Goal: Task Accomplishment & Management: Use online tool/utility

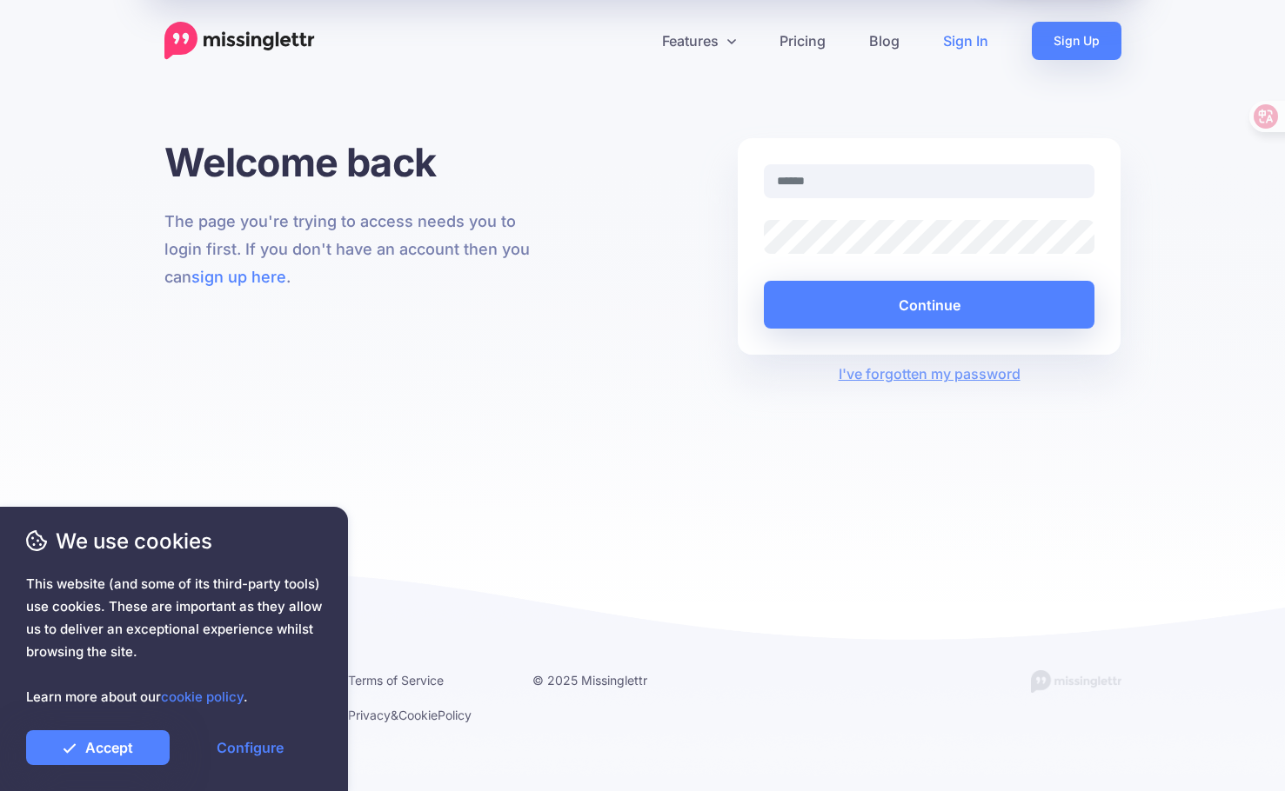
click at [960, 37] on link "Sign In" at bounding box center [965, 41] width 89 height 38
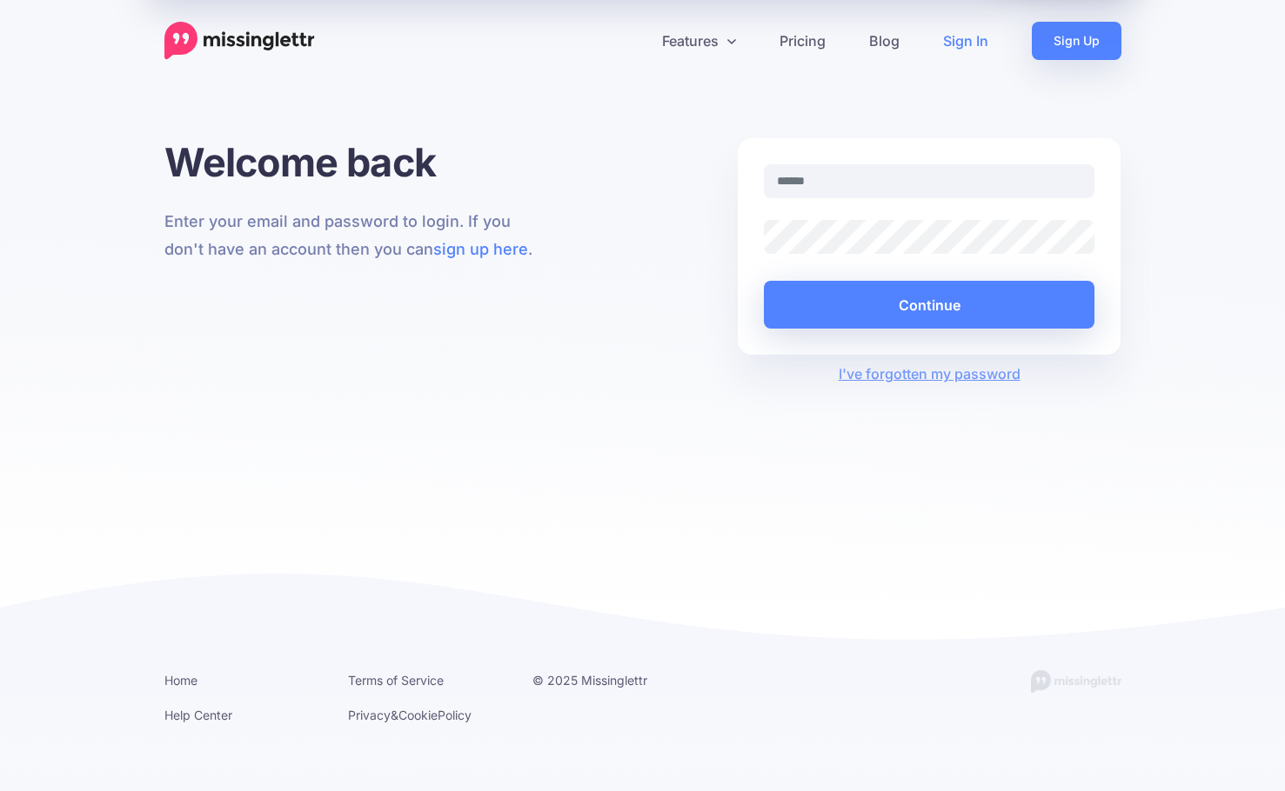
click at [886, 188] on input "text" at bounding box center [929, 181] width 331 height 34
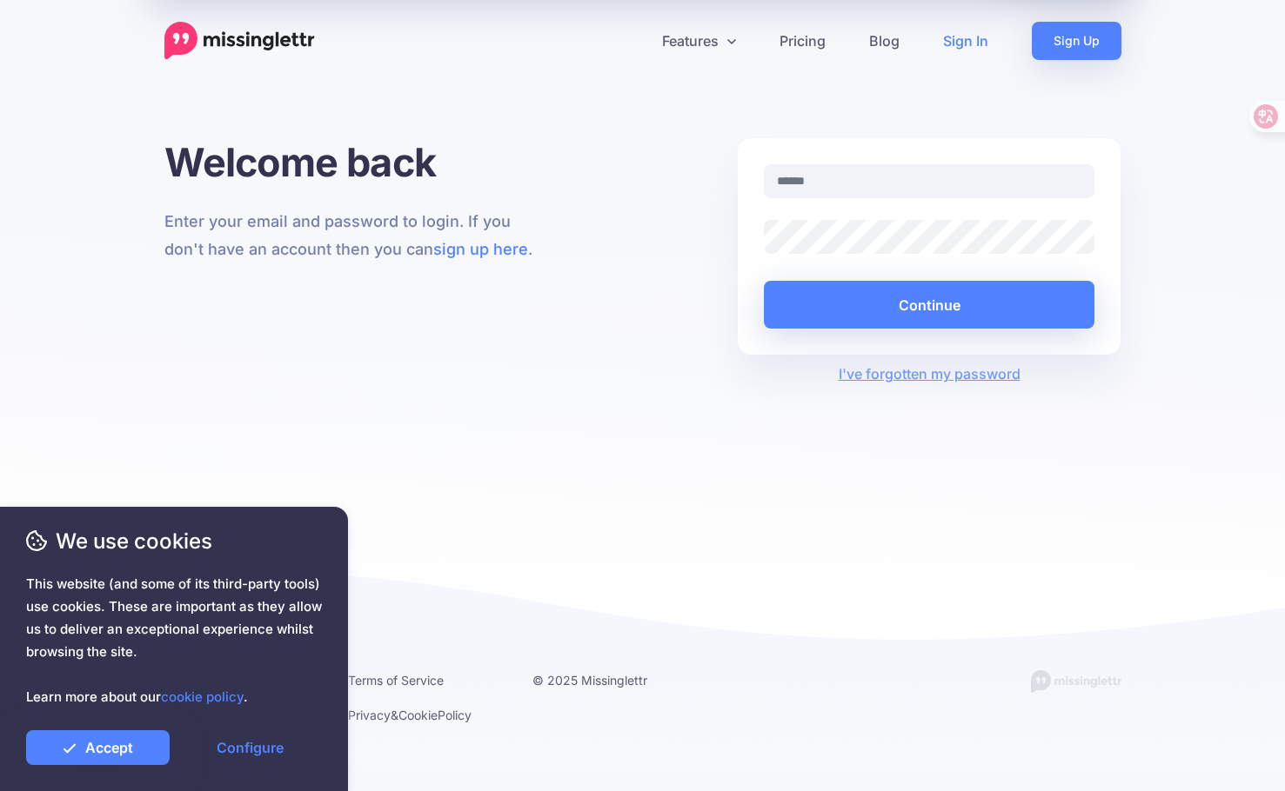
type input "**********"
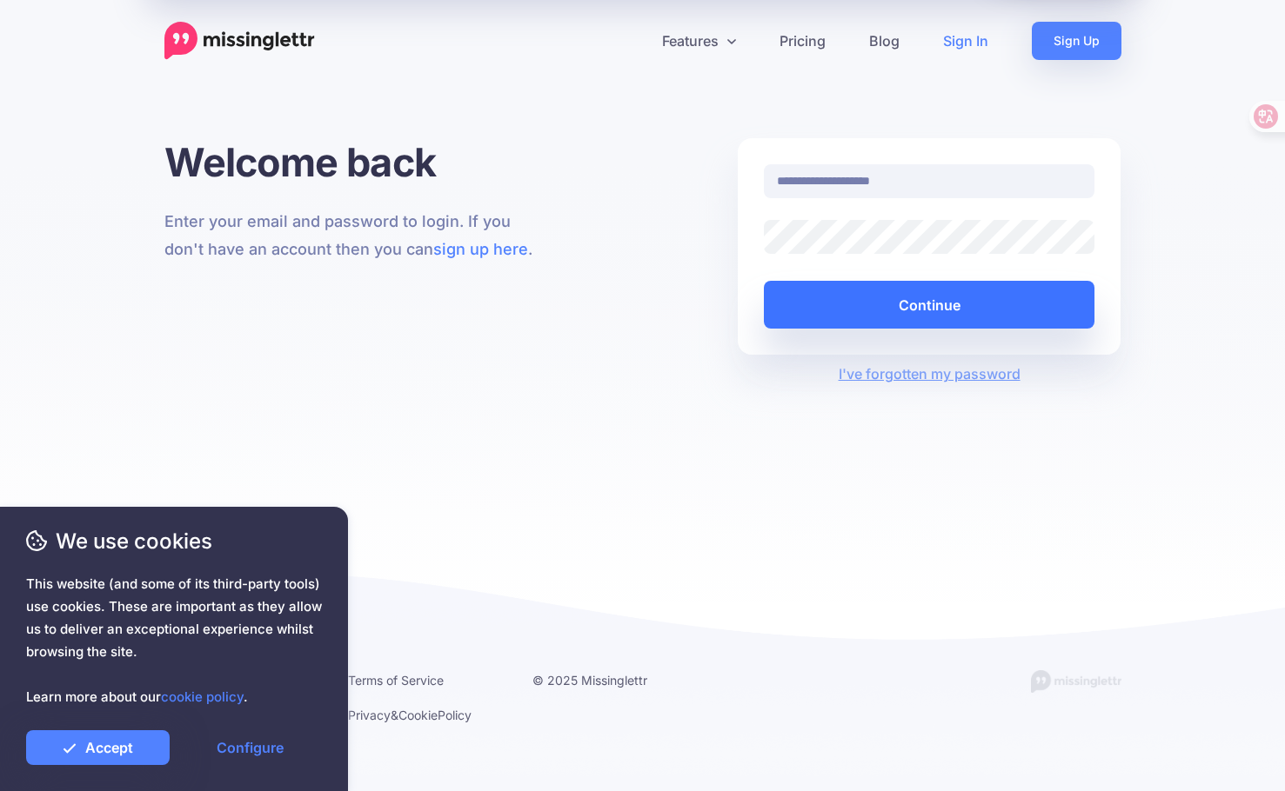
click at [934, 297] on button "Continue" at bounding box center [929, 305] width 331 height 48
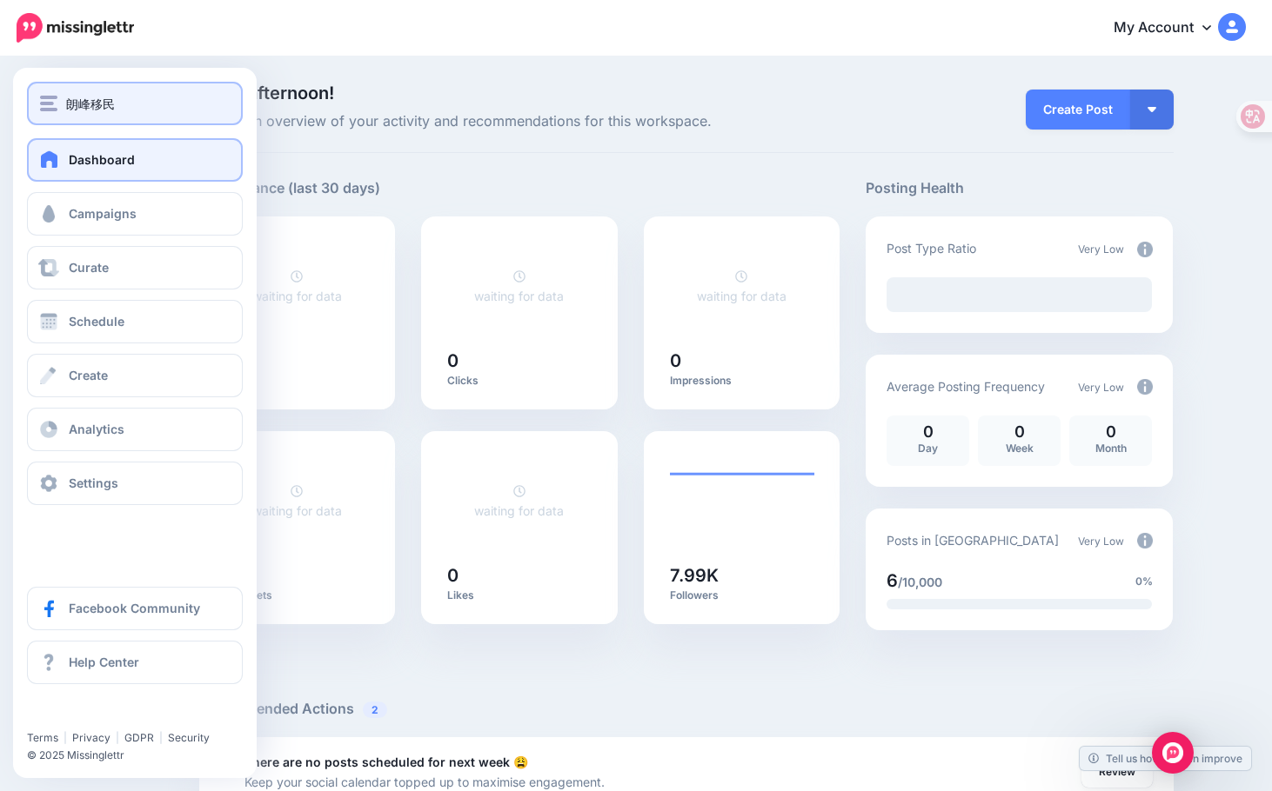
click at [62, 104] on div "朗峰移民" at bounding box center [135, 104] width 190 height 20
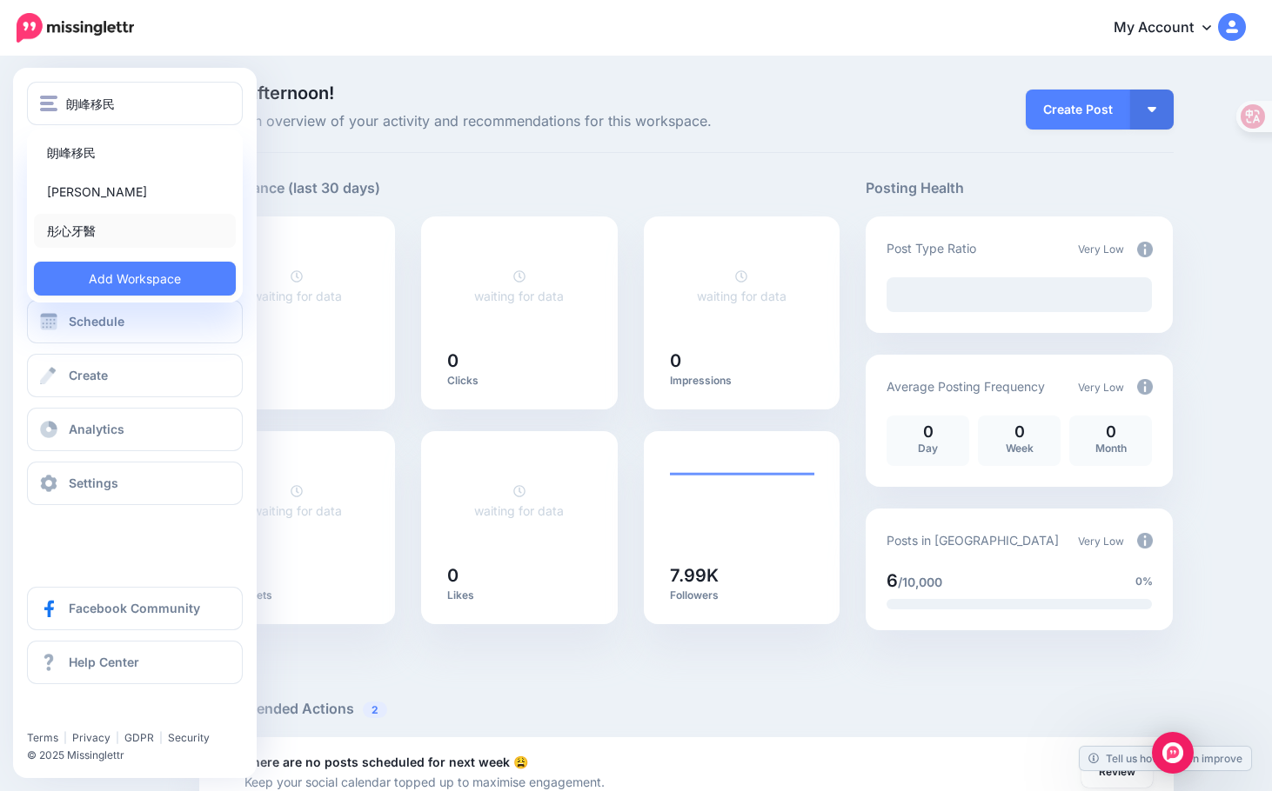
click at [100, 230] on link "彤心牙醫" at bounding box center [135, 231] width 202 height 34
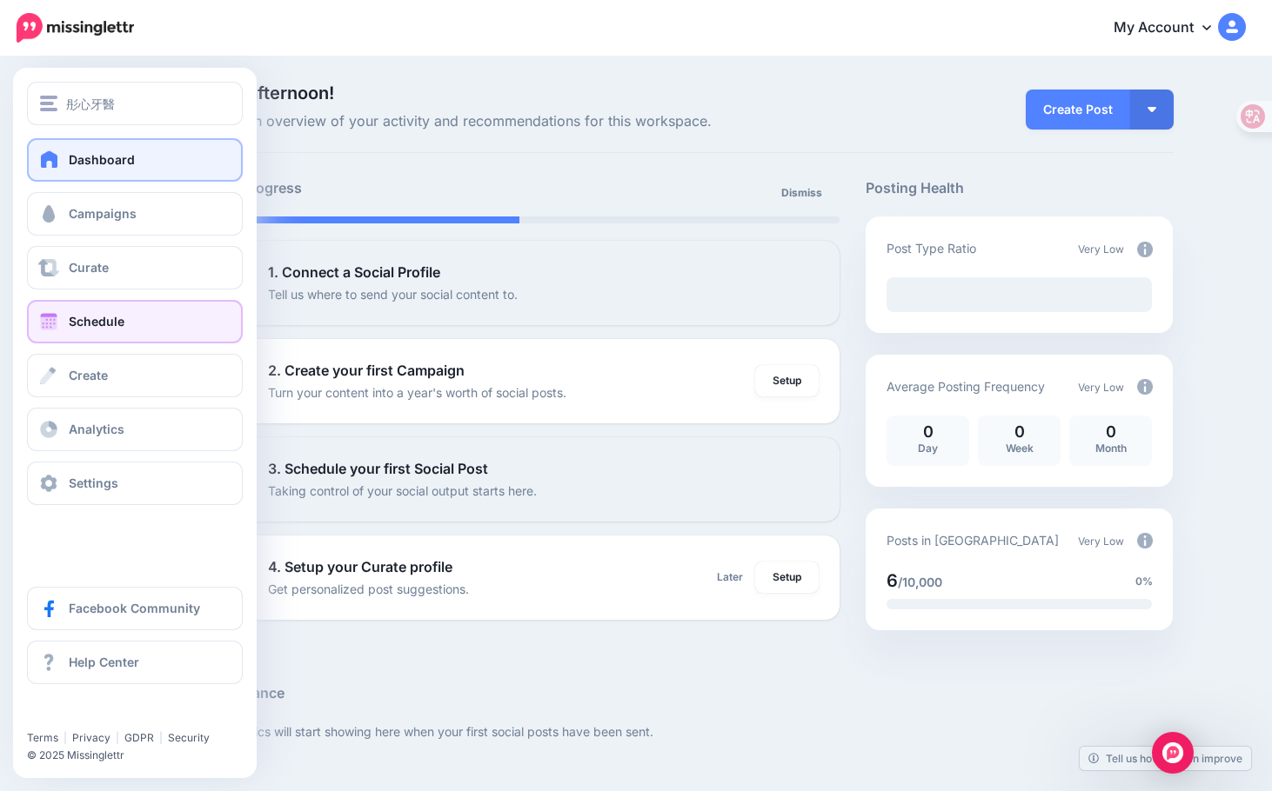
click at [68, 319] on link "Schedule" at bounding box center [135, 321] width 216 height 43
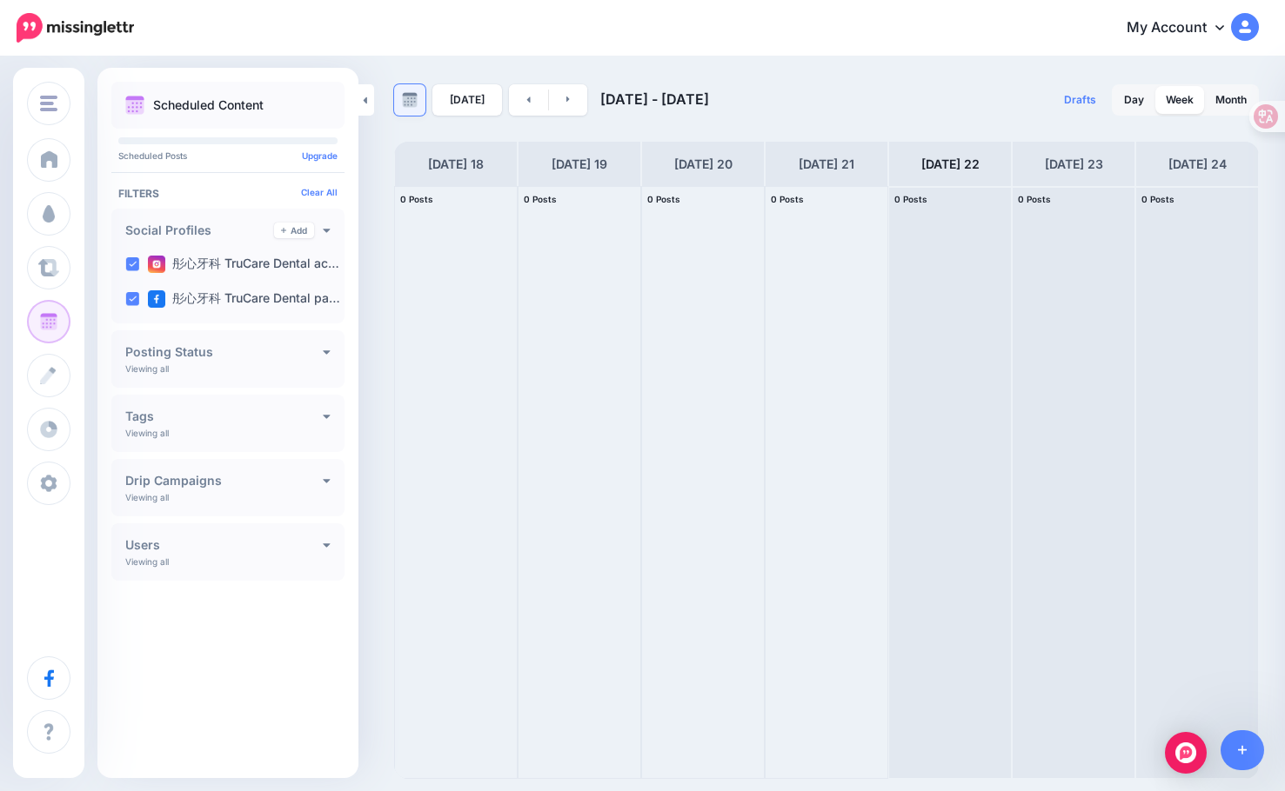
click at [412, 103] on img at bounding box center [410, 100] width 16 height 16
click at [885, 108] on div "Drafts 0 Day Week Month" at bounding box center [1042, 99] width 432 height 31
click at [462, 100] on link "[DATE]" at bounding box center [467, 99] width 70 height 31
click at [1124, 100] on link "Day" at bounding box center [1133, 100] width 41 height 28
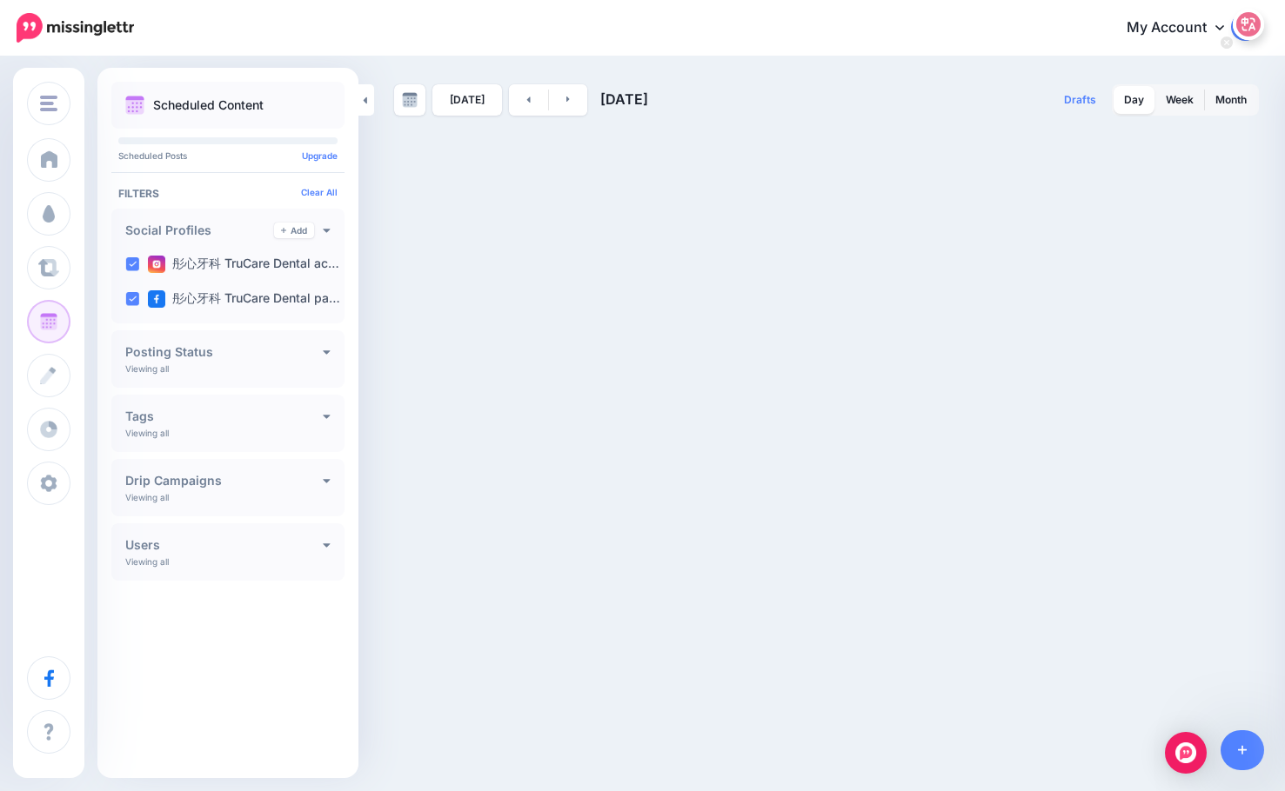
drag, startPoint x: 1250, startPoint y: 114, endPoint x: 1256, endPoint y: -26, distance: 140.2
click at [1256, 0] on html "My Account Dashboard My Account Billing Logout" at bounding box center [642, 395] width 1285 height 791
click at [1229, 93] on icon at bounding box center [1230, 91] width 12 height 12
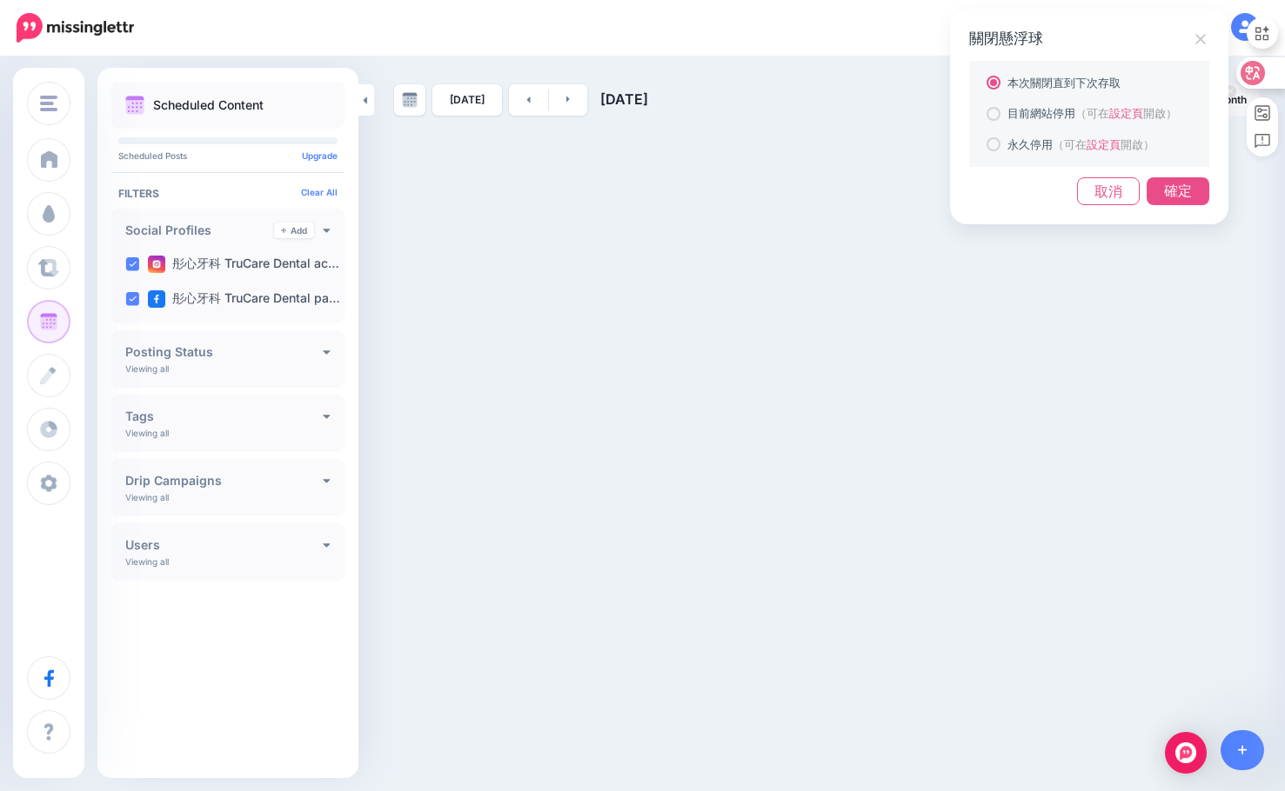
click at [1181, 194] on div "確定" at bounding box center [1177, 191] width 63 height 28
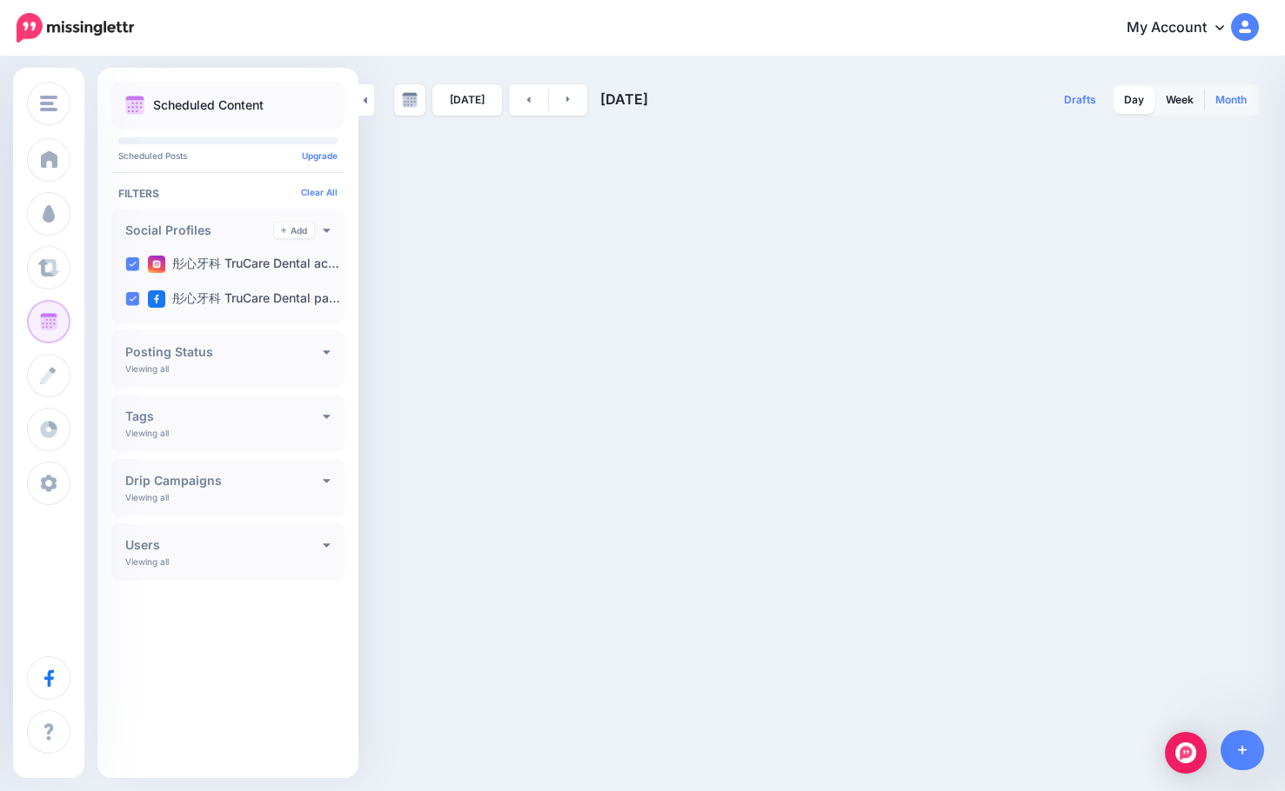
click at [1217, 95] on link "Month" at bounding box center [1231, 100] width 52 height 28
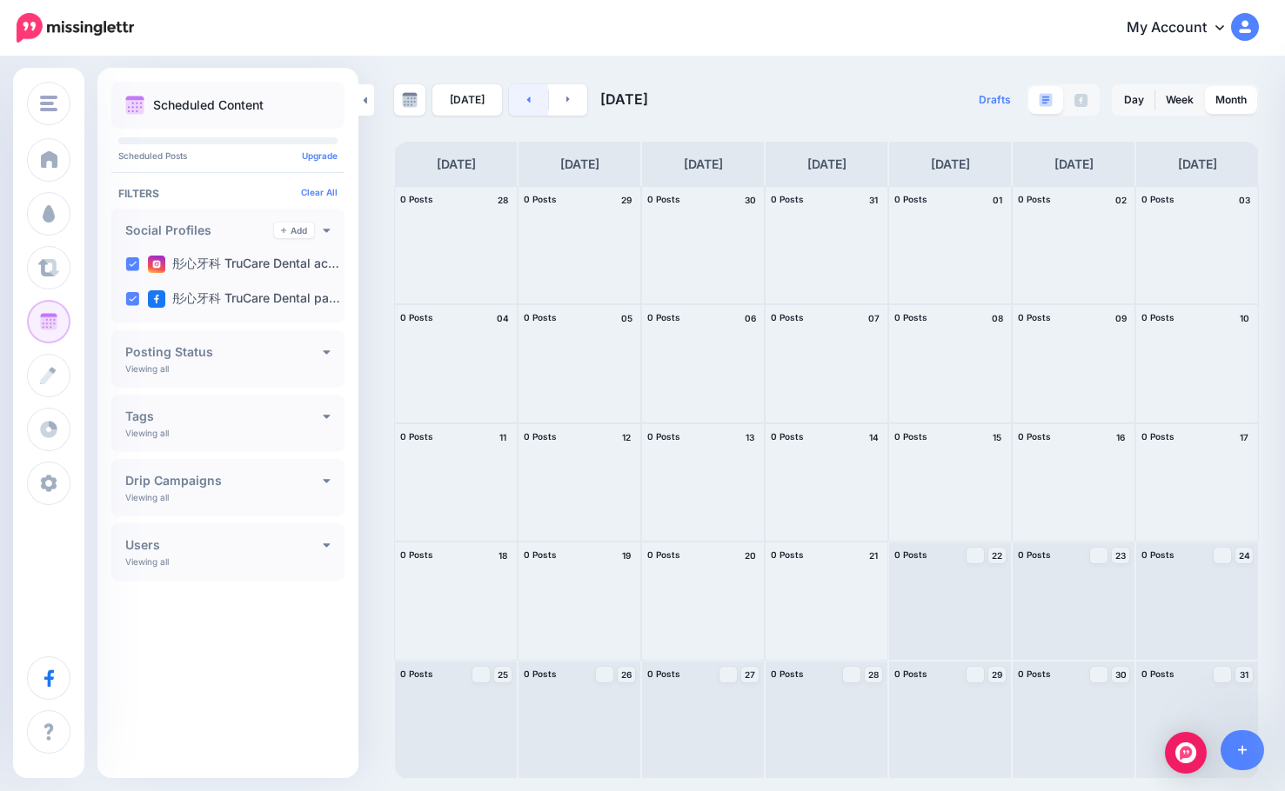
click at [526, 97] on icon at bounding box center [528, 99] width 4 height 10
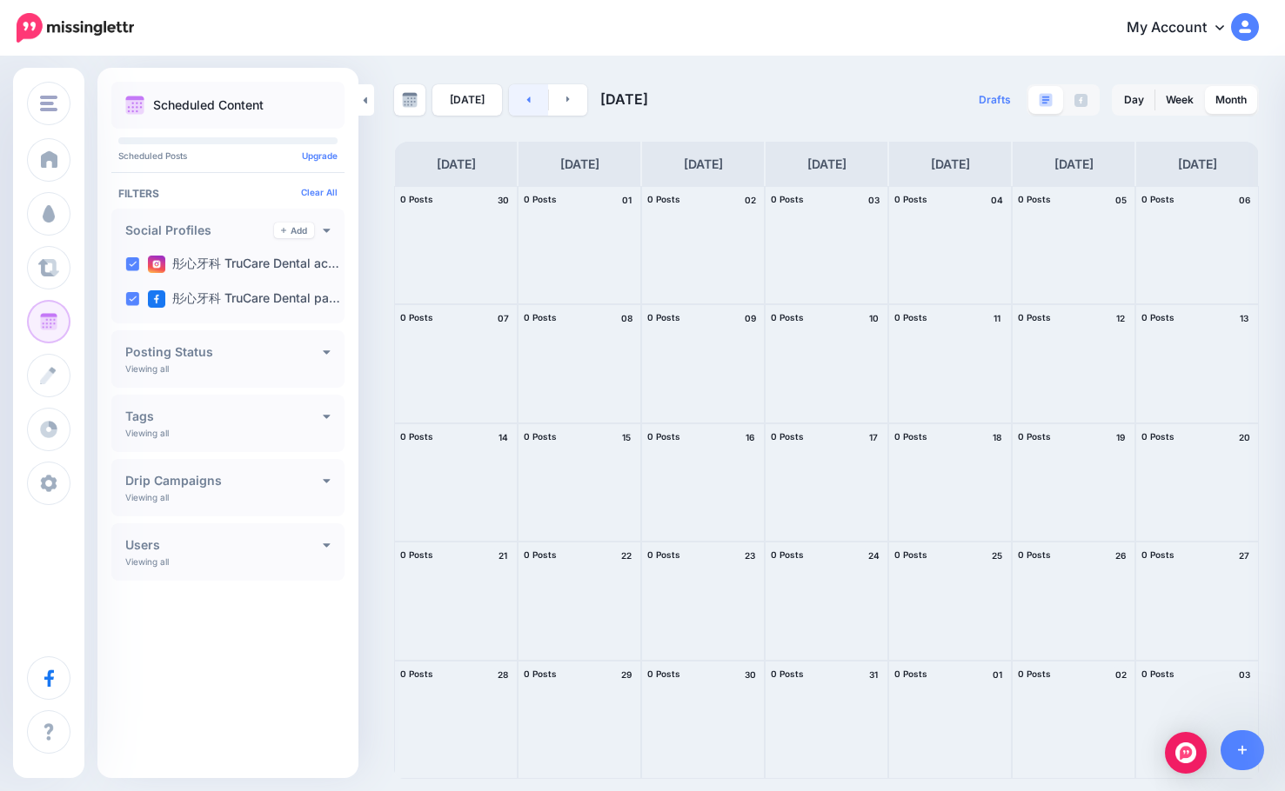
click at [526, 97] on icon at bounding box center [528, 99] width 4 height 10
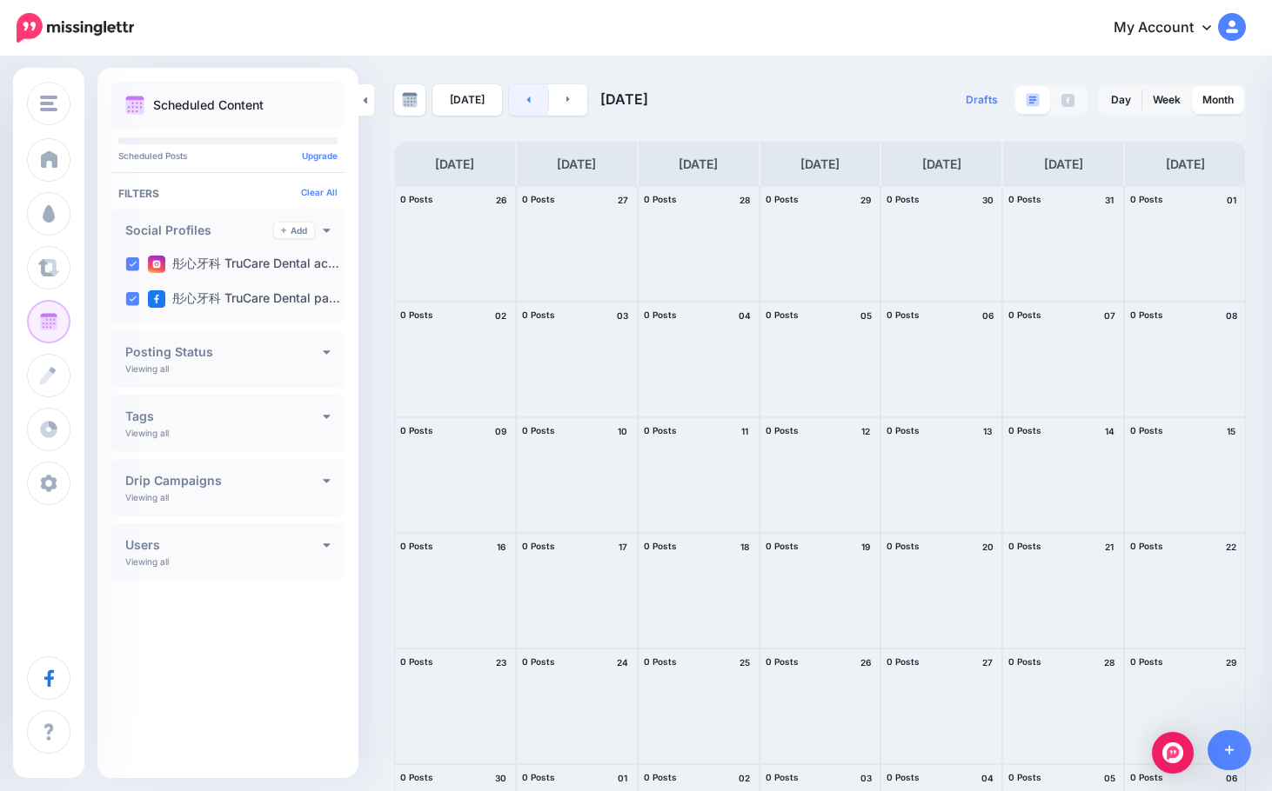
click at [526, 97] on icon at bounding box center [528, 99] width 4 height 10
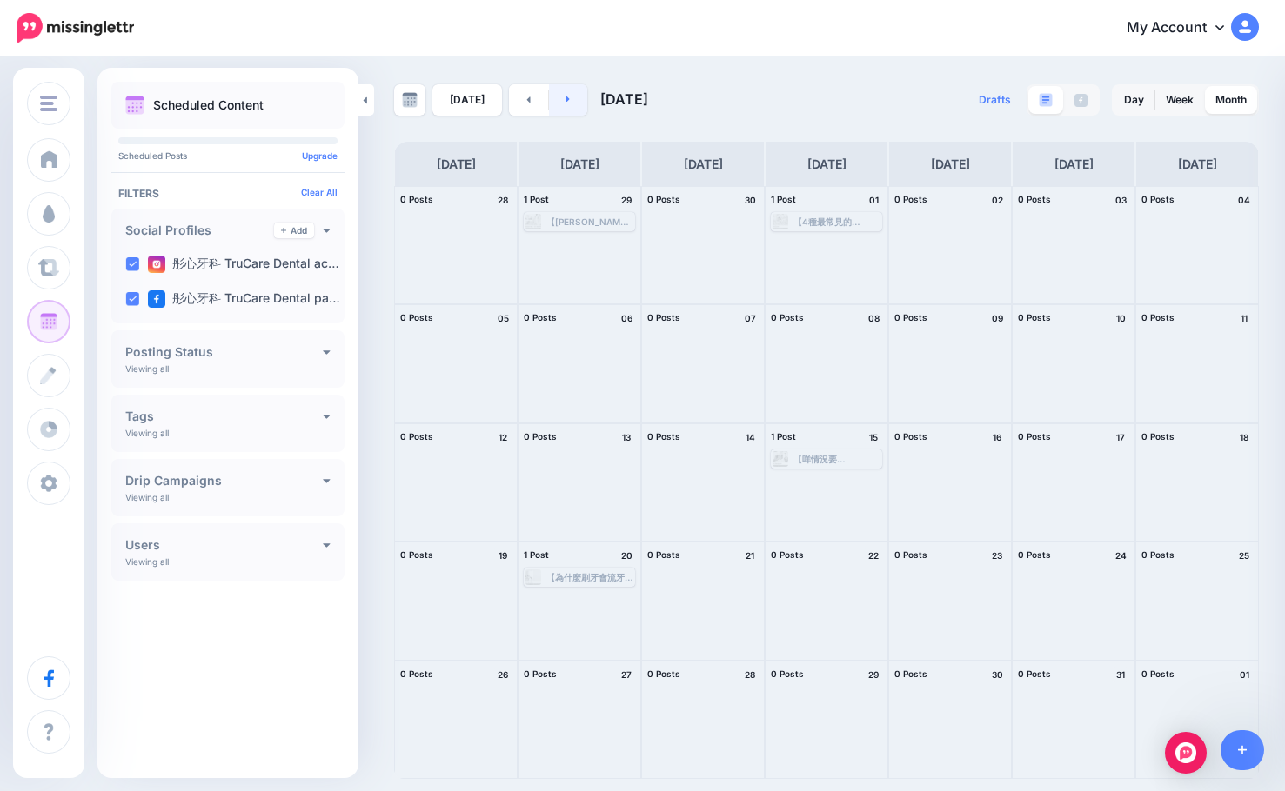
click at [573, 97] on link at bounding box center [568, 99] width 39 height 31
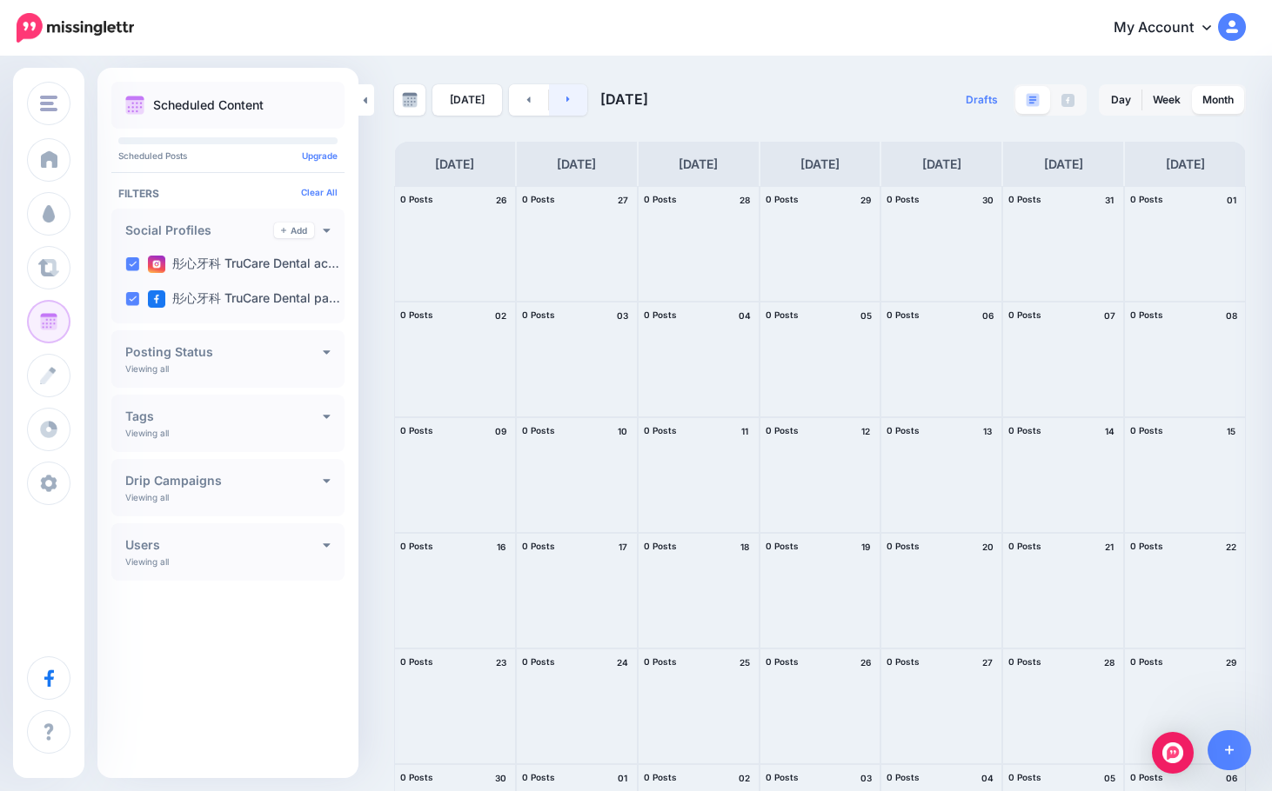
click at [573, 97] on link at bounding box center [568, 99] width 39 height 31
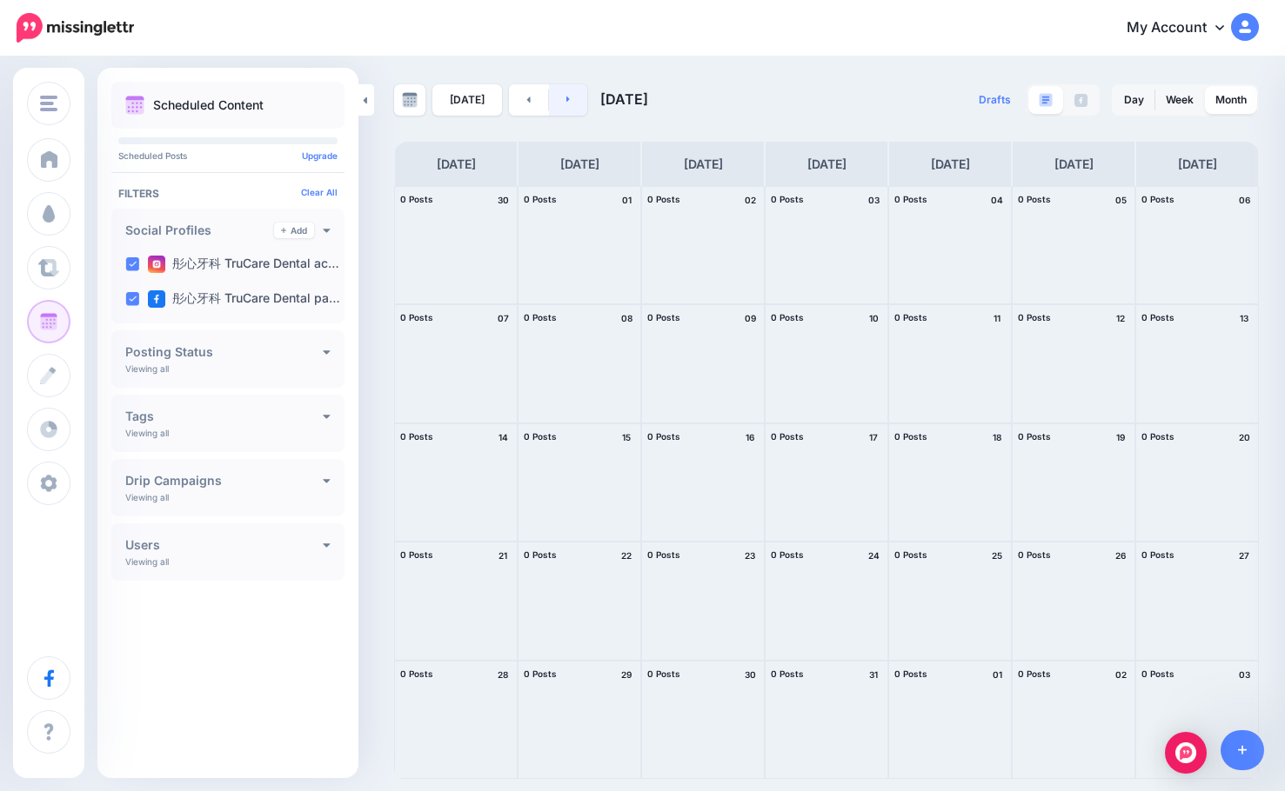
click at [573, 97] on link at bounding box center [568, 99] width 39 height 31
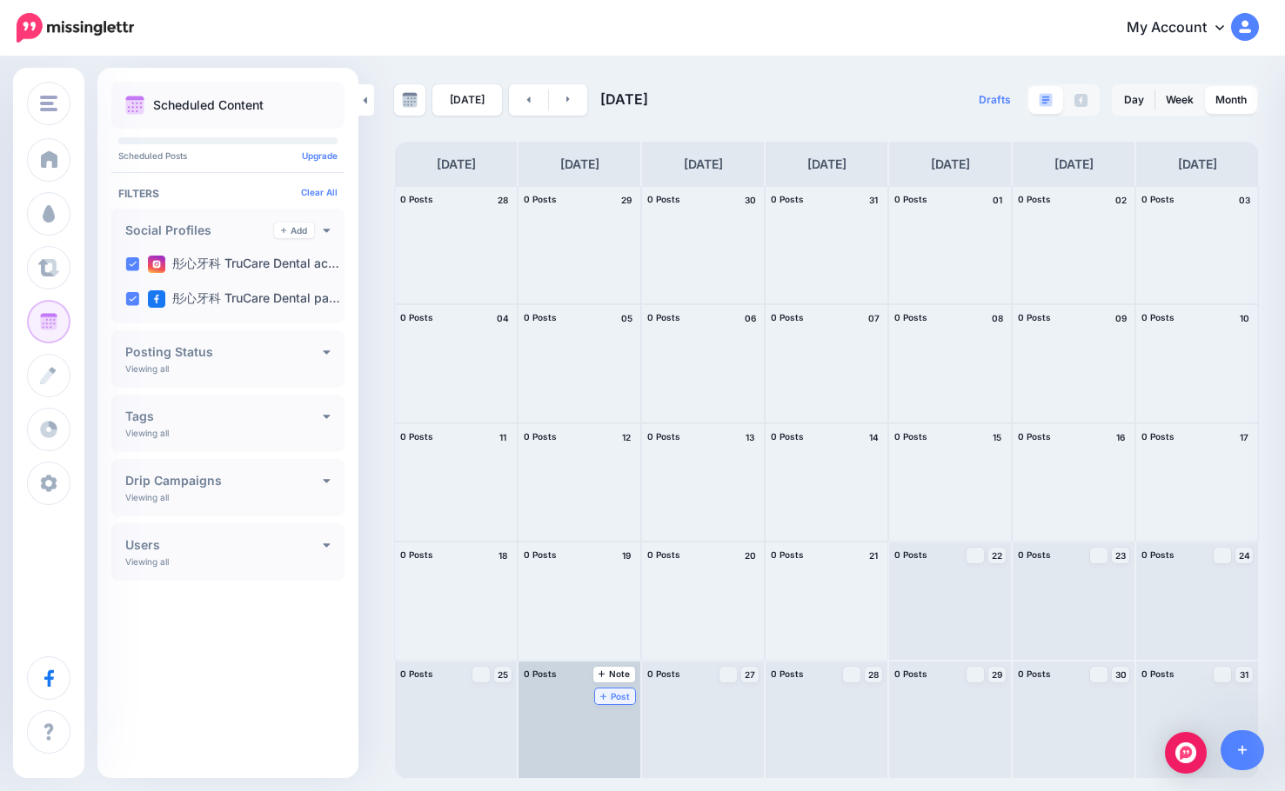
click at [618, 698] on span "Post" at bounding box center [615, 696] width 30 height 9
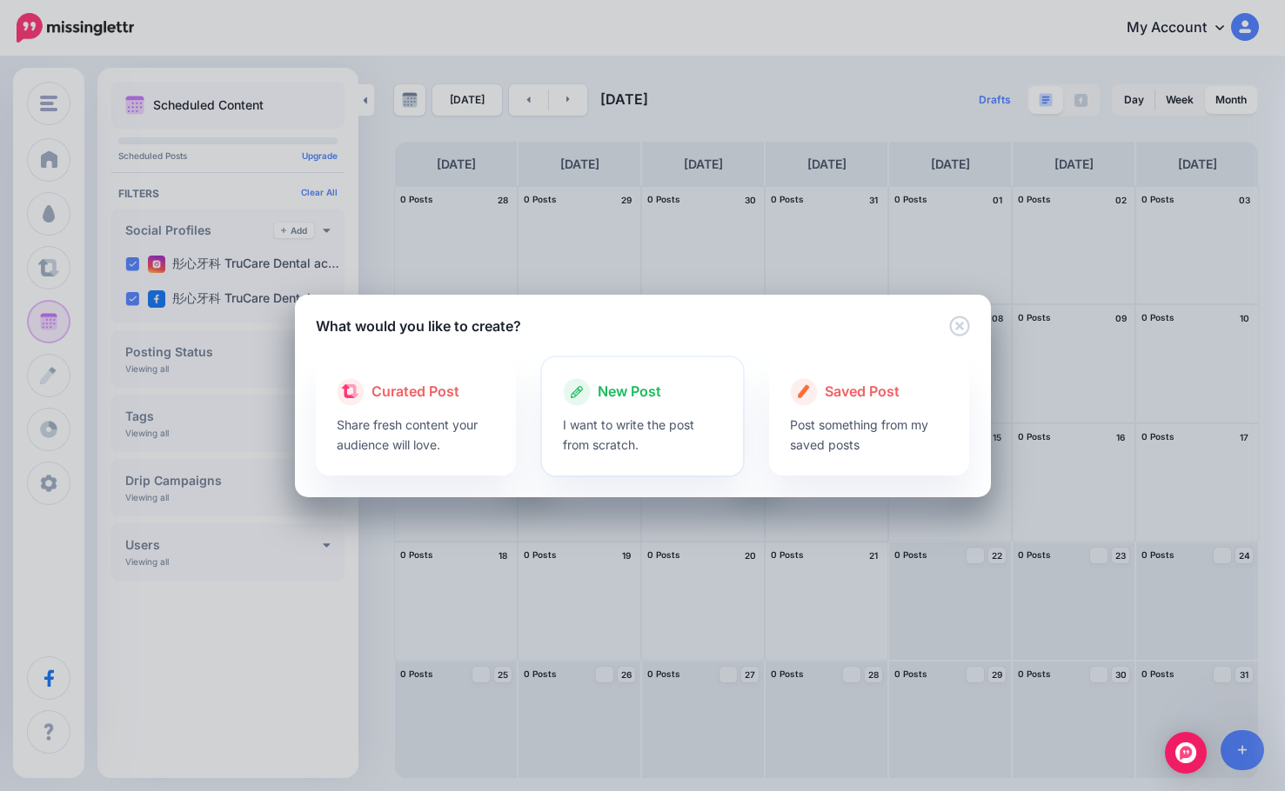
click at [659, 417] on p "I want to write the post from scratch." at bounding box center [642, 435] width 159 height 40
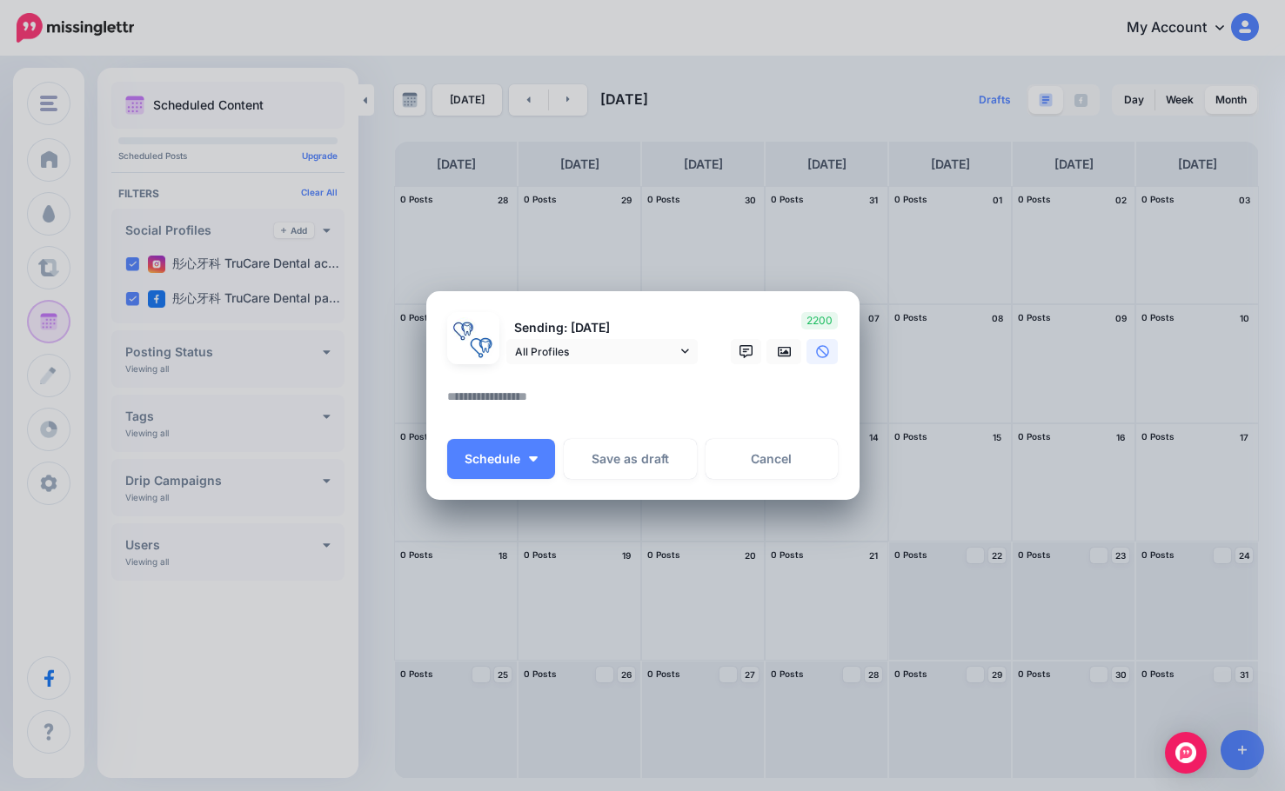
click at [595, 396] on textarea at bounding box center [647, 403] width 400 height 34
paste textarea "**********"
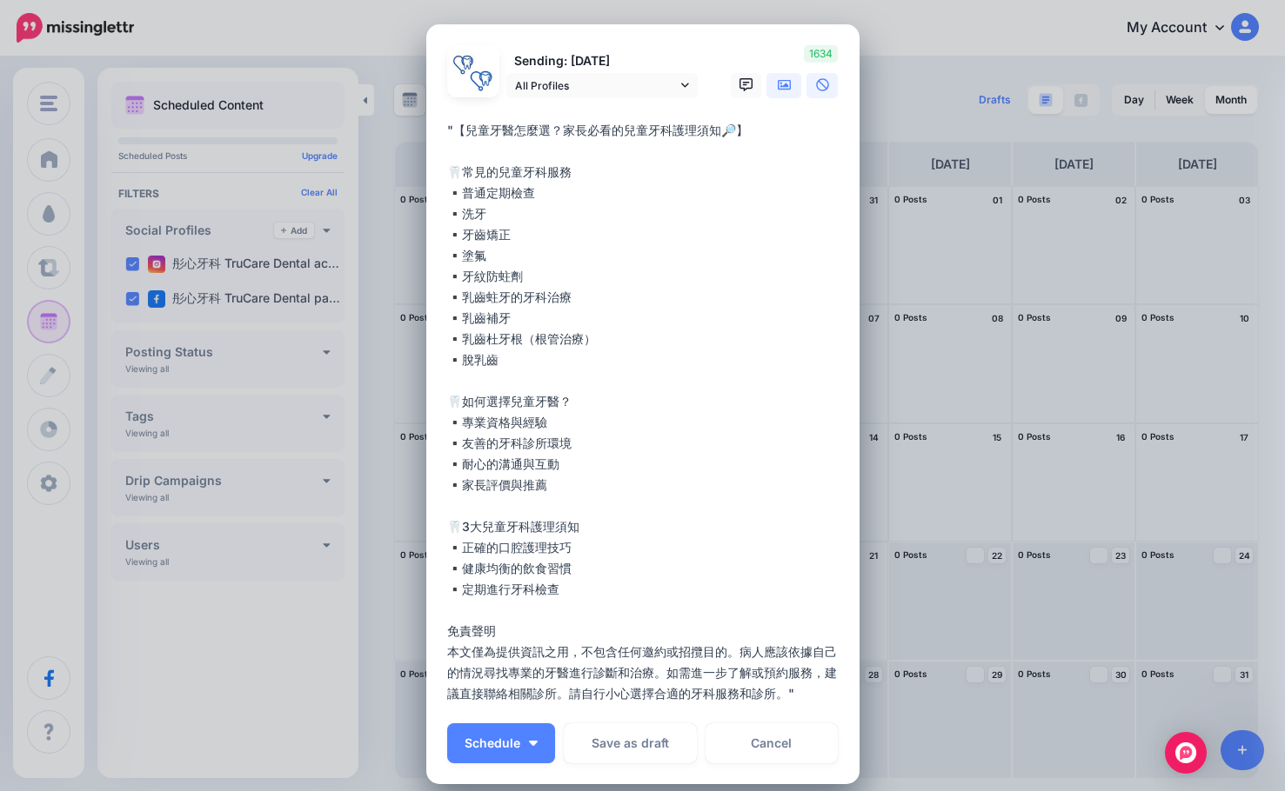
click at [778, 87] on icon at bounding box center [785, 85] width 14 height 14
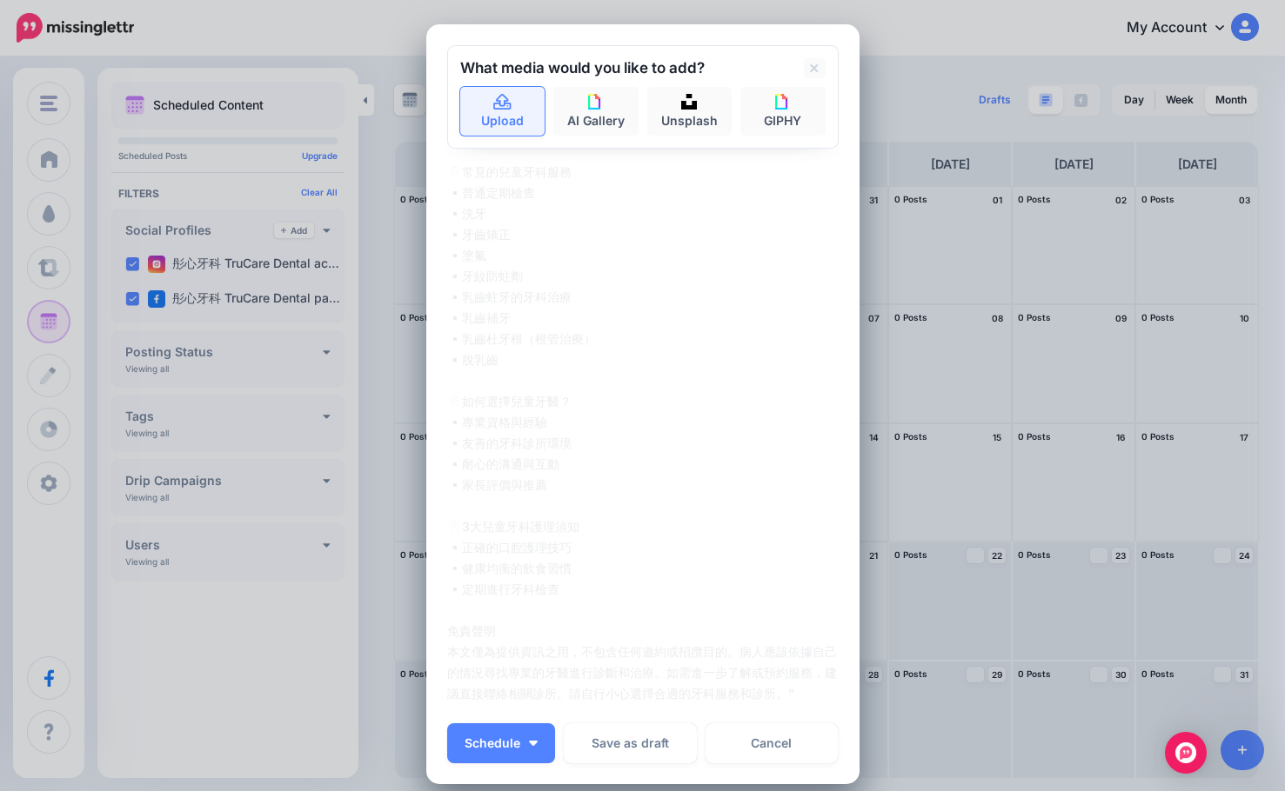
click at [512, 119] on link "Upload" at bounding box center [502, 111] width 85 height 49
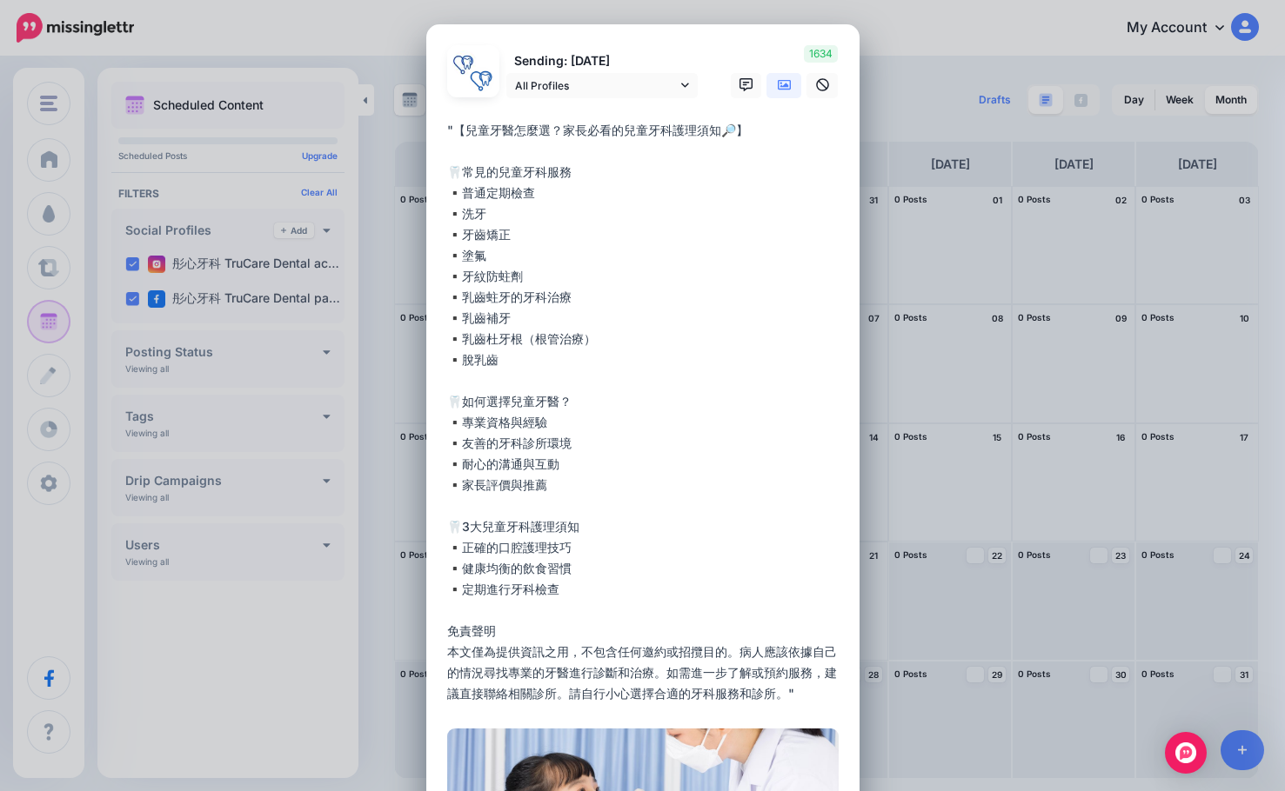
drag, startPoint x: 455, startPoint y: 127, endPoint x: 493, endPoint y: 159, distance: 50.0
click at [426, 126] on div "Loading Sending: 26th Aug All Profiles" at bounding box center [642, 527] width 433 height 1006
drag, startPoint x: 504, startPoint y: 164, endPoint x: 458, endPoint y: 140, distance: 51.4
click at [486, 159] on textarea "**********" at bounding box center [647, 412] width 400 height 584
drag, startPoint x: 451, startPoint y: 129, endPoint x: 411, endPoint y: 120, distance: 40.1
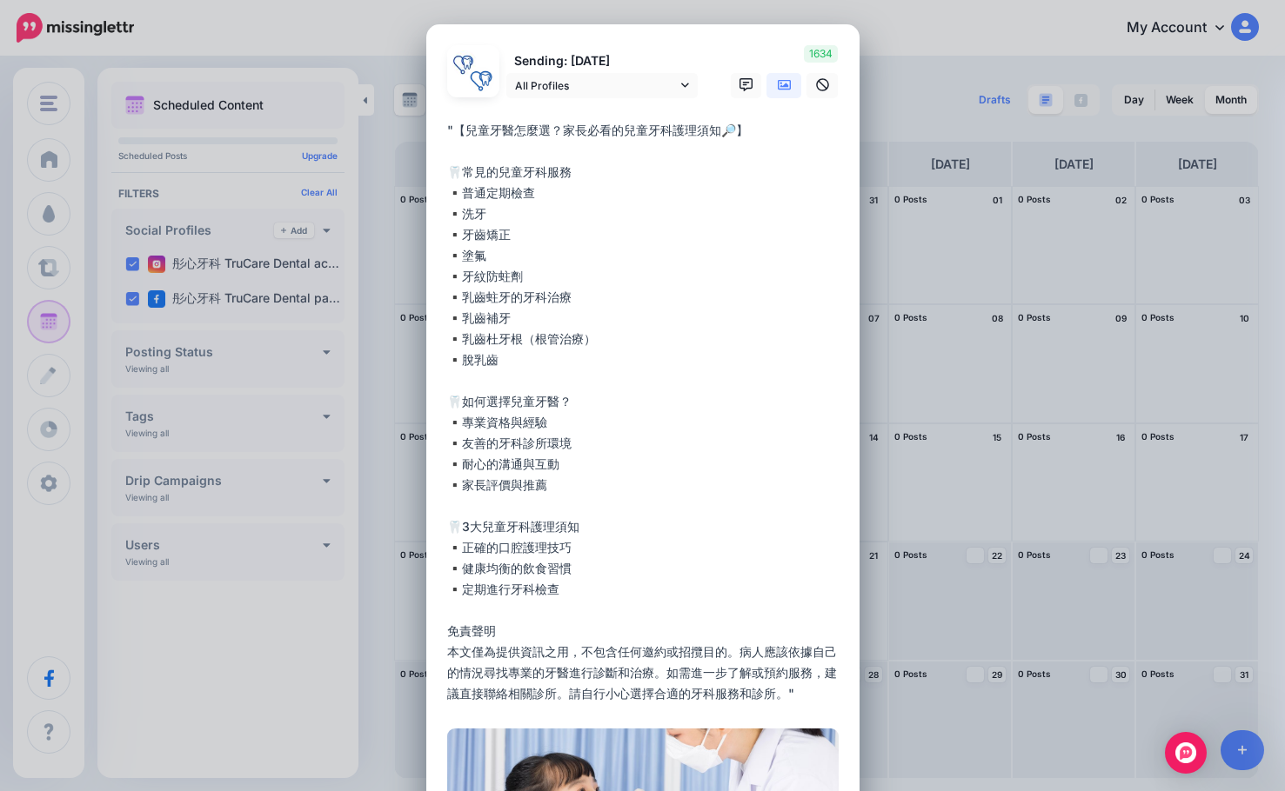
click at [411, 120] on div "Create Post Loading Sending: 26th Aug All Profiles" at bounding box center [642, 395] width 1285 height 791
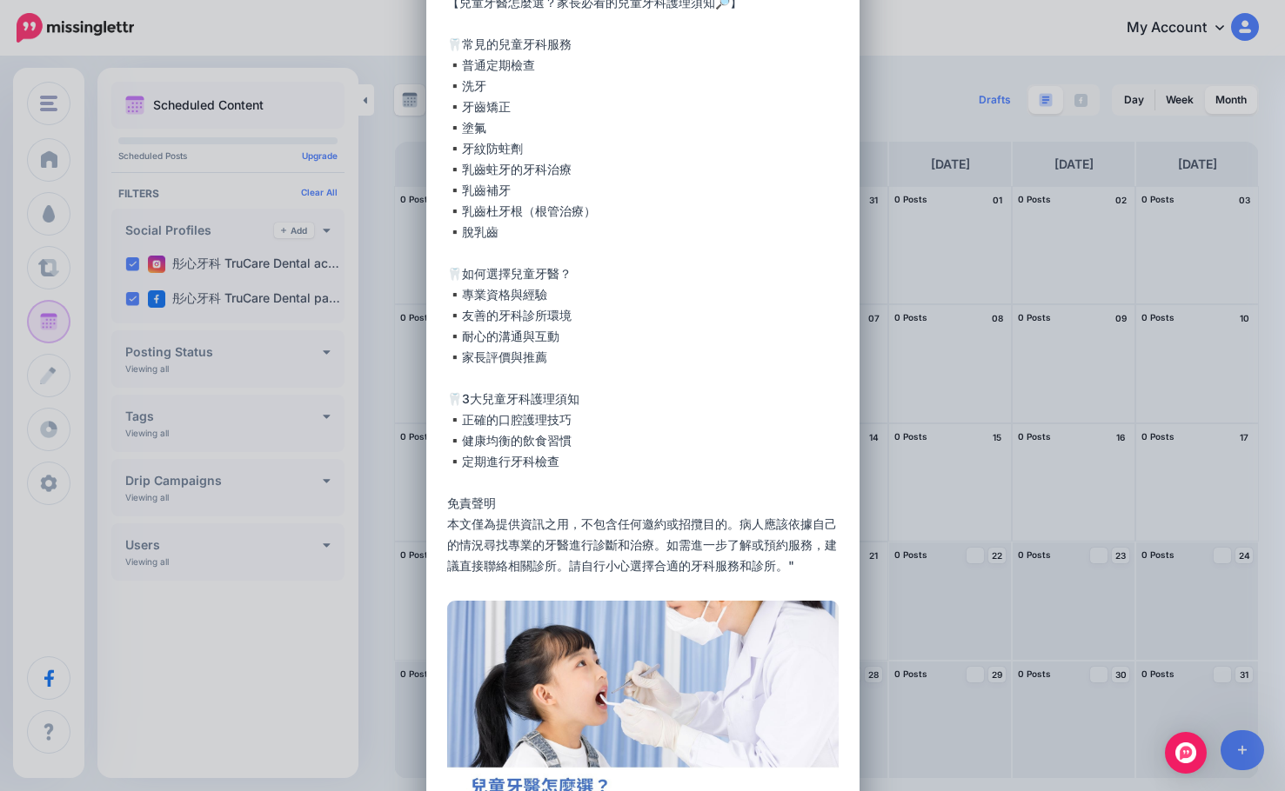
scroll to position [261, 0]
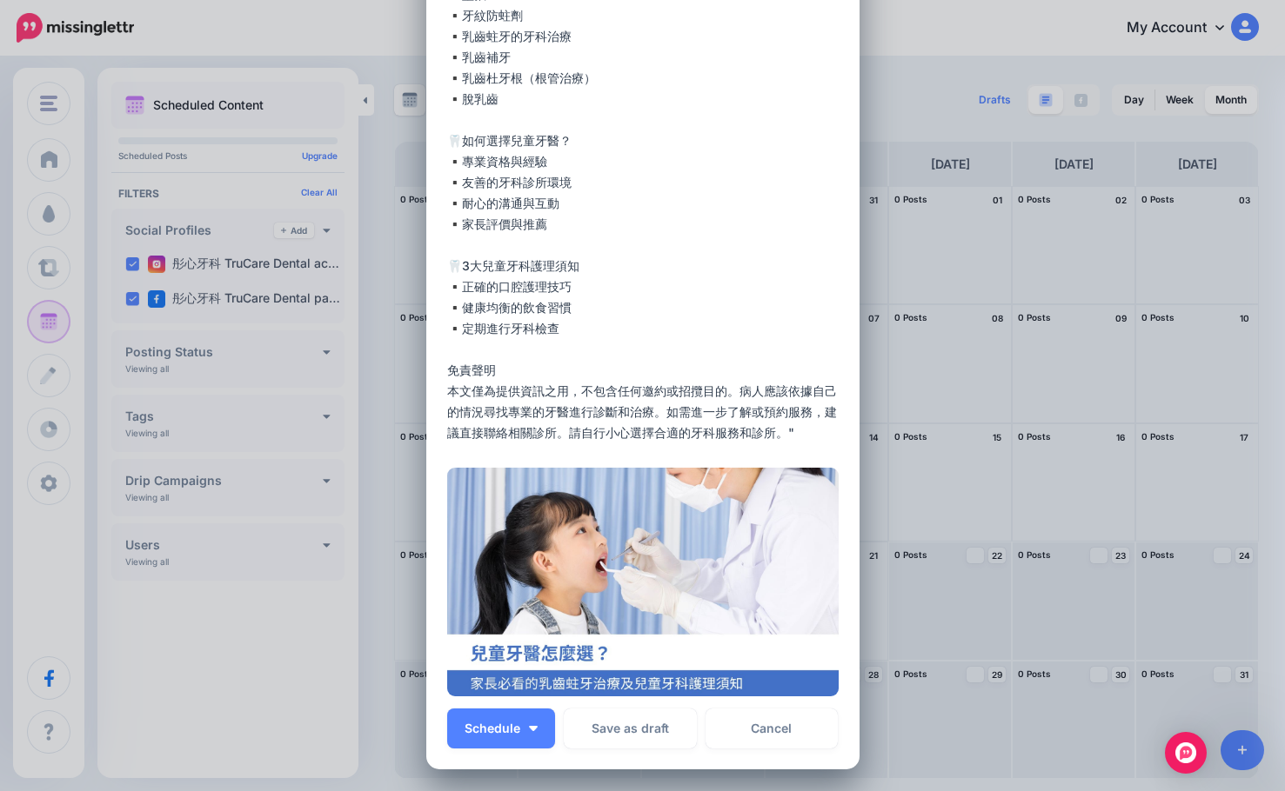
click at [799, 430] on textarea "**********" at bounding box center [647, 151] width 400 height 584
type textarea "**********"
click at [532, 736] on button "Schedule" at bounding box center [501, 729] width 108 height 40
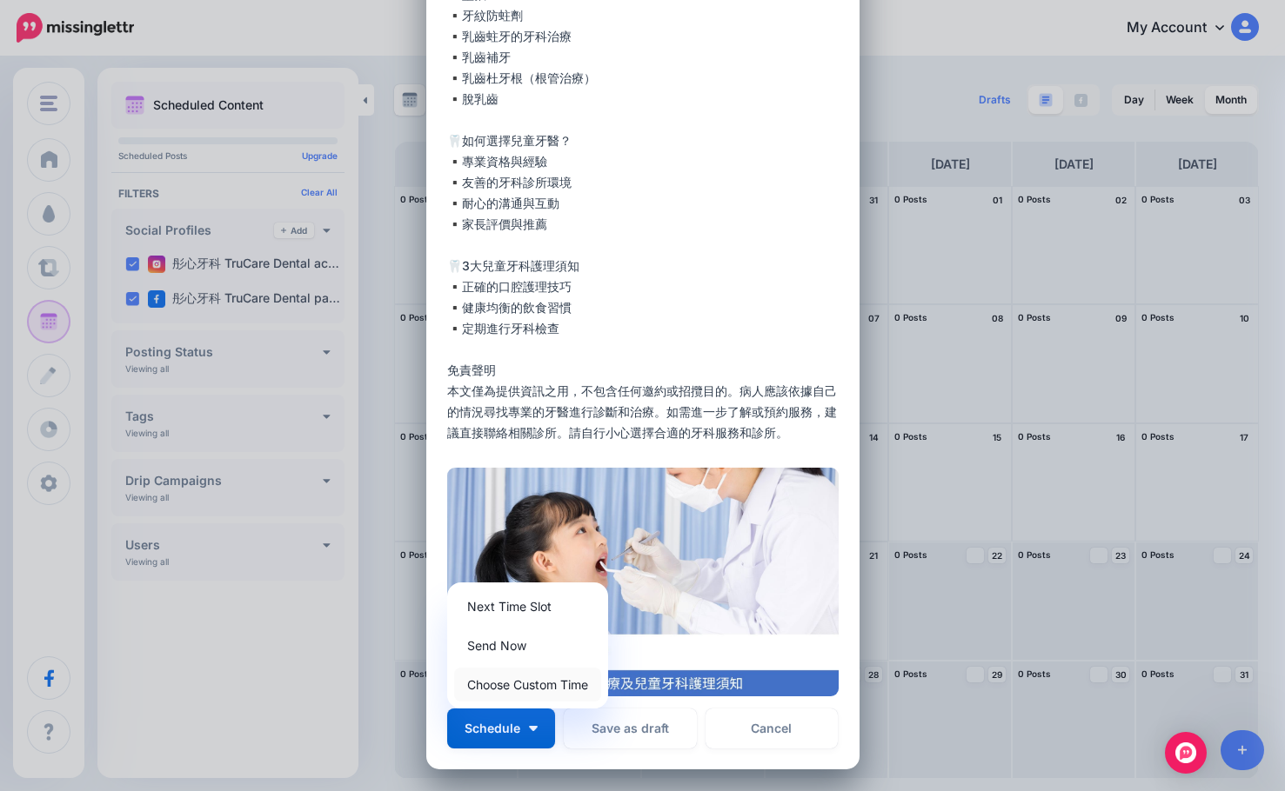
click at [570, 686] on link "Choose Custom Time" at bounding box center [527, 685] width 147 height 34
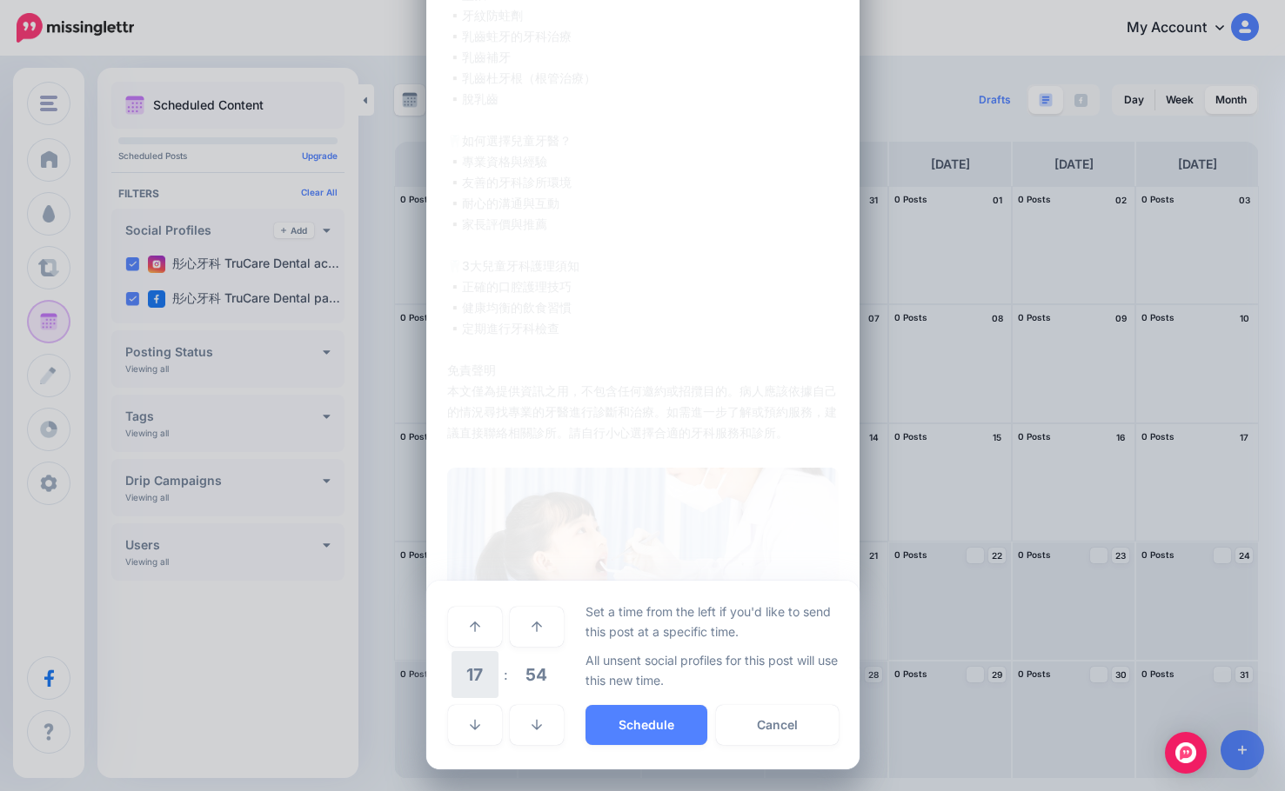
click at [477, 681] on span "17" at bounding box center [474, 674] width 47 height 47
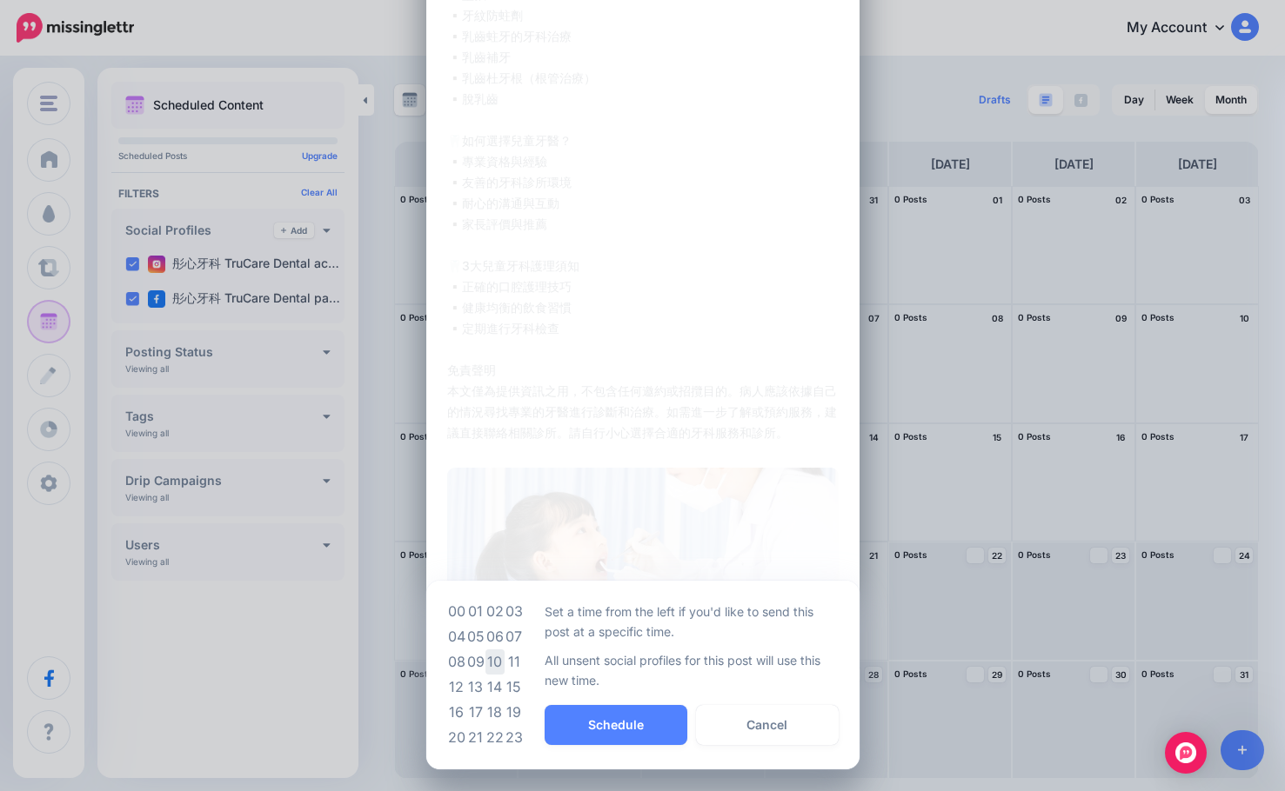
click at [493, 658] on td "10" at bounding box center [494, 662] width 19 height 25
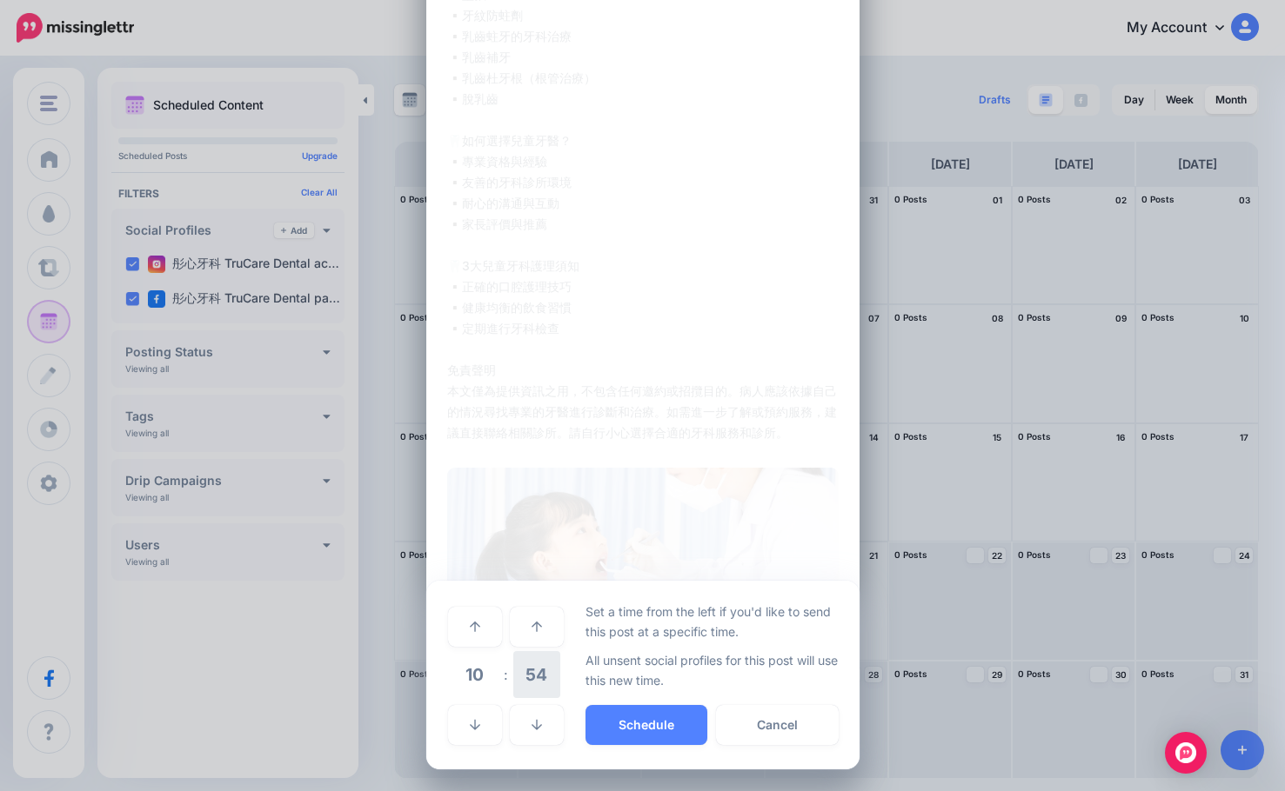
click at [518, 666] on span "54" at bounding box center [536, 674] width 47 height 47
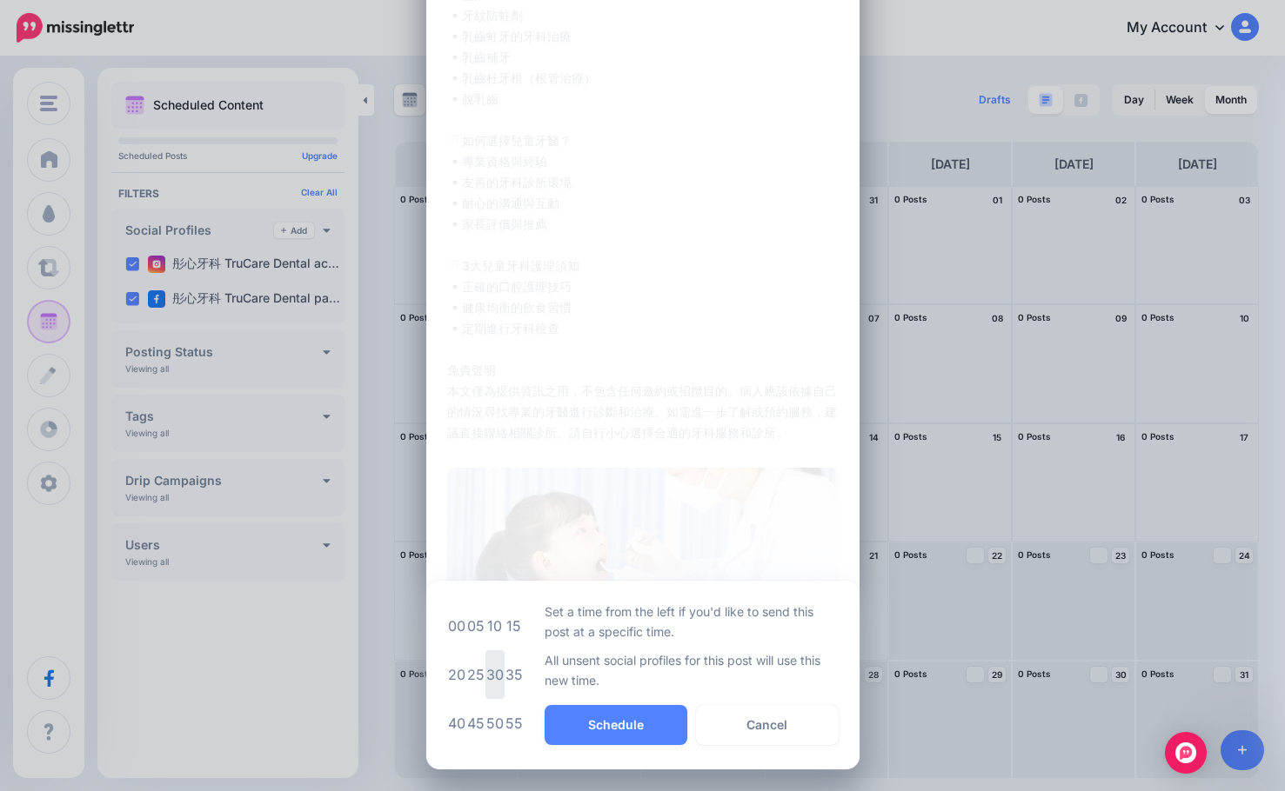
click at [494, 676] on td "30" at bounding box center [494, 675] width 19 height 49
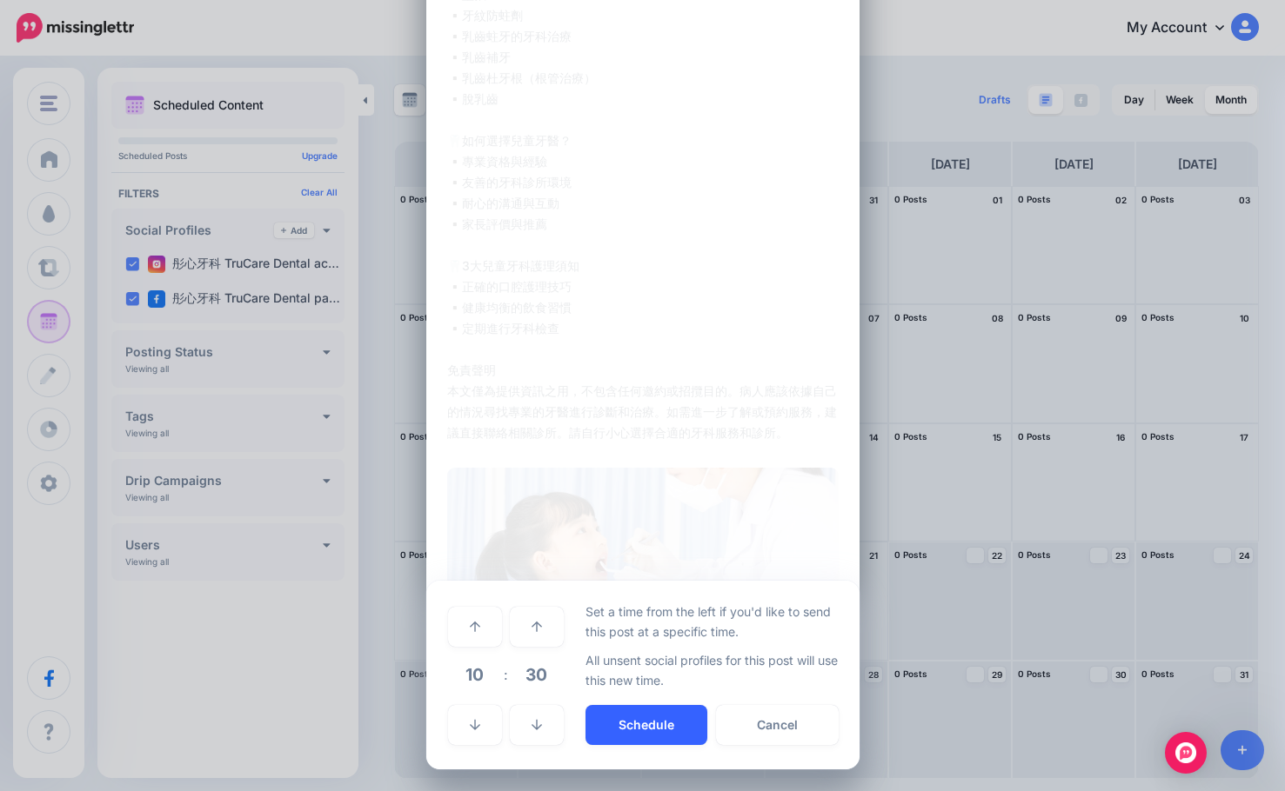
click at [659, 743] on button "Schedule" at bounding box center [646, 725] width 122 height 40
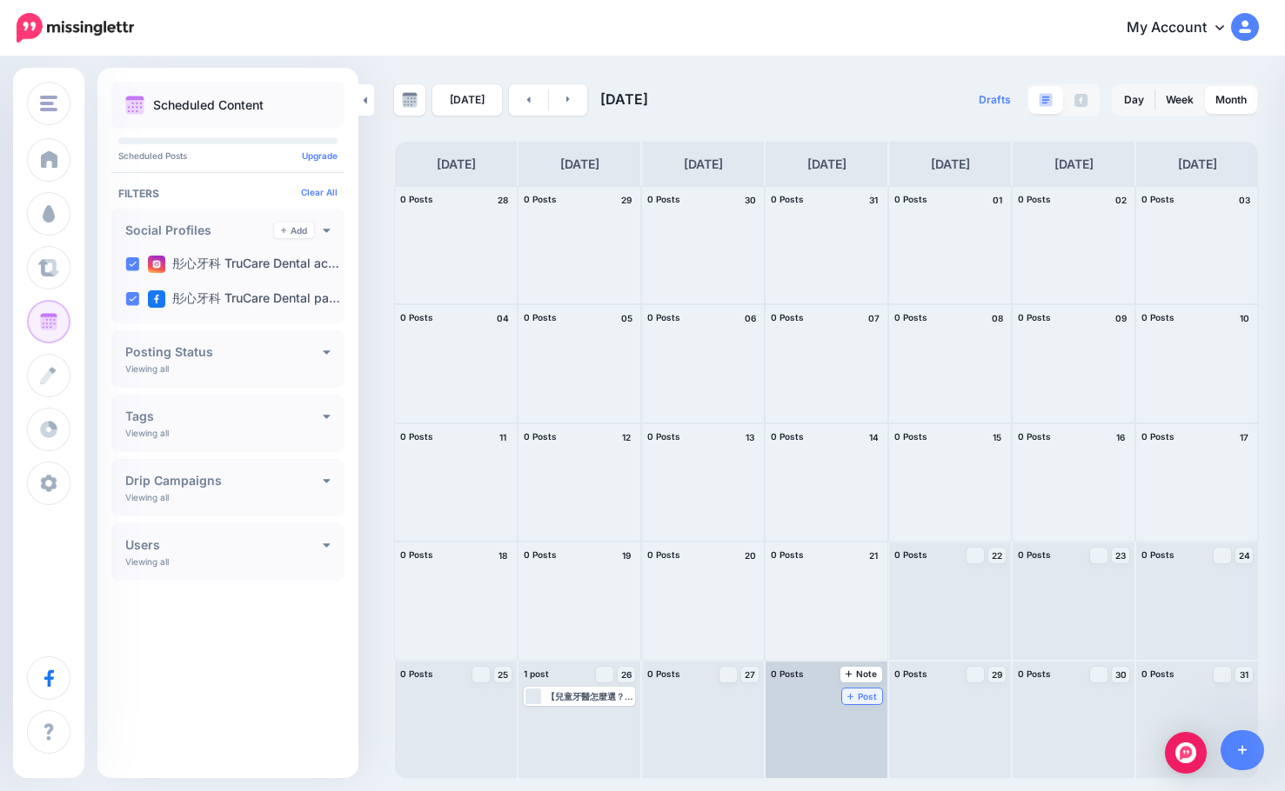
click at [861, 694] on span "Post" at bounding box center [862, 696] width 30 height 9
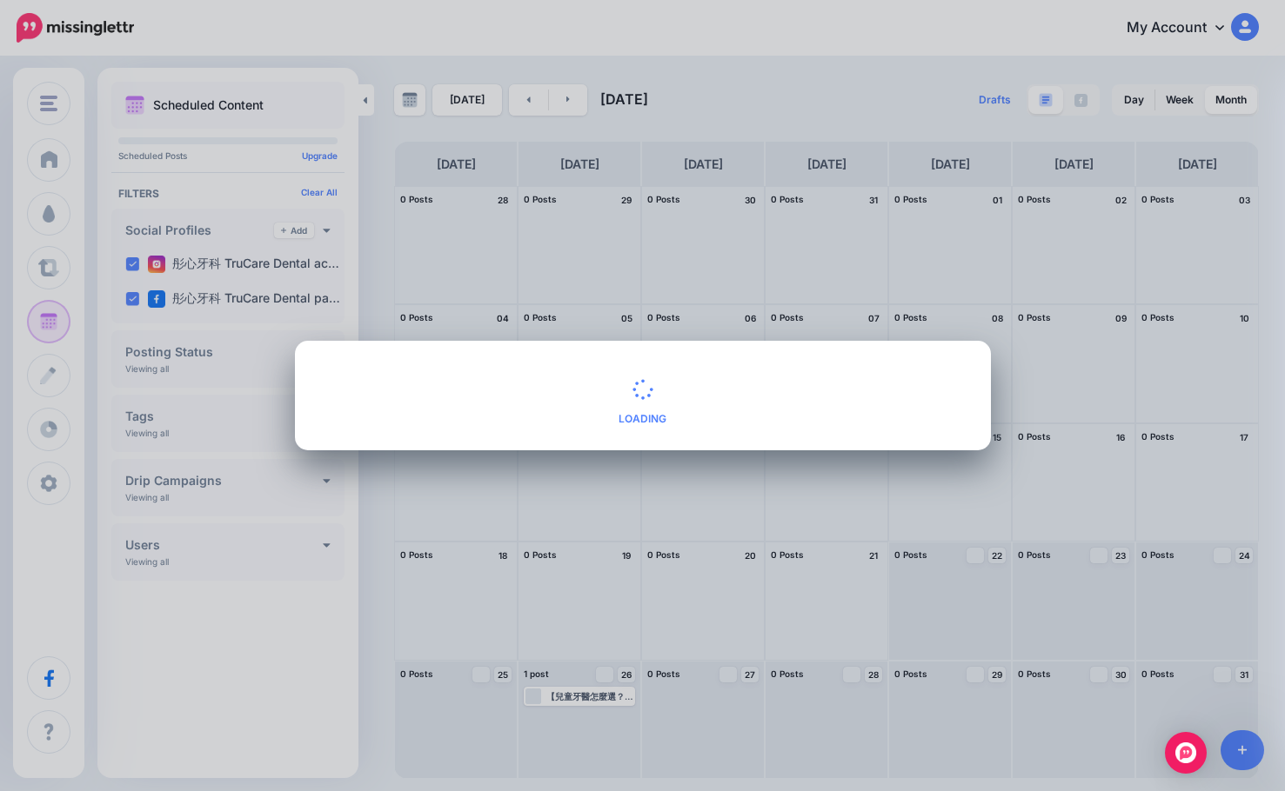
scroll to position [0, 0]
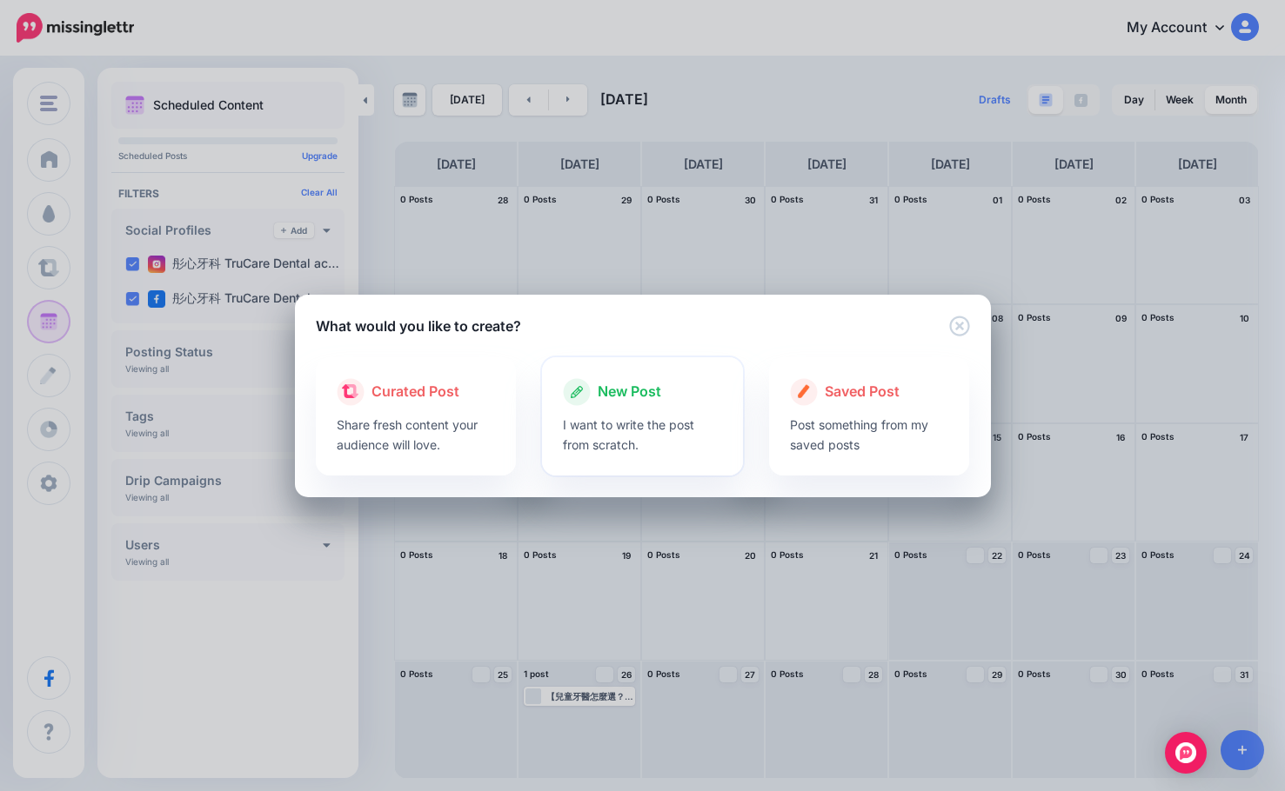
click at [742, 404] on div "New Post I want to write the post from scratch." at bounding box center [642, 416] width 201 height 118
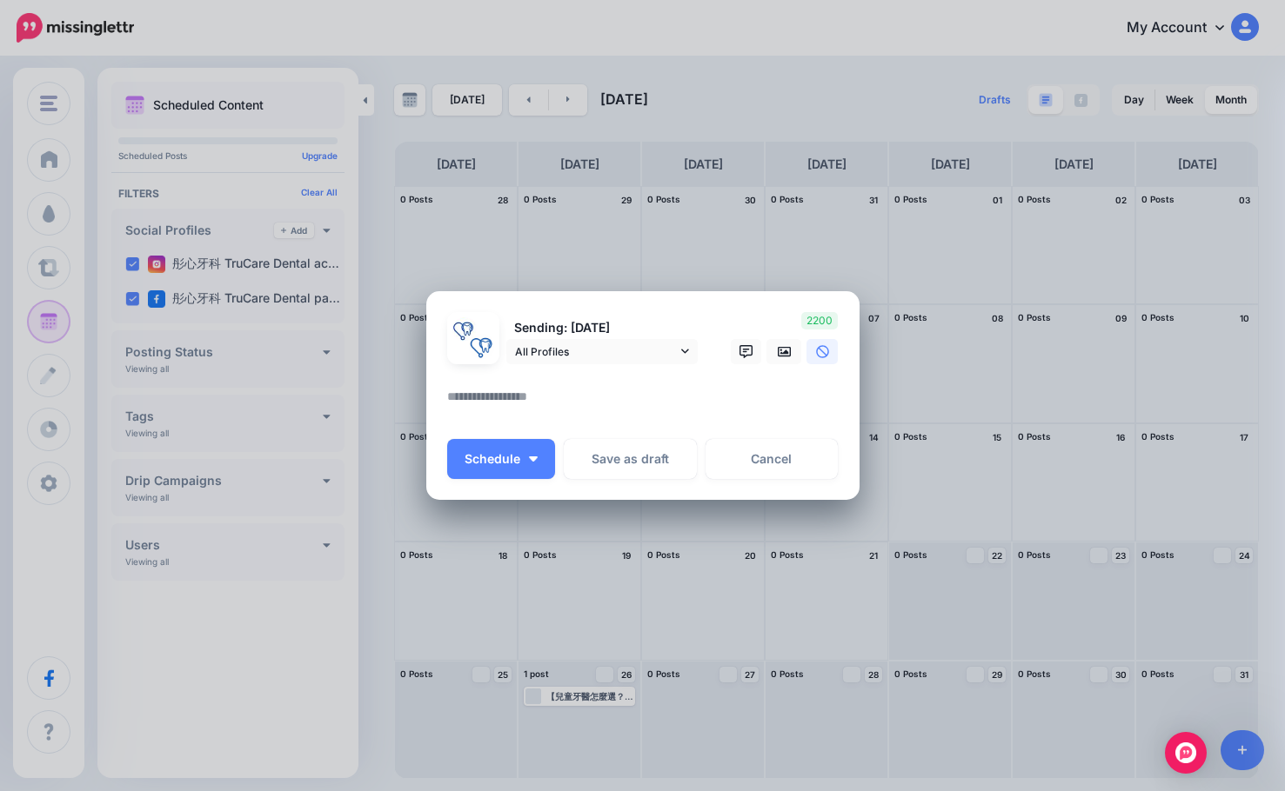
click at [591, 392] on textarea at bounding box center [647, 403] width 400 height 34
paste textarea "**********"
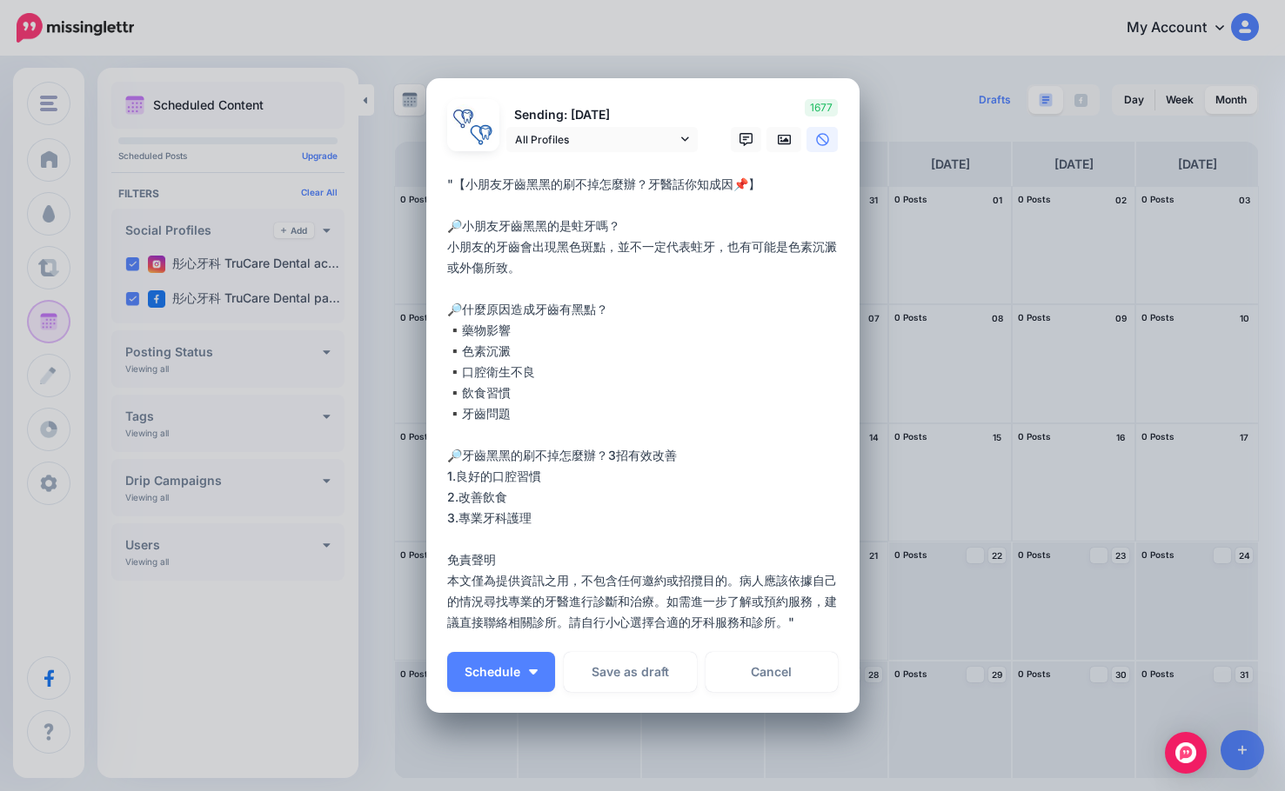
drag, startPoint x: 451, startPoint y: 181, endPoint x: 425, endPoint y: 181, distance: 26.1
click at [426, 181] on div "Loading Sending: 28th Aug All Profiles" at bounding box center [642, 395] width 433 height 635
click at [793, 622] on textarea "**********" at bounding box center [647, 403] width 400 height 459
type textarea "**********"
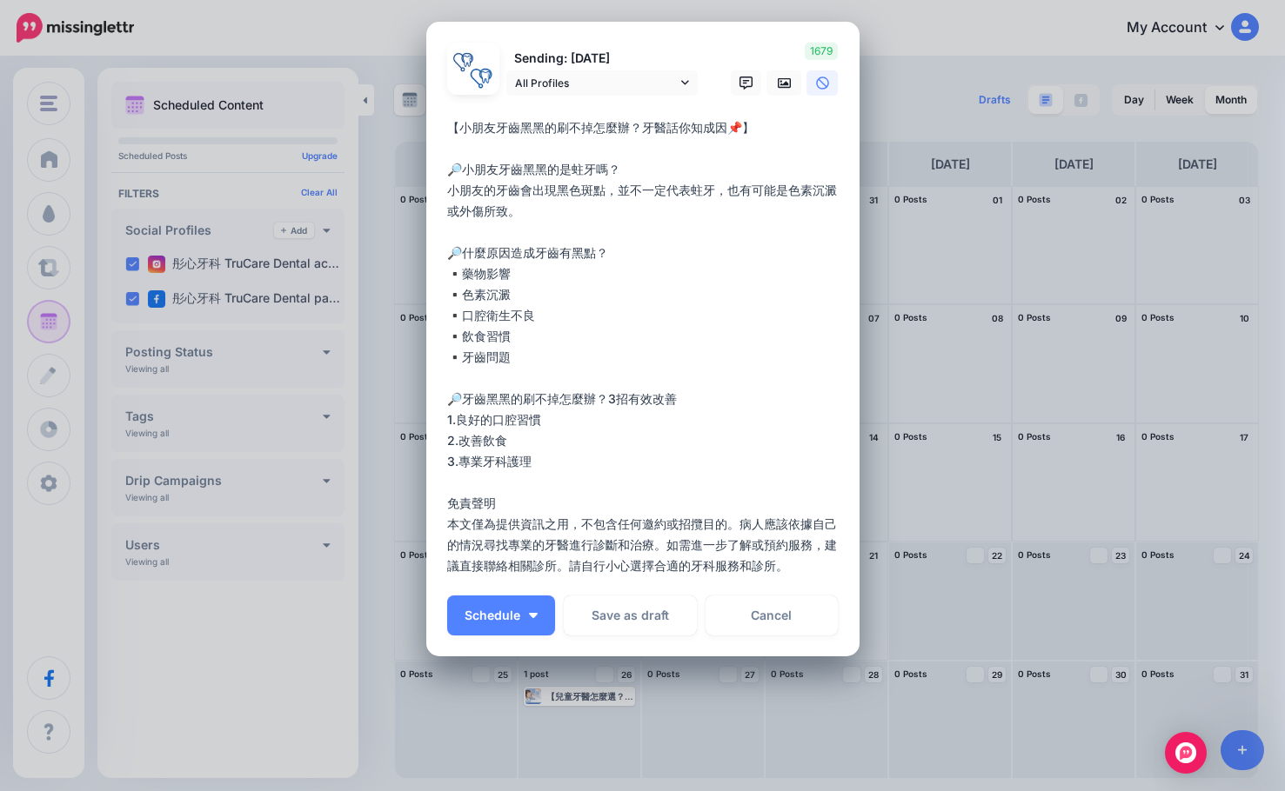
scroll to position [110, 0]
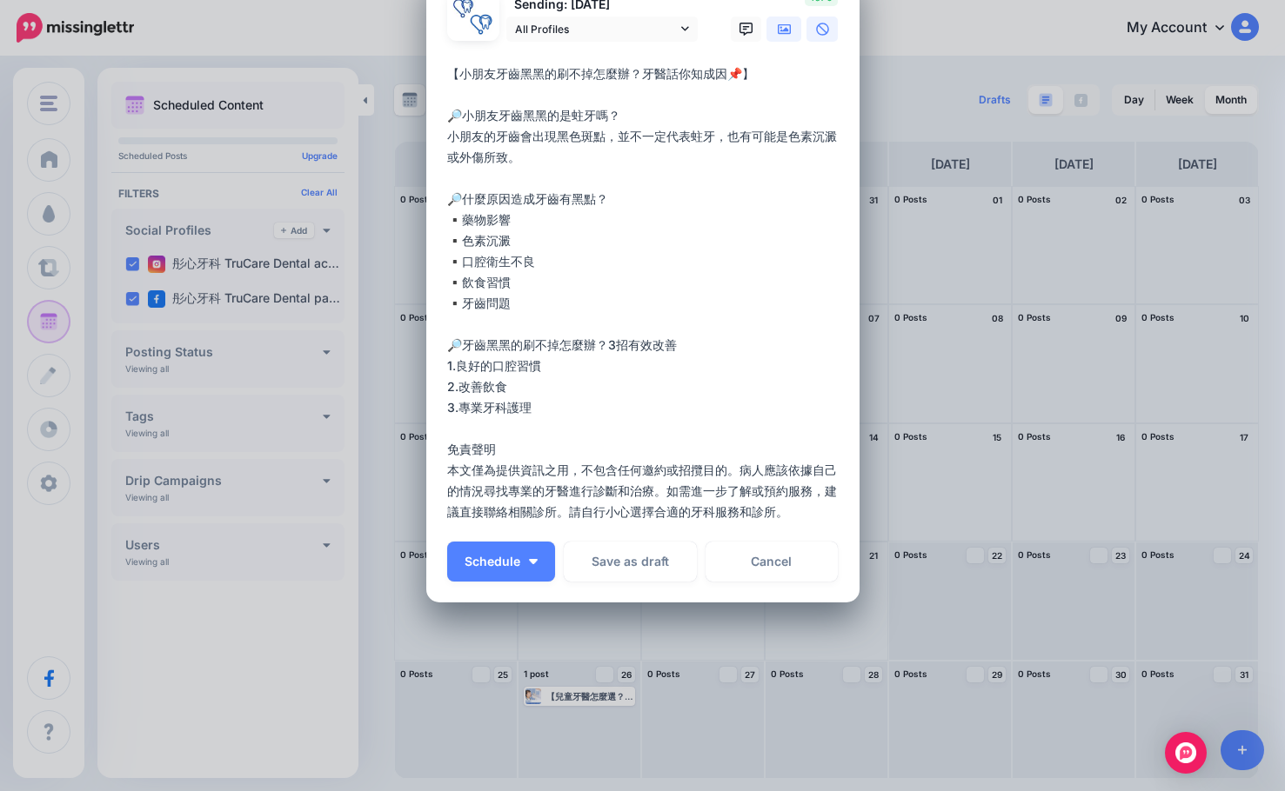
click at [778, 30] on icon at bounding box center [785, 30] width 14 height 14
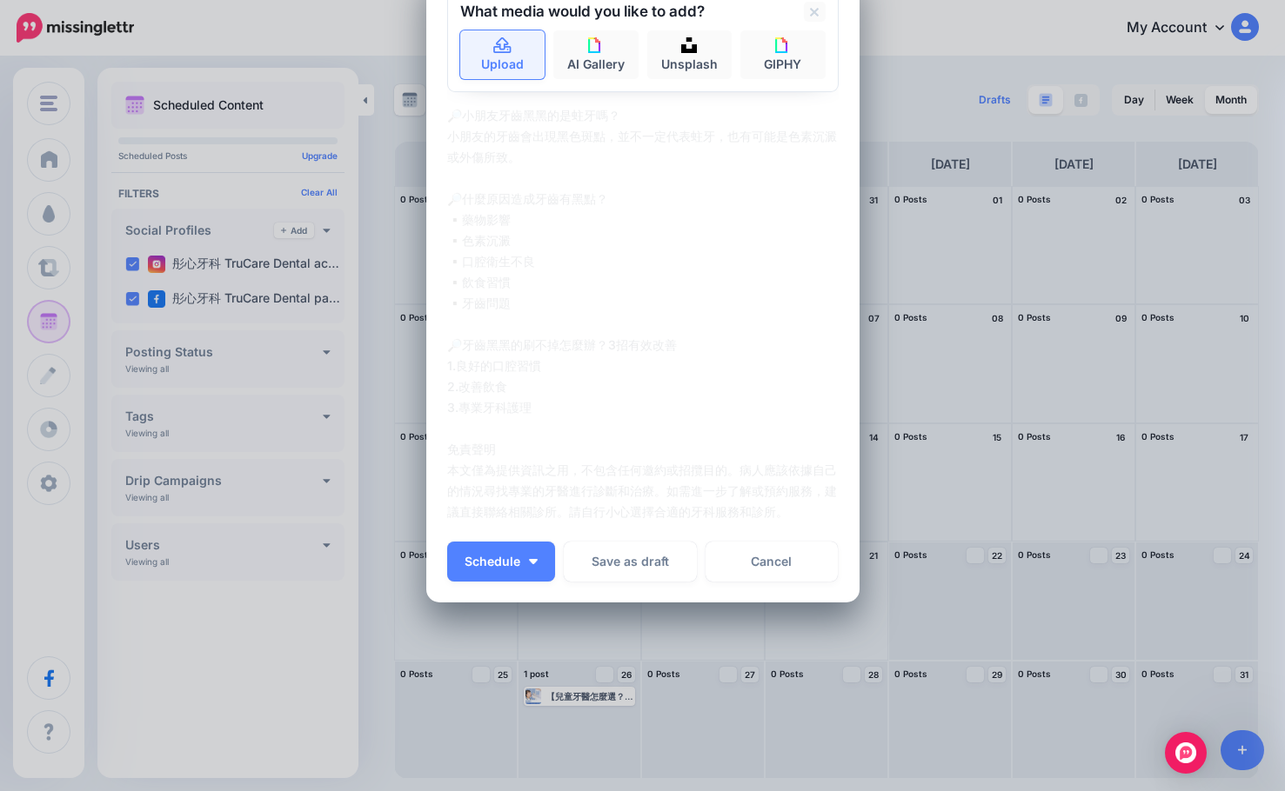
click at [497, 63] on link "Upload" at bounding box center [502, 54] width 85 height 49
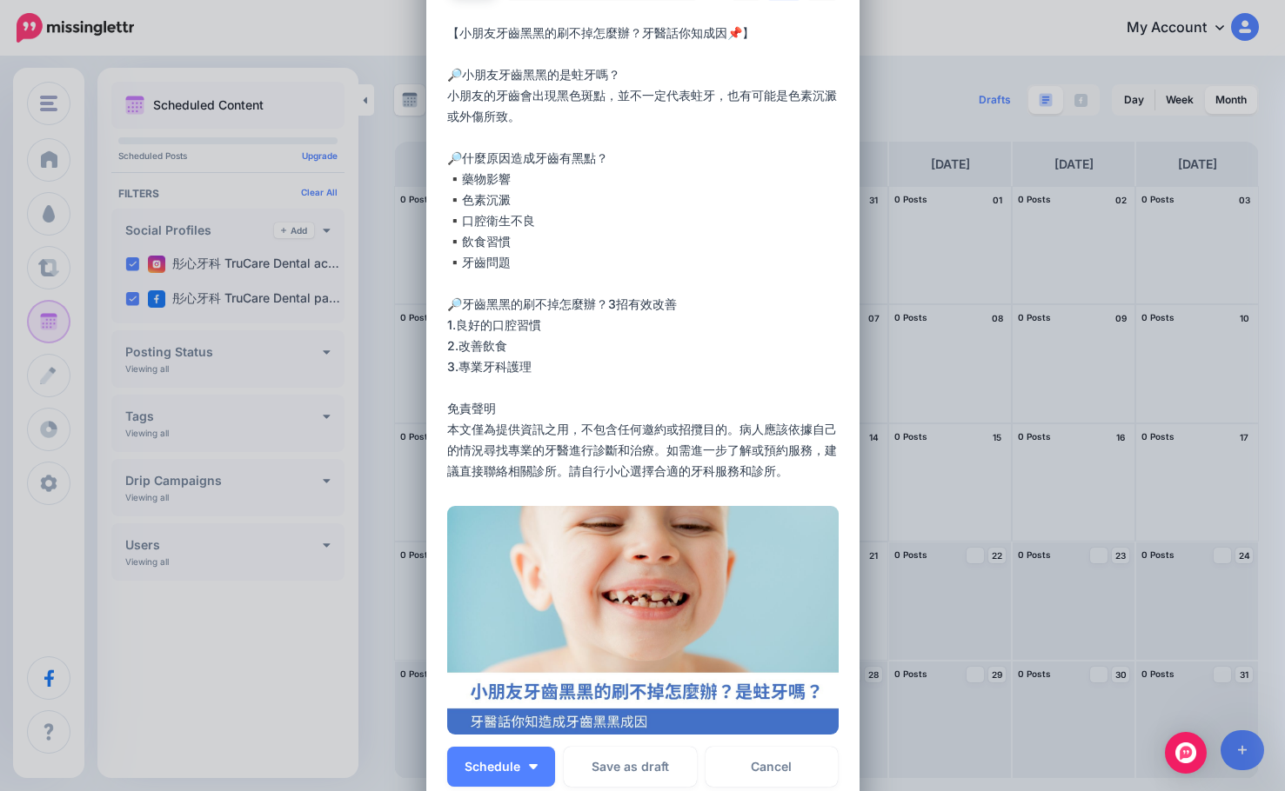
scroll to position [174, 0]
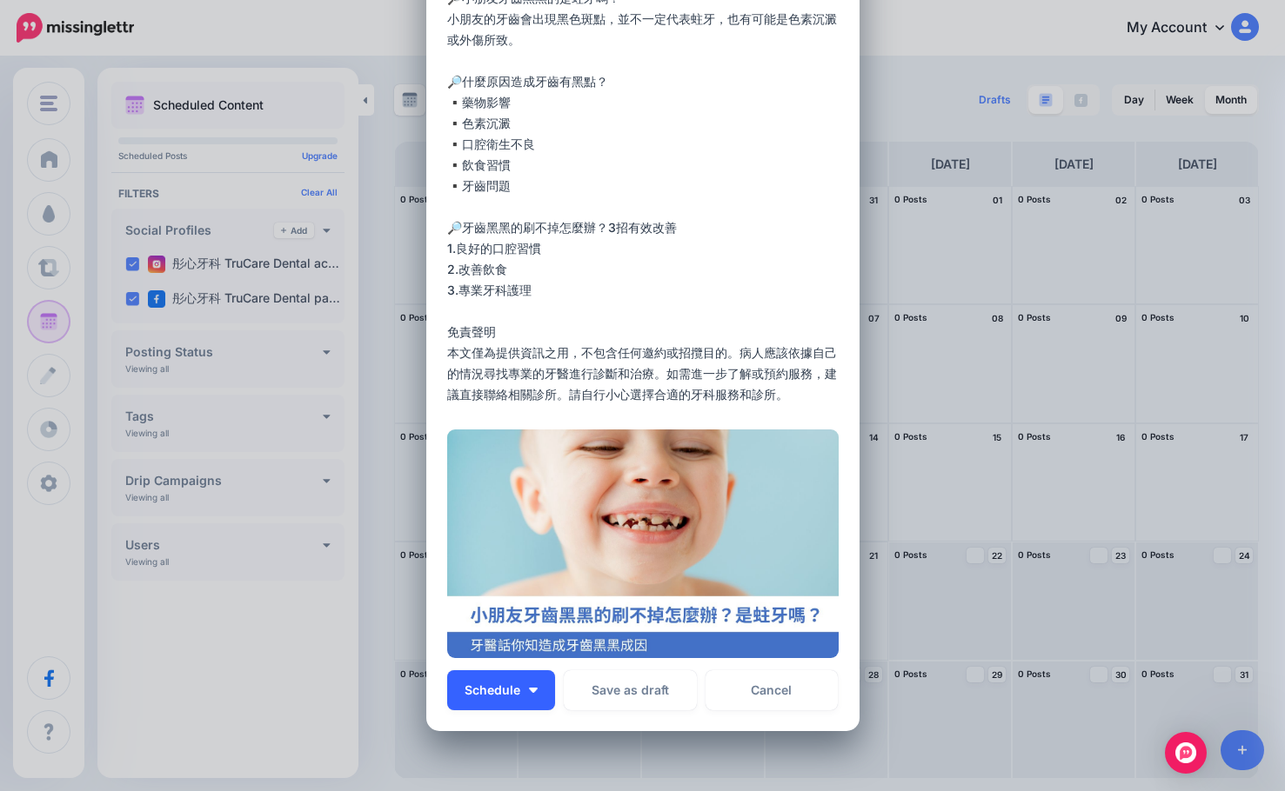
click at [530, 692] on img "button" at bounding box center [533, 690] width 9 height 5
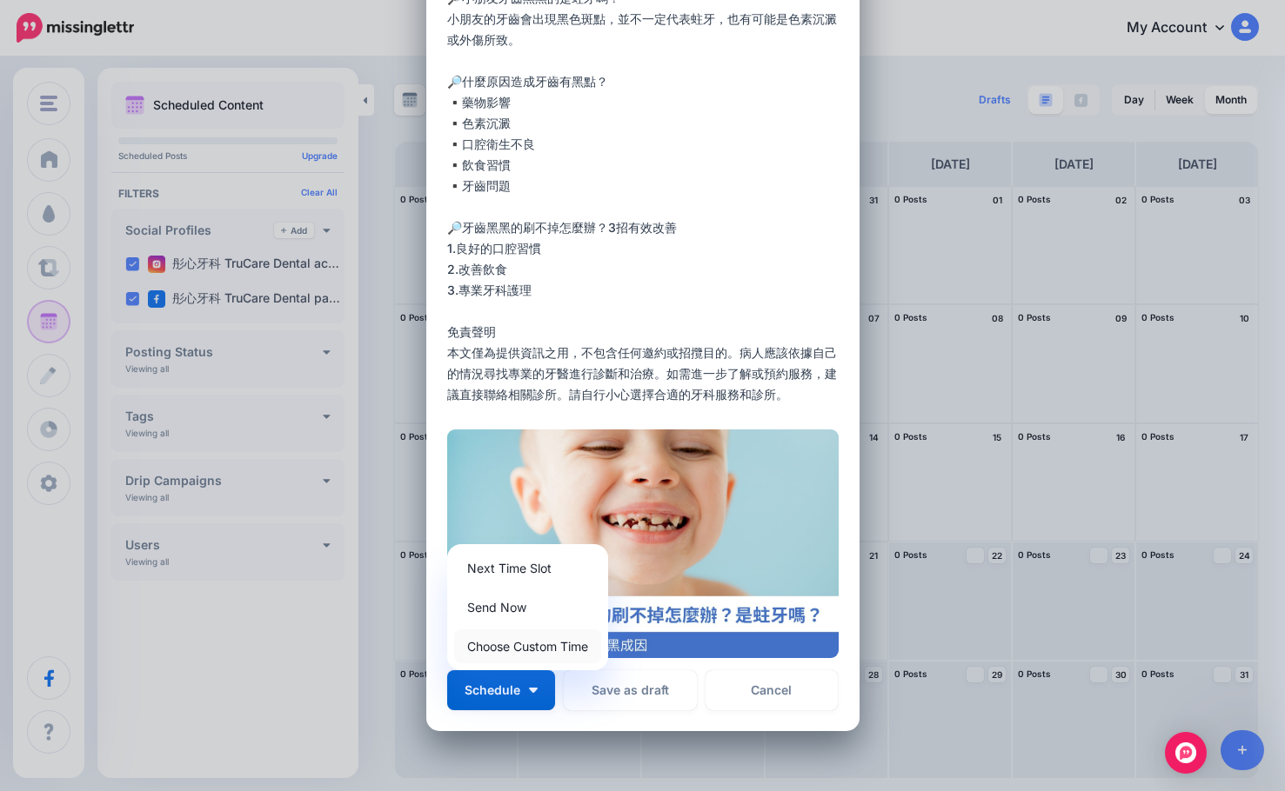
click at [542, 646] on link "Choose Custom Time" at bounding box center [527, 647] width 147 height 34
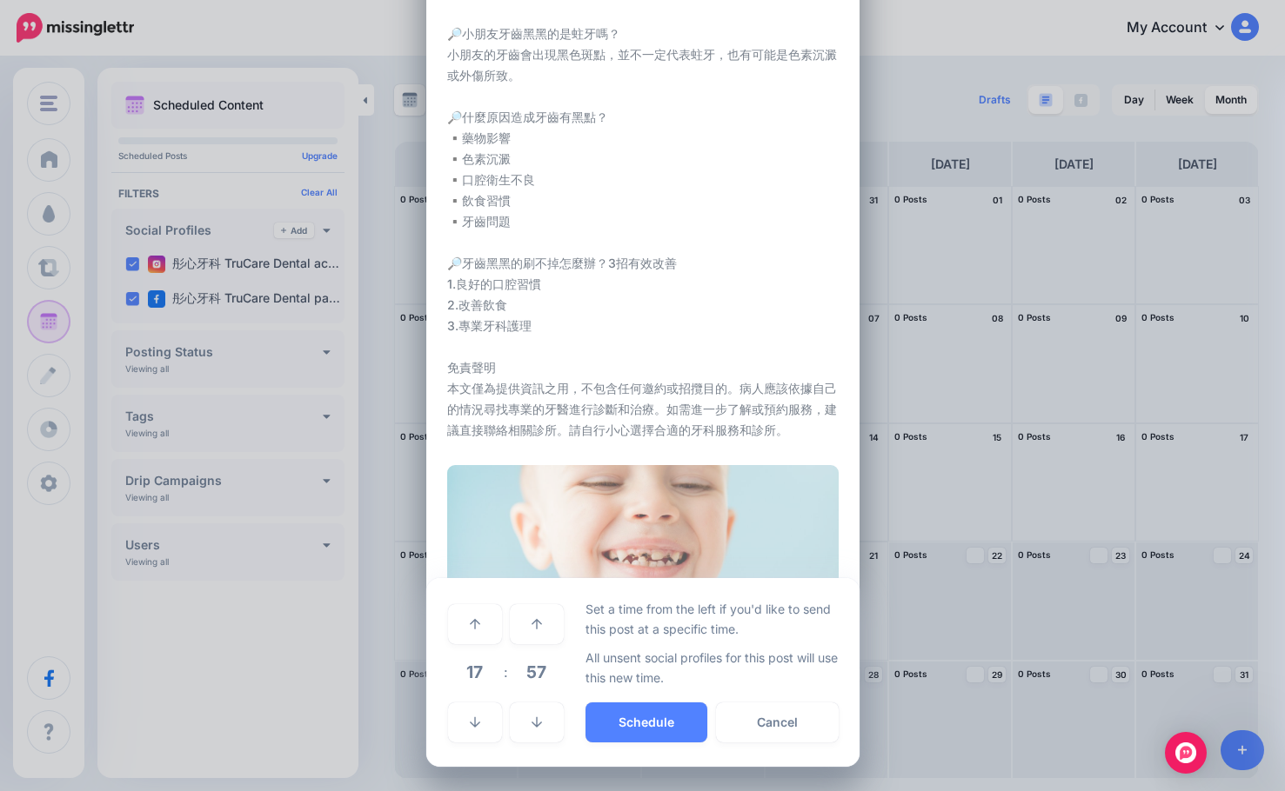
scroll to position [138, 0]
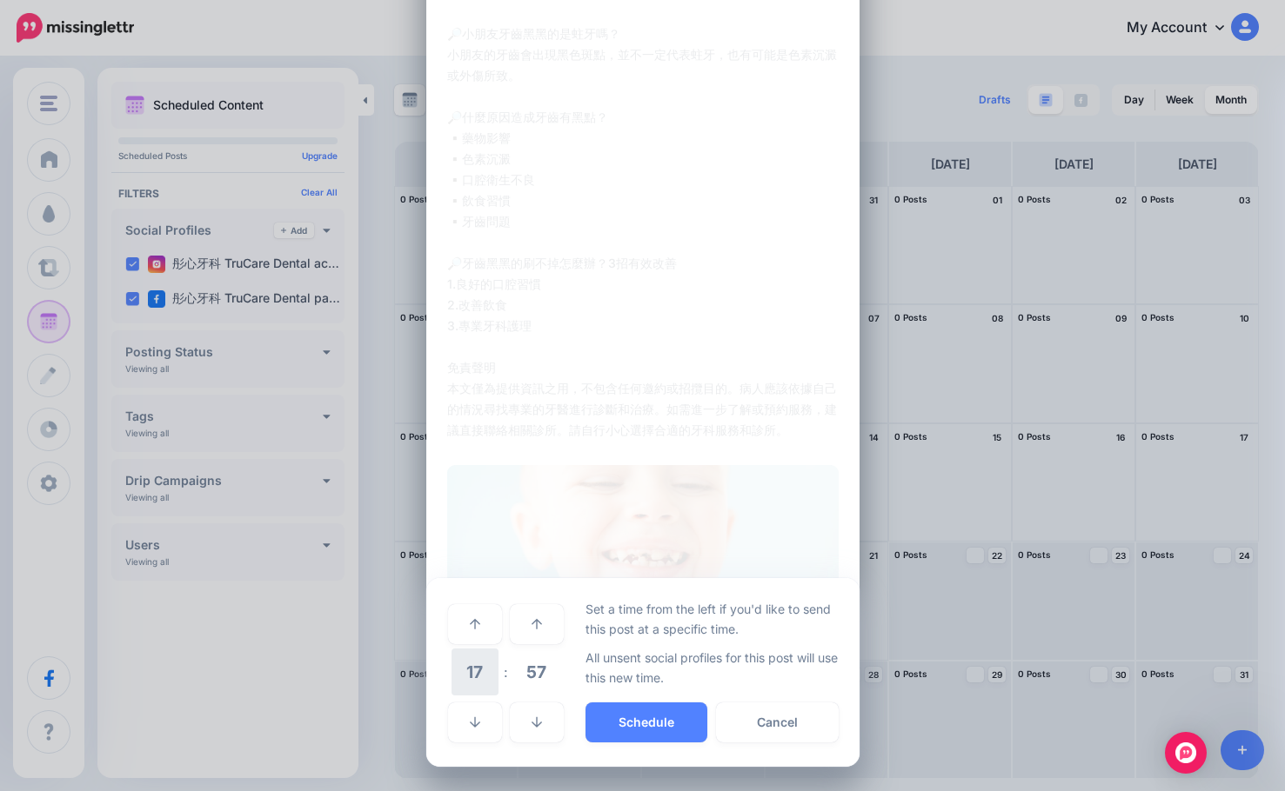
click at [475, 678] on span "17" at bounding box center [474, 672] width 47 height 47
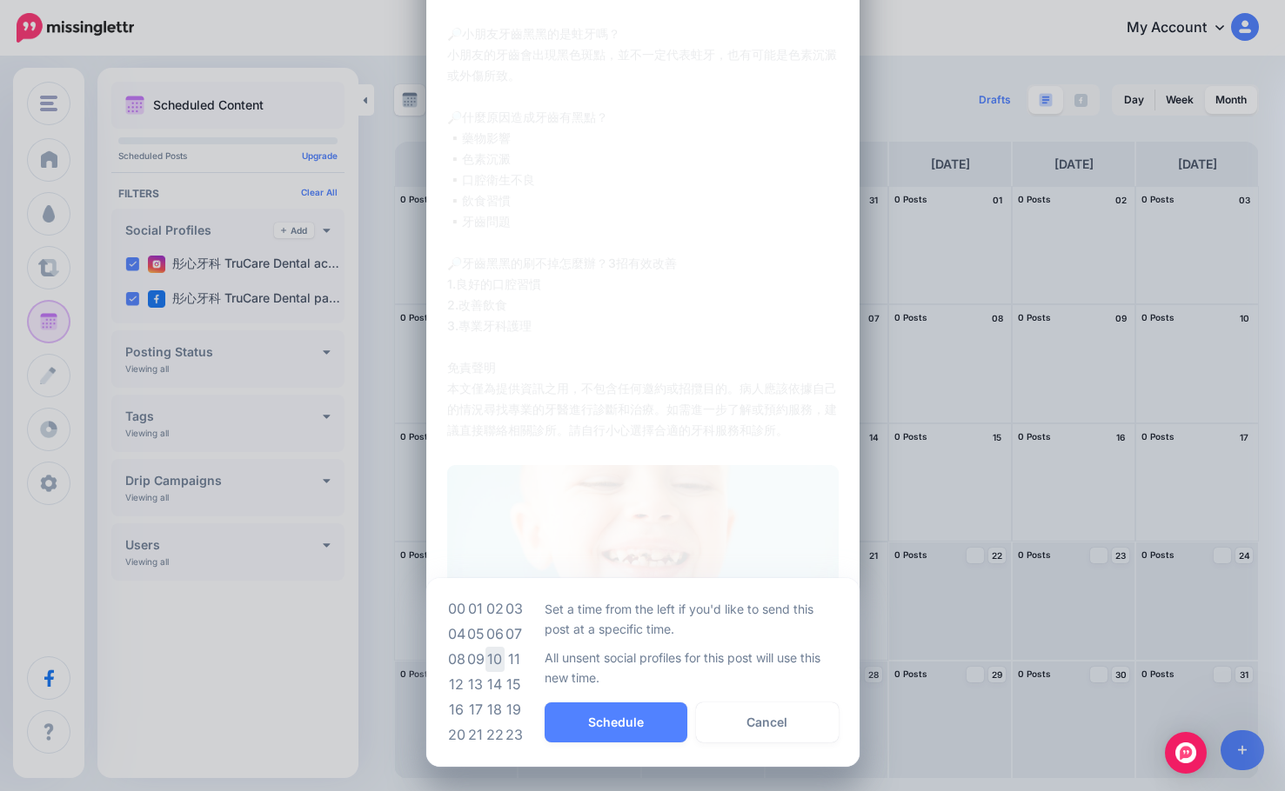
click at [488, 655] on td "10" at bounding box center [494, 659] width 19 height 25
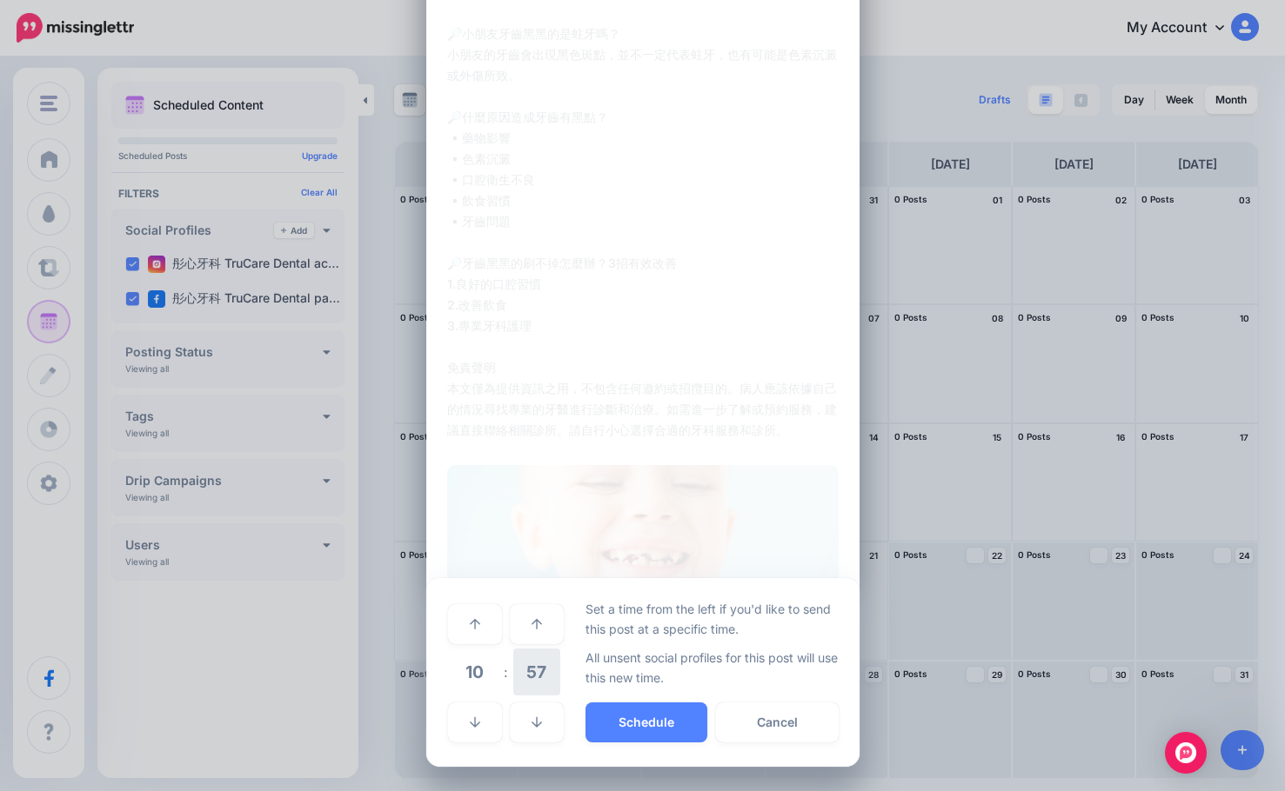
click at [540, 673] on span "57" at bounding box center [536, 672] width 47 height 47
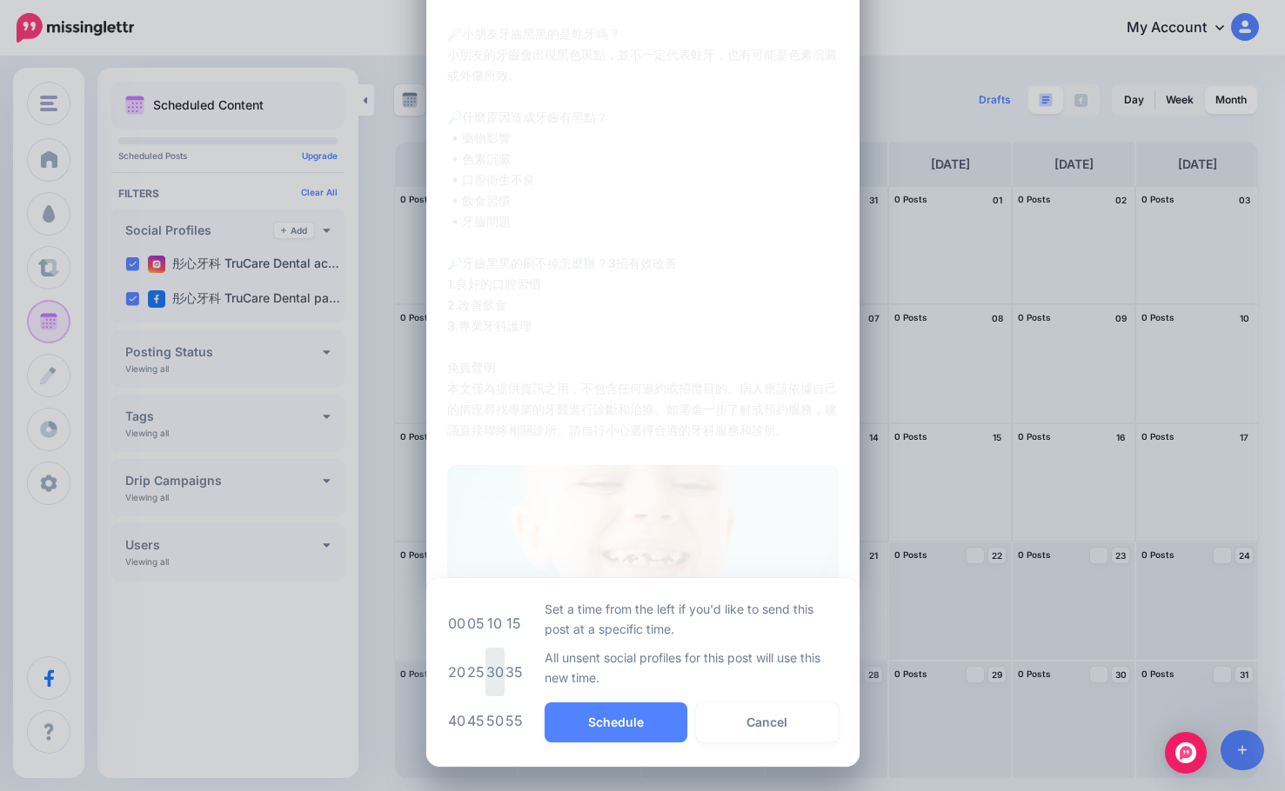
click at [493, 668] on td "30" at bounding box center [494, 672] width 19 height 49
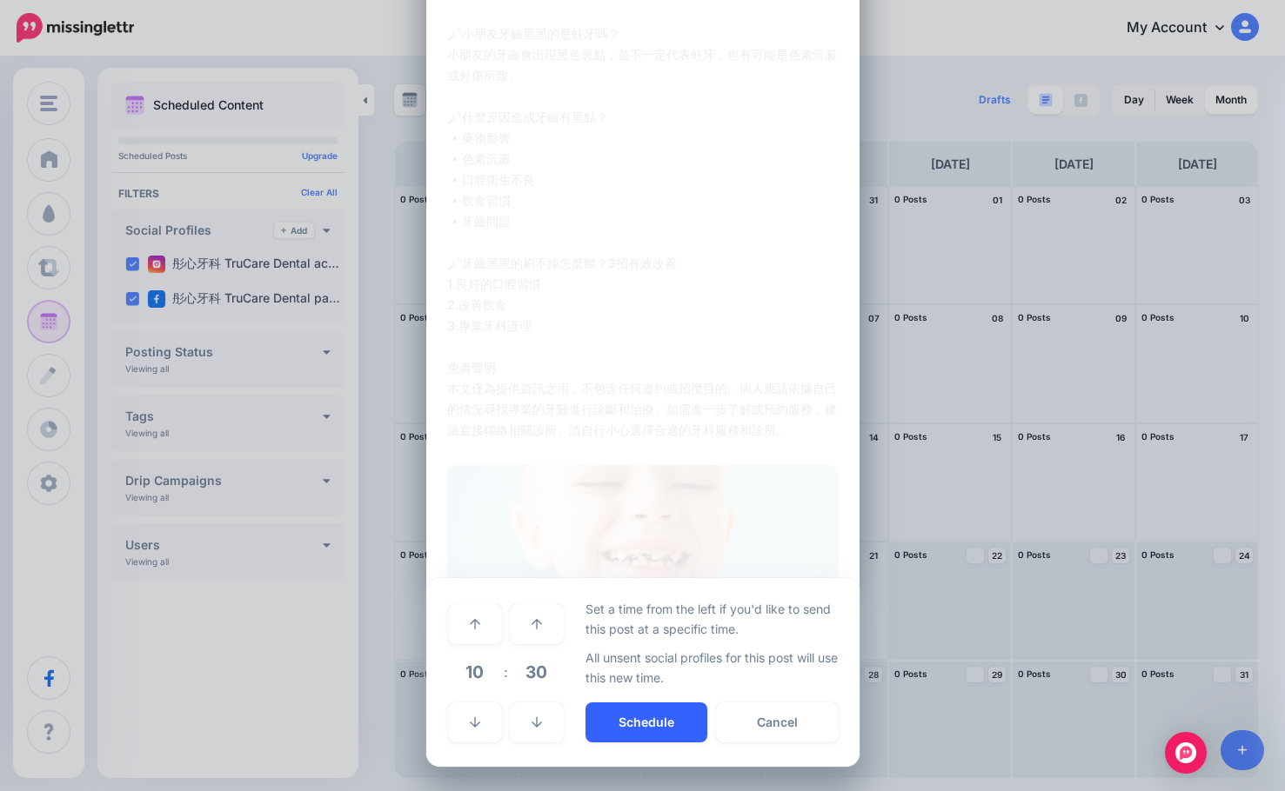
click at [646, 733] on button "Schedule" at bounding box center [646, 723] width 122 height 40
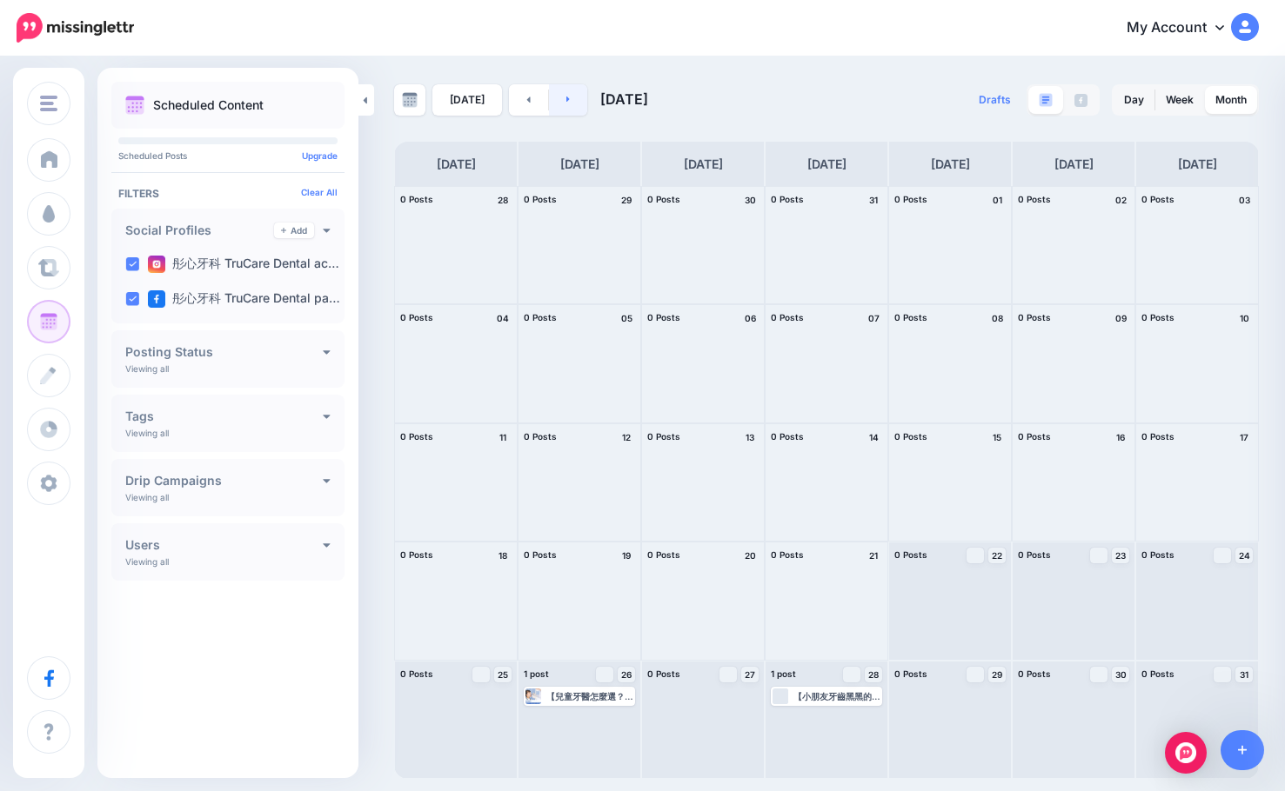
click at [575, 94] on link at bounding box center [568, 99] width 39 height 31
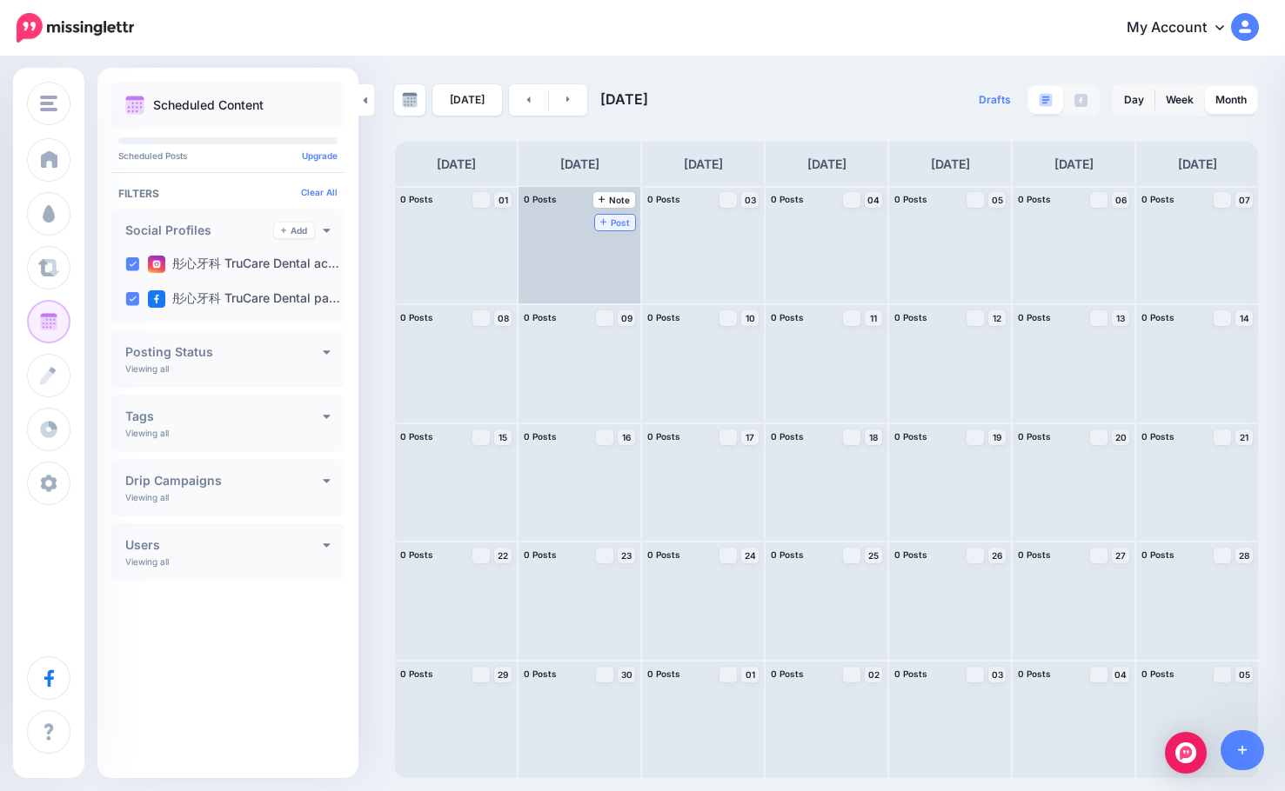
click at [623, 224] on span "Post" at bounding box center [615, 222] width 30 height 9
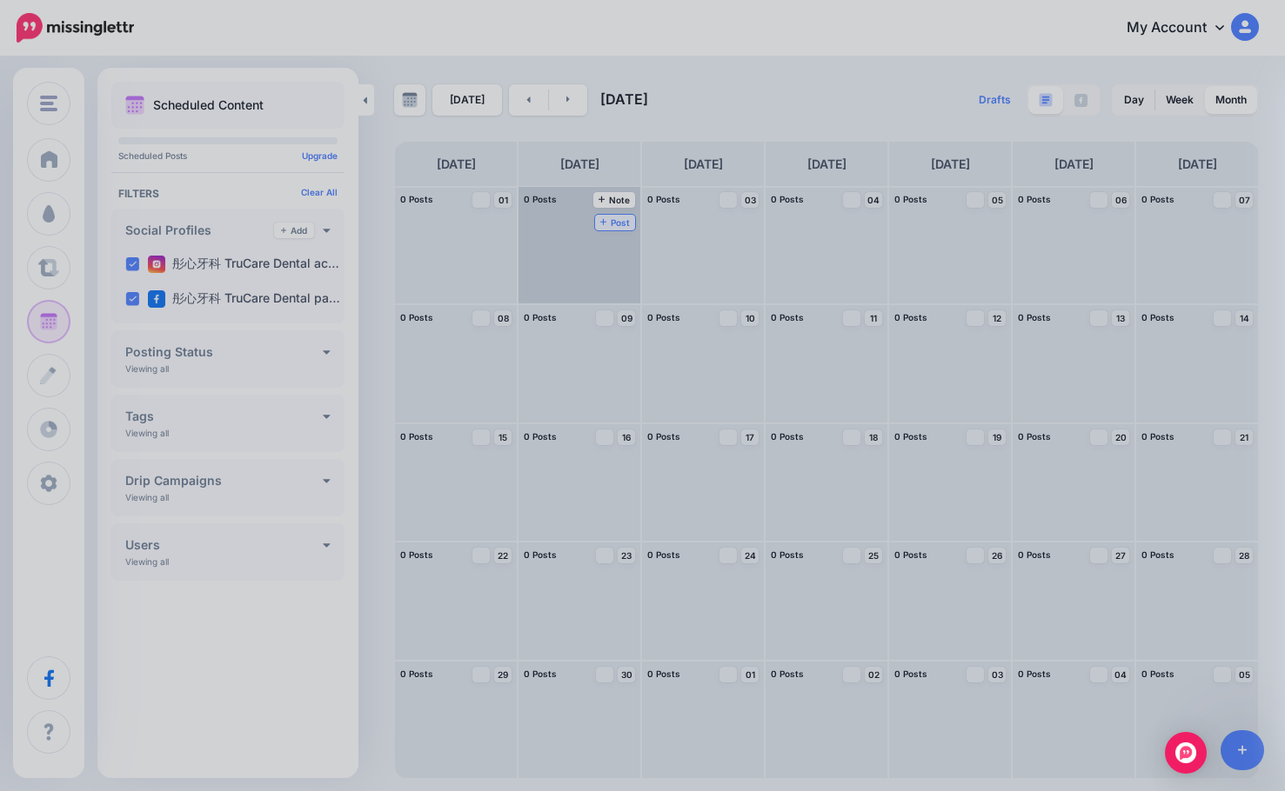
scroll to position [0, 0]
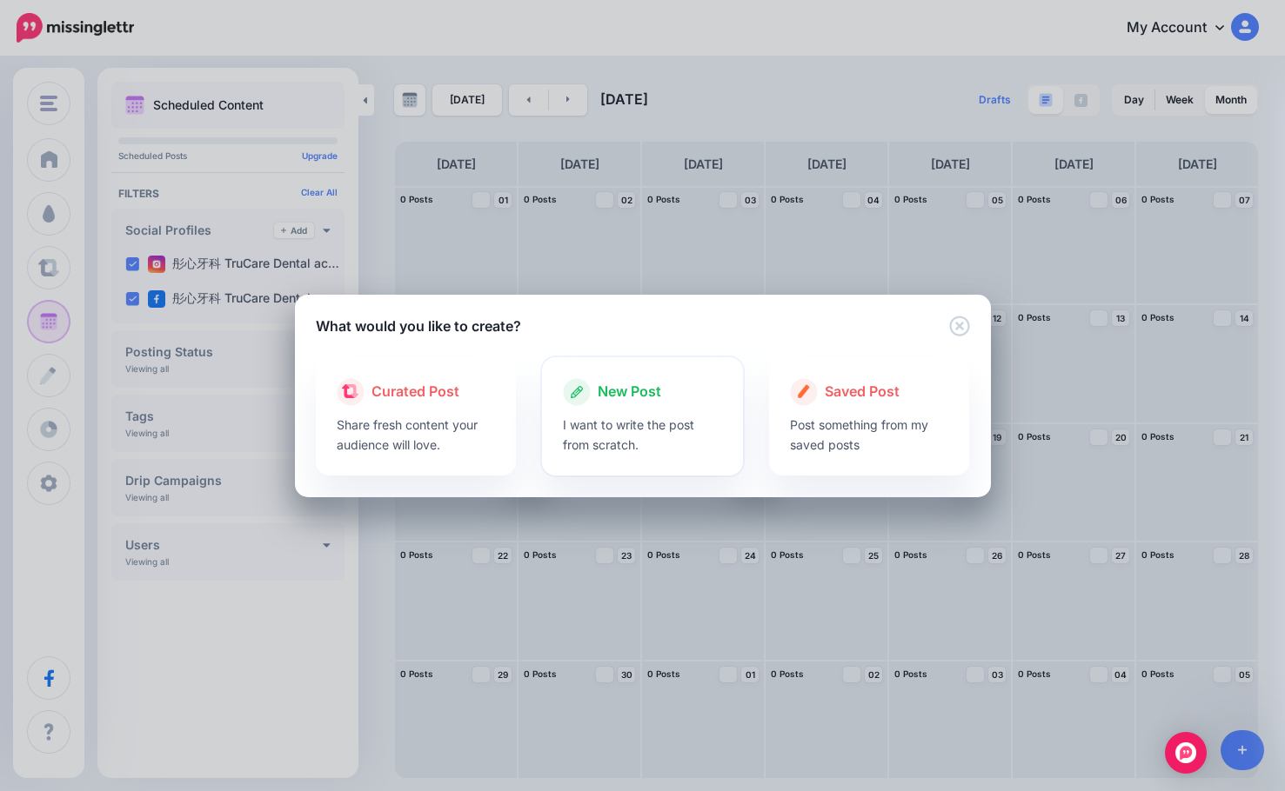
click at [629, 418] on p "I want to write the post from scratch." at bounding box center [642, 435] width 159 height 40
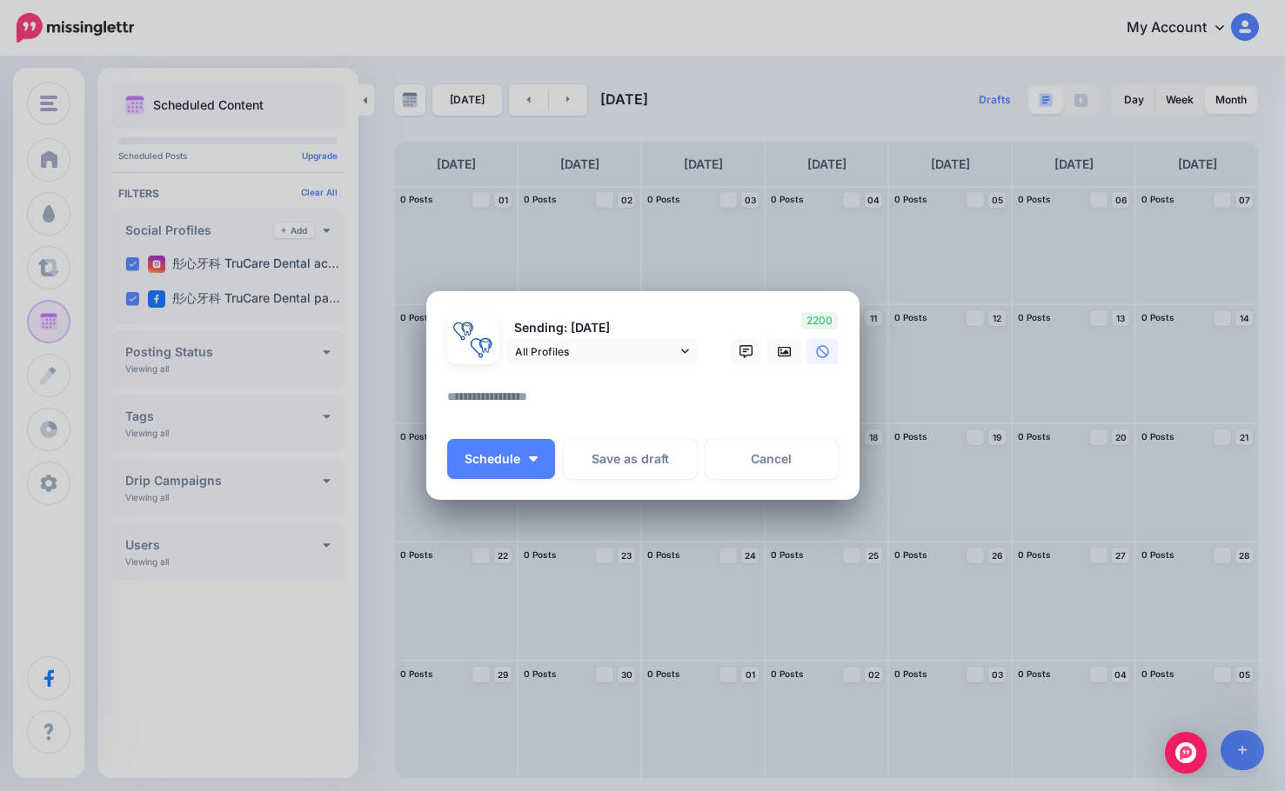
click at [613, 407] on textarea at bounding box center [647, 403] width 400 height 34
paste textarea "**********"
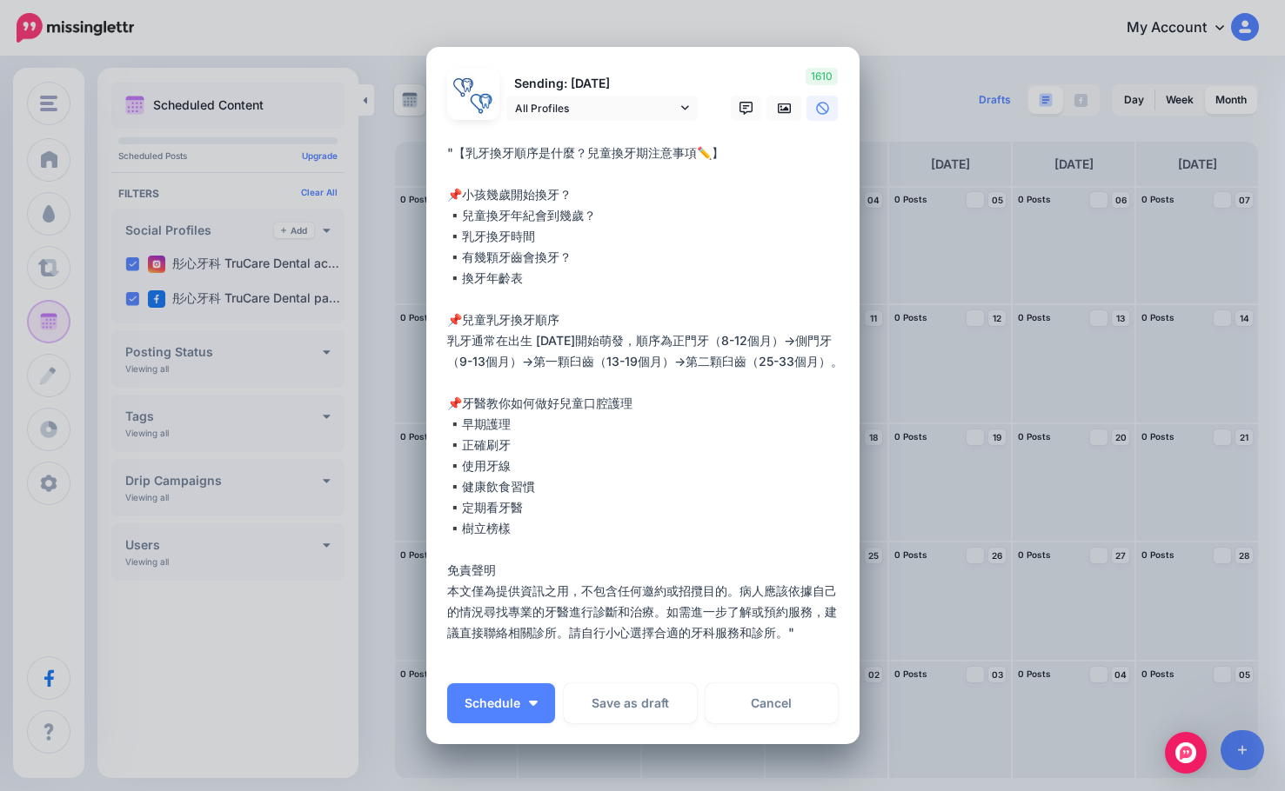
drag, startPoint x: 450, startPoint y: 148, endPoint x: 419, endPoint y: 148, distance: 30.4
click at [380, 140] on div "Create Post Loading Sending: 2nd Sep All Profiles" at bounding box center [642, 395] width 1285 height 791
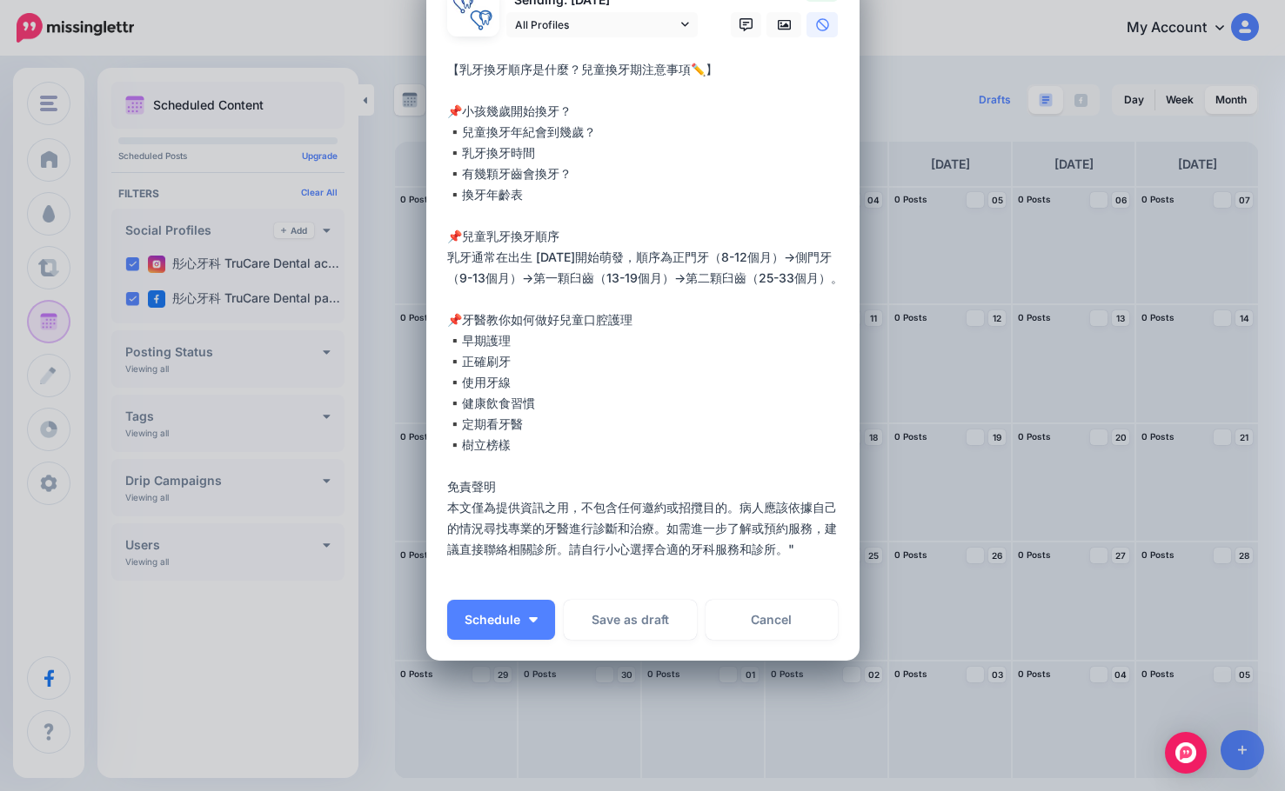
scroll to position [142, 0]
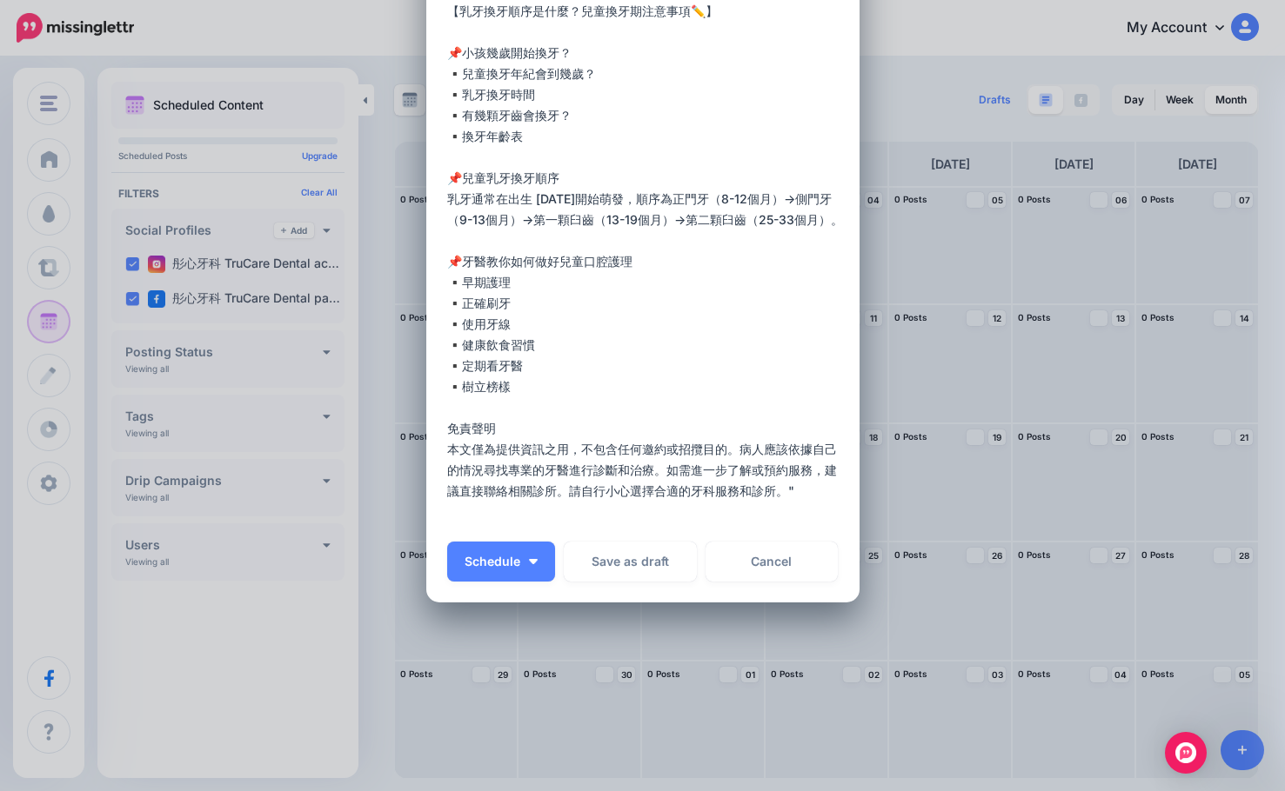
click at [798, 491] on textarea "**********" at bounding box center [647, 262] width 400 height 522
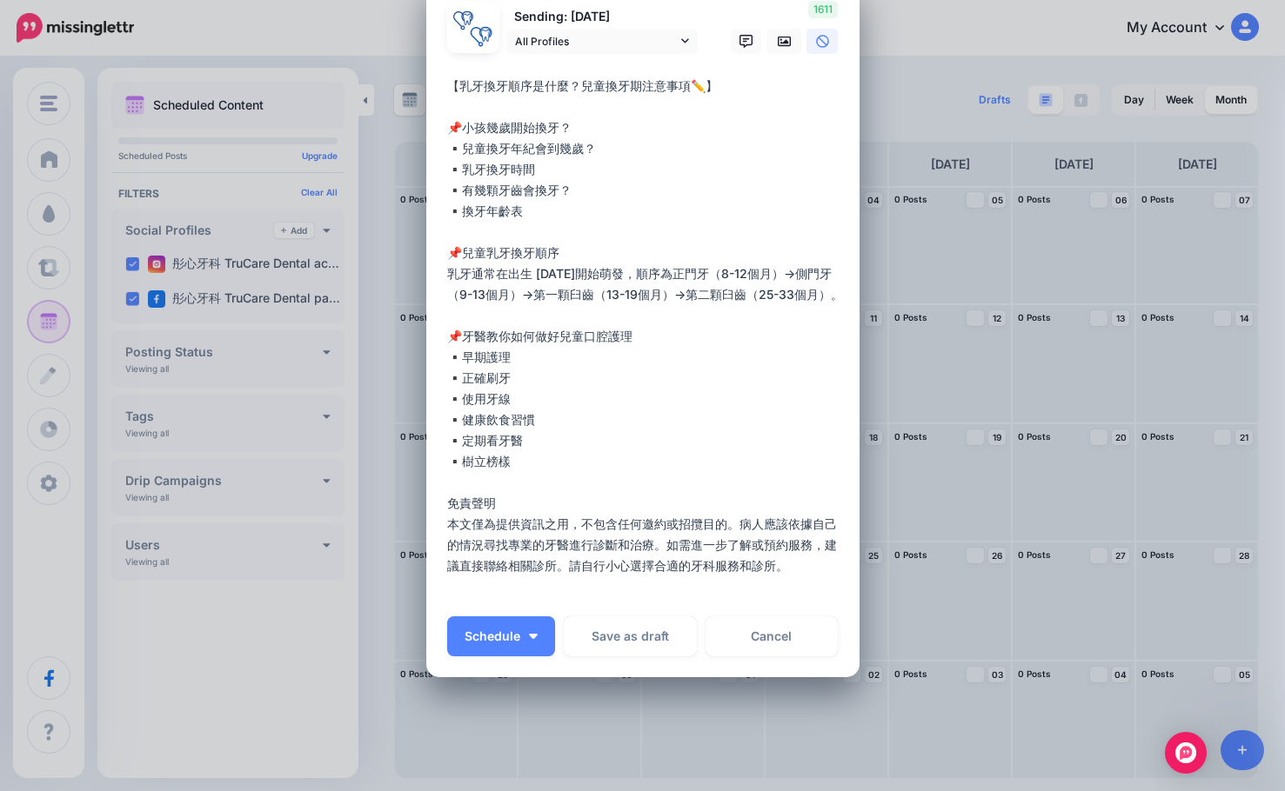
scroll to position [0, 0]
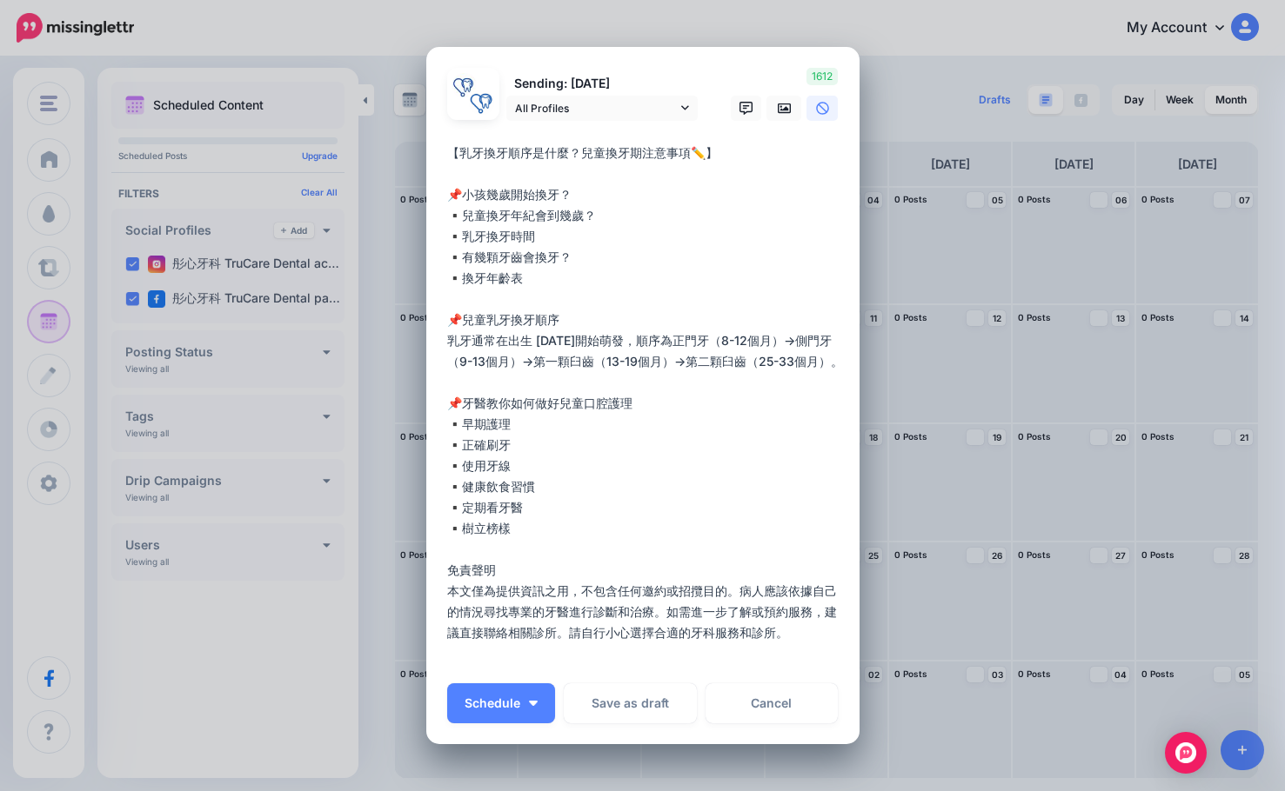
type textarea "**********"
click at [778, 103] on icon at bounding box center [785, 109] width 14 height 14
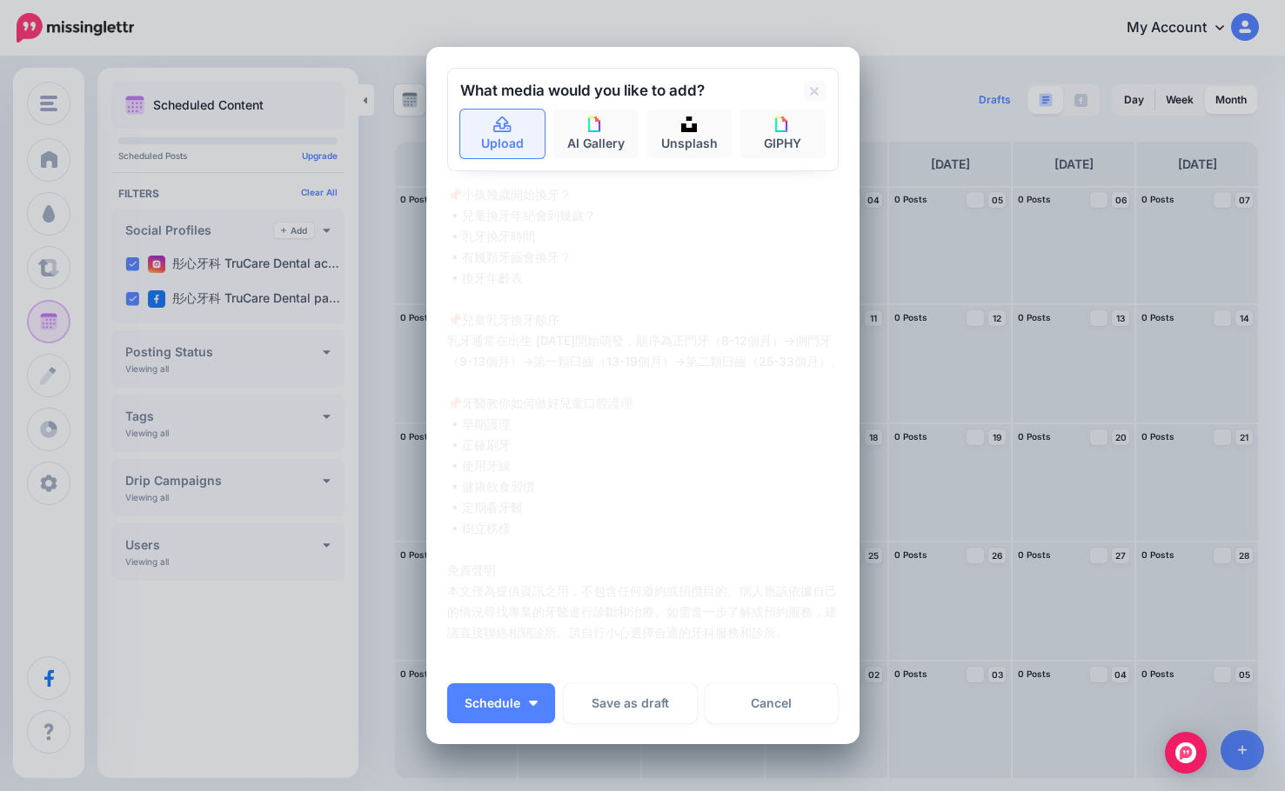
click at [497, 145] on link "Upload" at bounding box center [502, 134] width 85 height 49
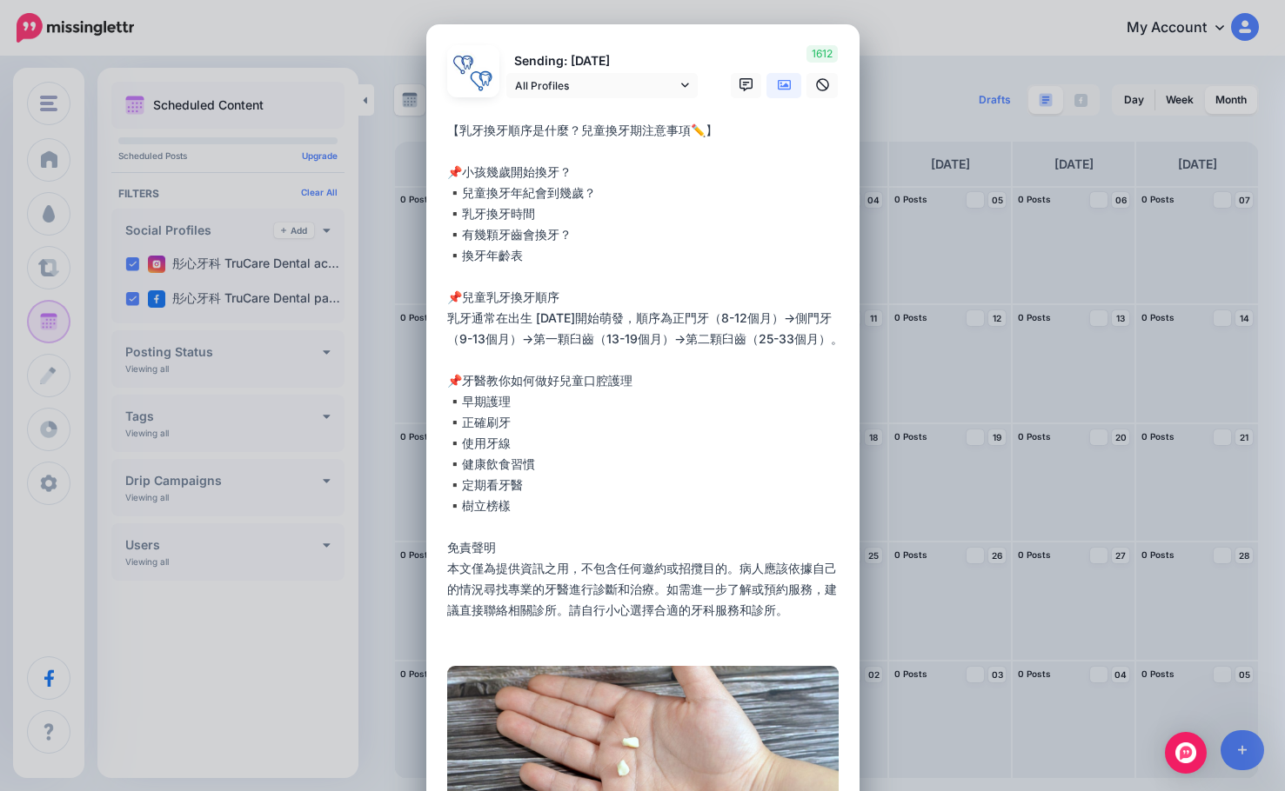
click at [470, 629] on textarea "**********" at bounding box center [647, 381] width 400 height 522
click at [467, 150] on textarea "**********" at bounding box center [647, 381] width 400 height 522
click at [592, 364] on textarea "**********" at bounding box center [647, 381] width 400 height 522
click at [471, 276] on textarea "**********" at bounding box center [647, 381] width 400 height 522
click at [494, 527] on textarea "**********" at bounding box center [647, 381] width 400 height 522
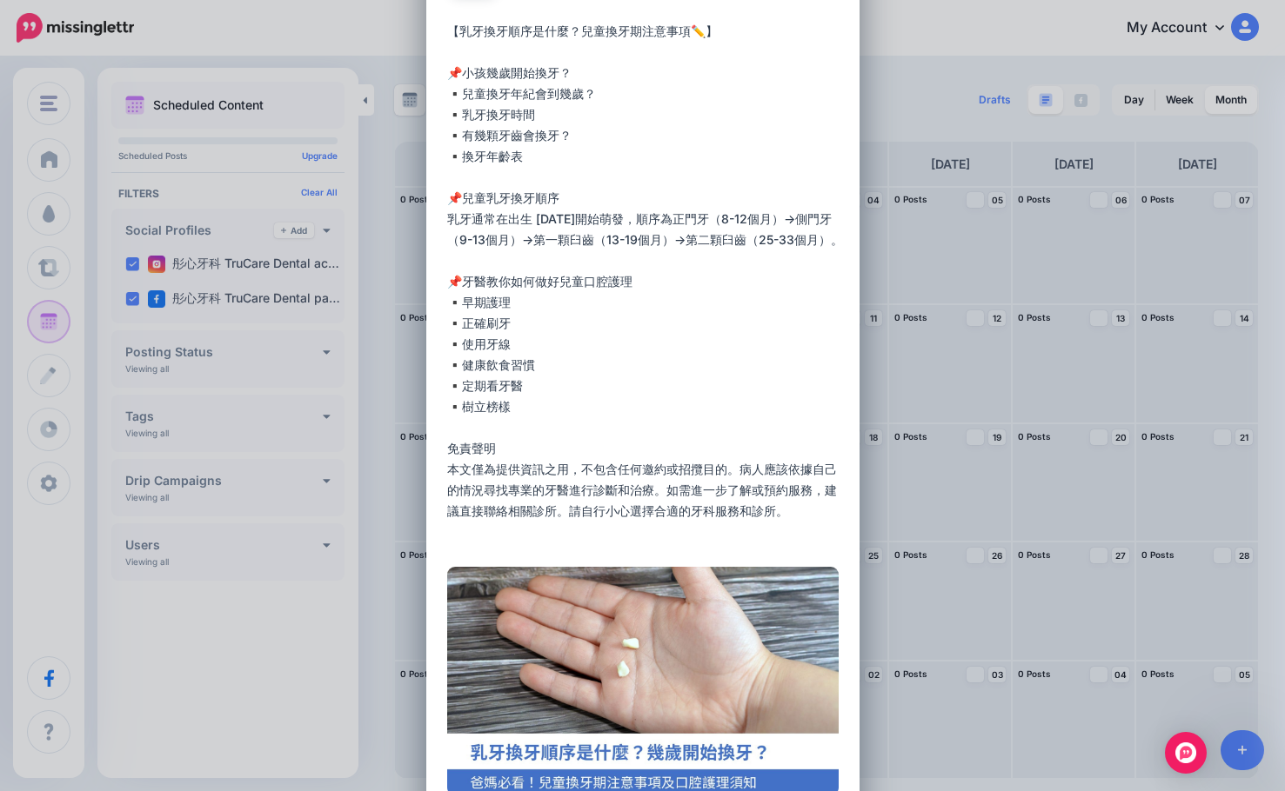
scroll to position [174, 0]
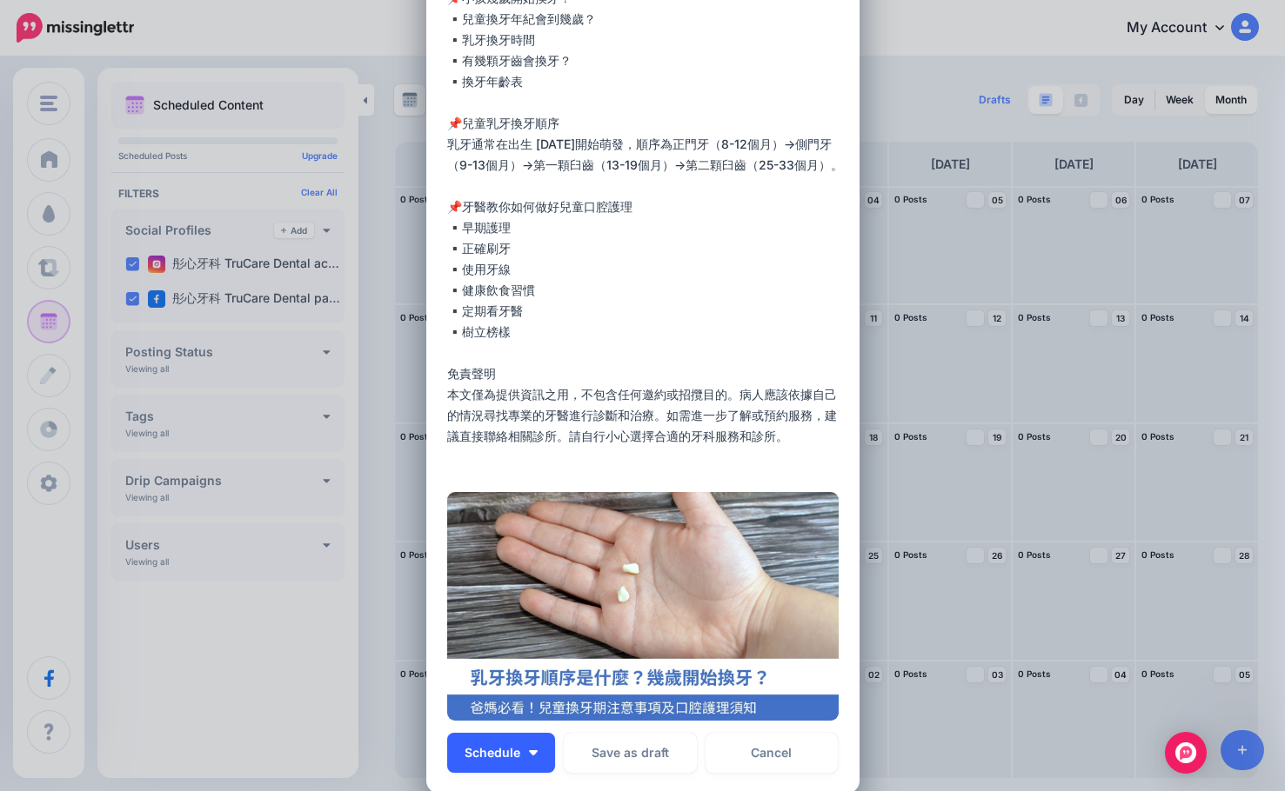
click at [538, 749] on button "Schedule" at bounding box center [501, 753] width 108 height 40
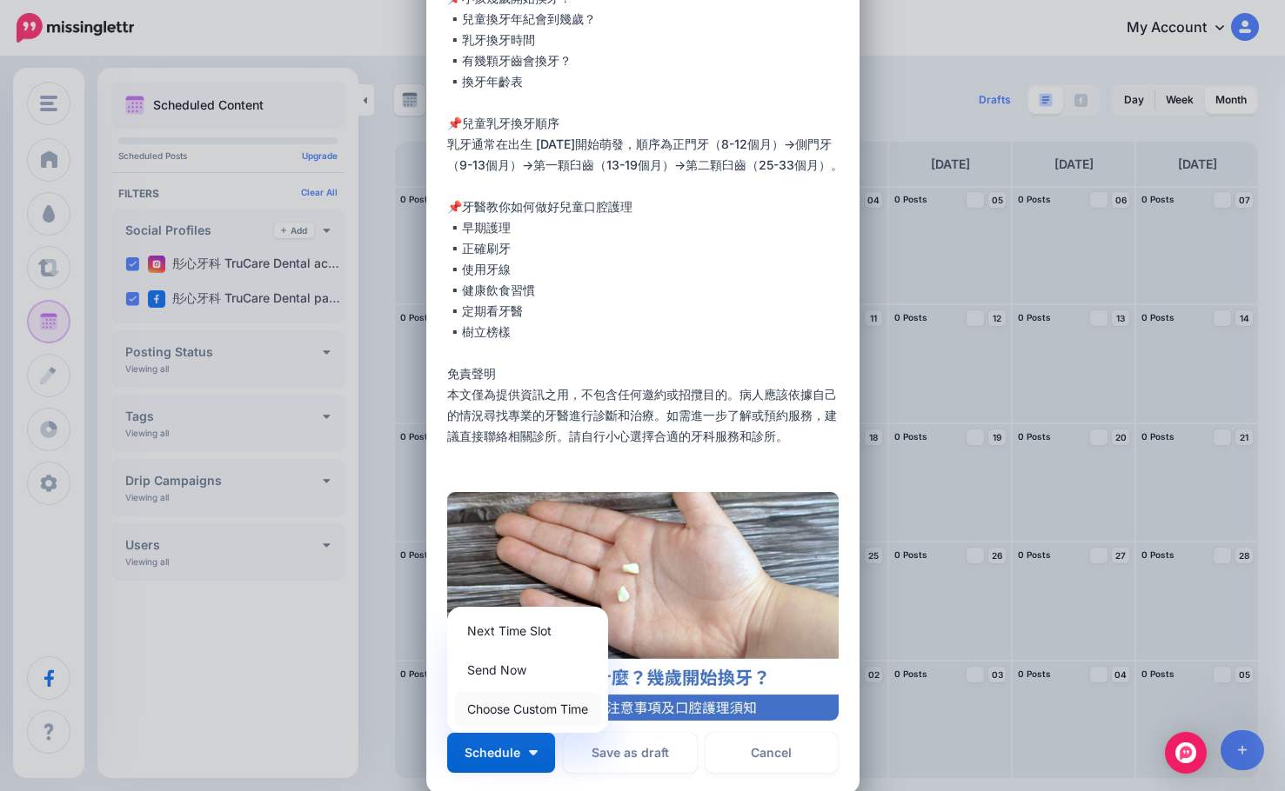
click at [548, 711] on link "Choose Custom Time" at bounding box center [527, 709] width 147 height 34
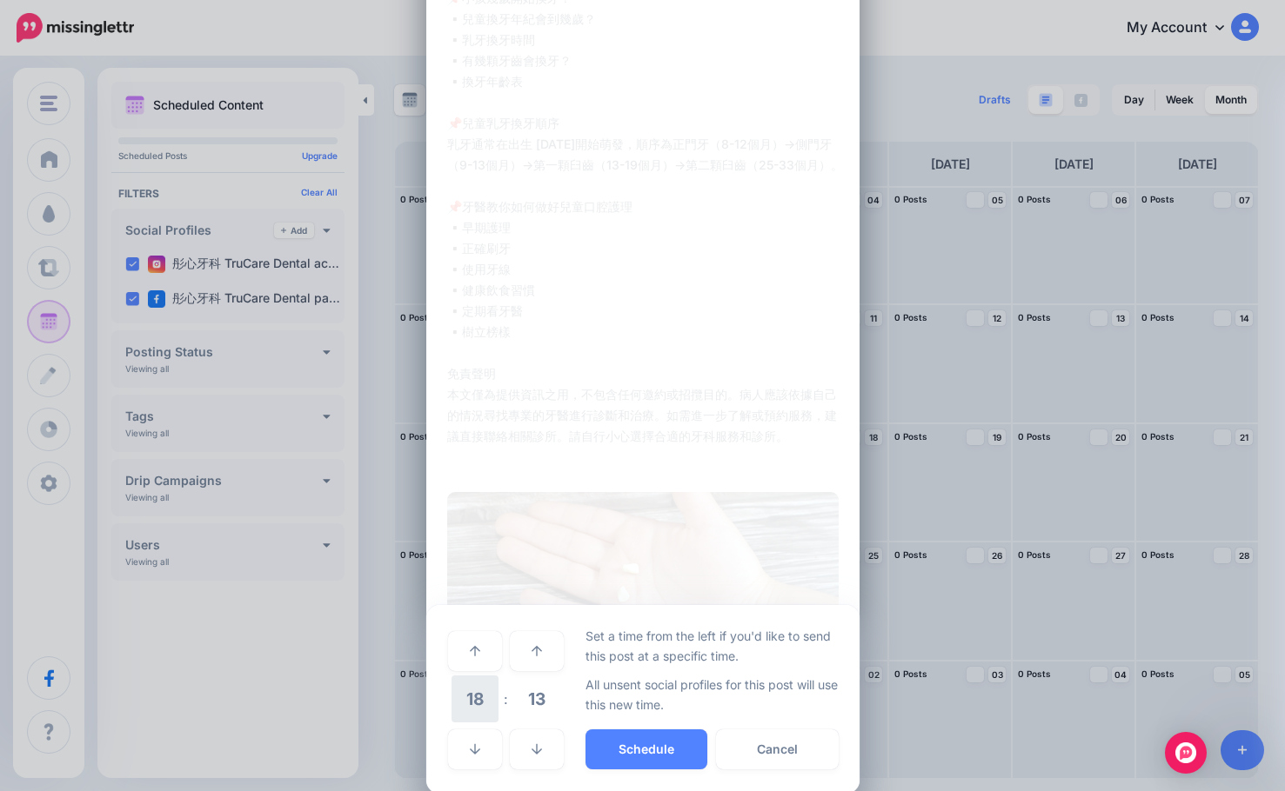
click at [471, 703] on span "18" at bounding box center [474, 699] width 47 height 47
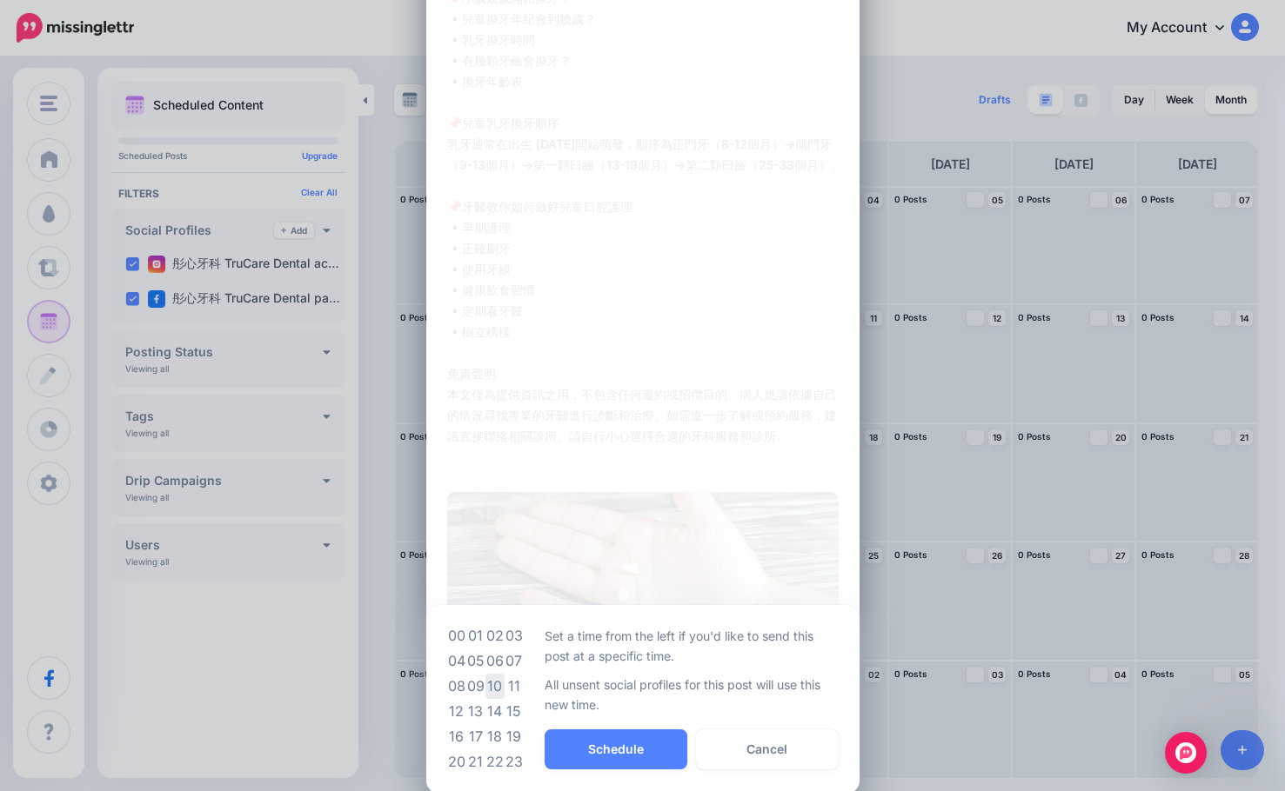
click at [487, 684] on td "10" at bounding box center [494, 686] width 19 height 25
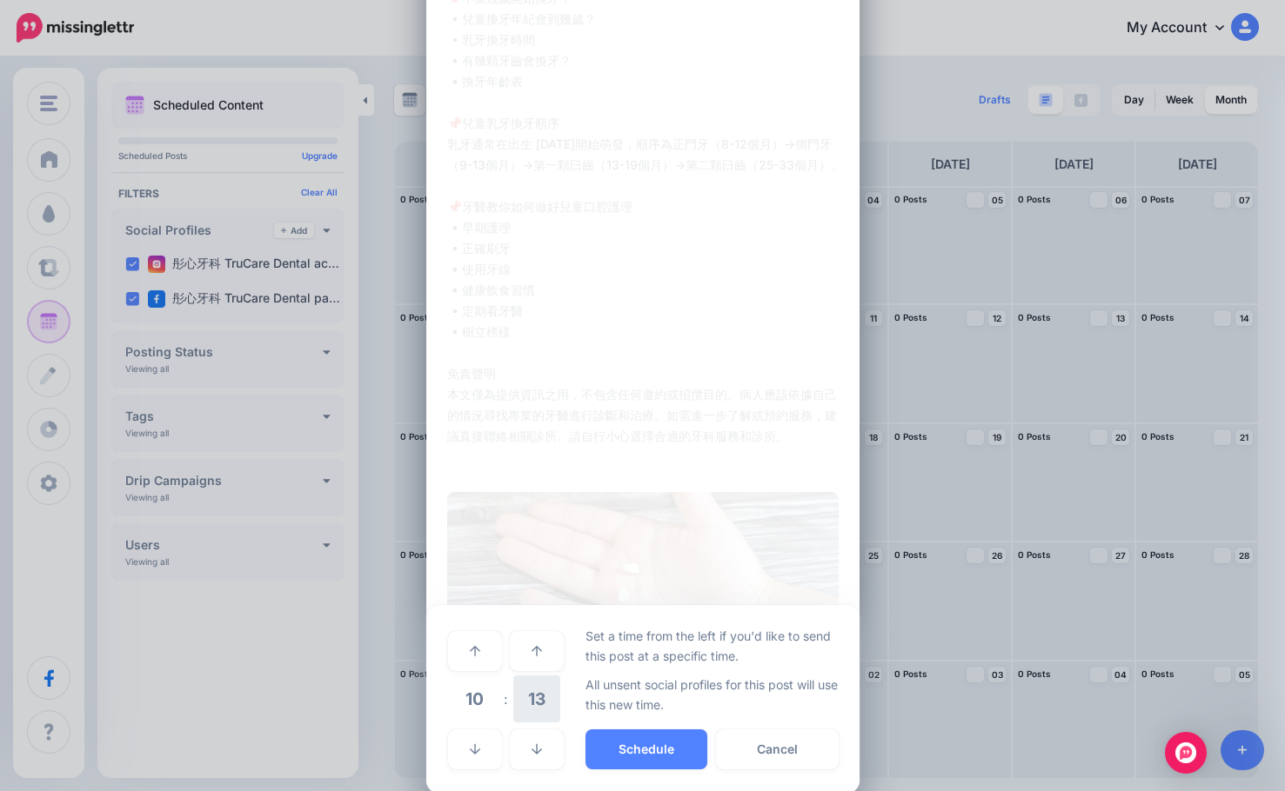
click at [515, 705] on span "13" at bounding box center [536, 699] width 47 height 47
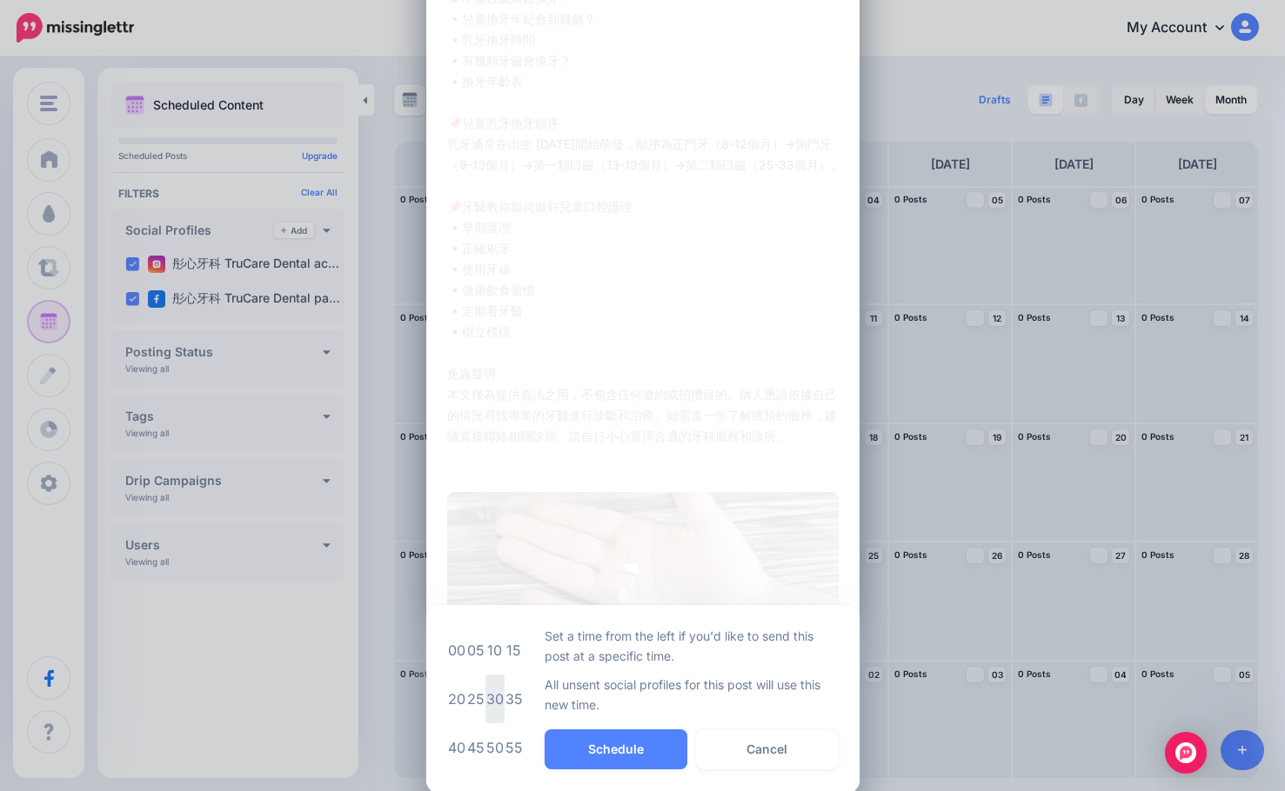
click at [487, 699] on td "30" at bounding box center [494, 699] width 19 height 49
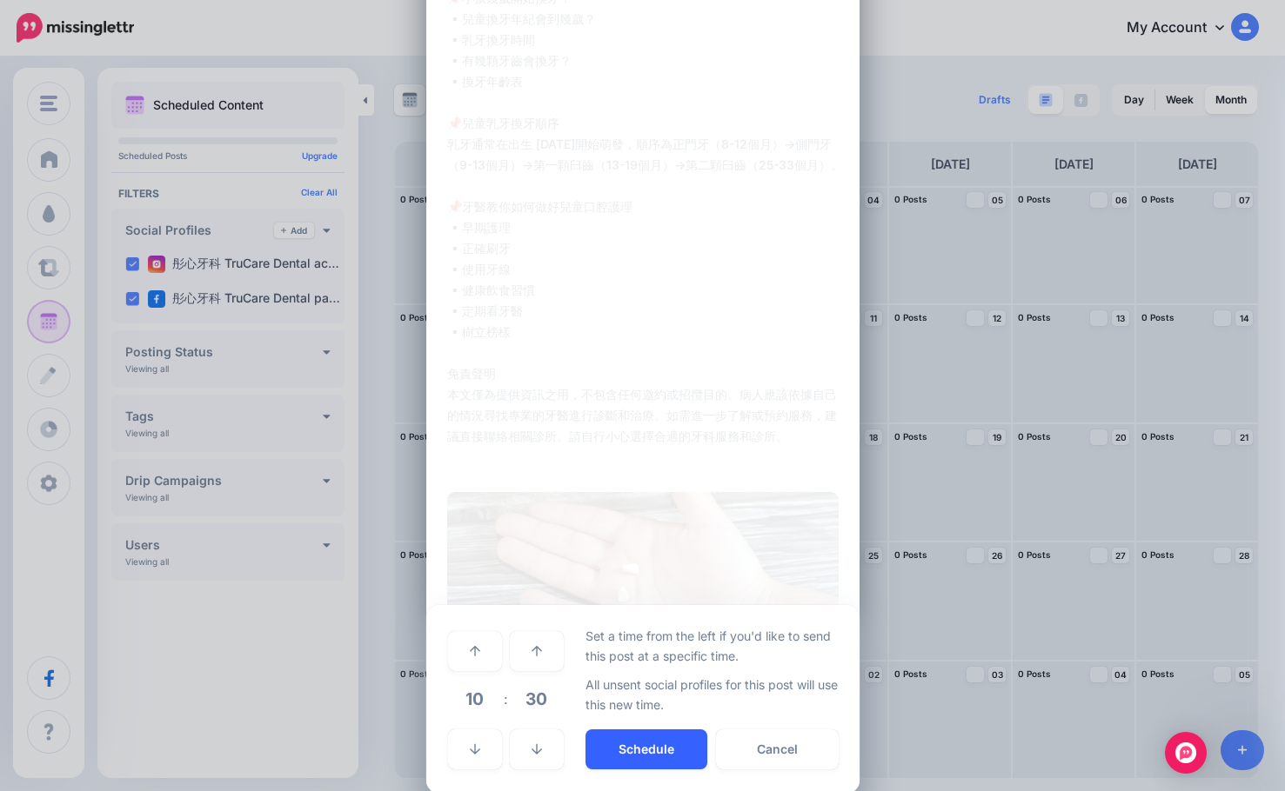
click at [622, 751] on button "Schedule" at bounding box center [646, 750] width 122 height 40
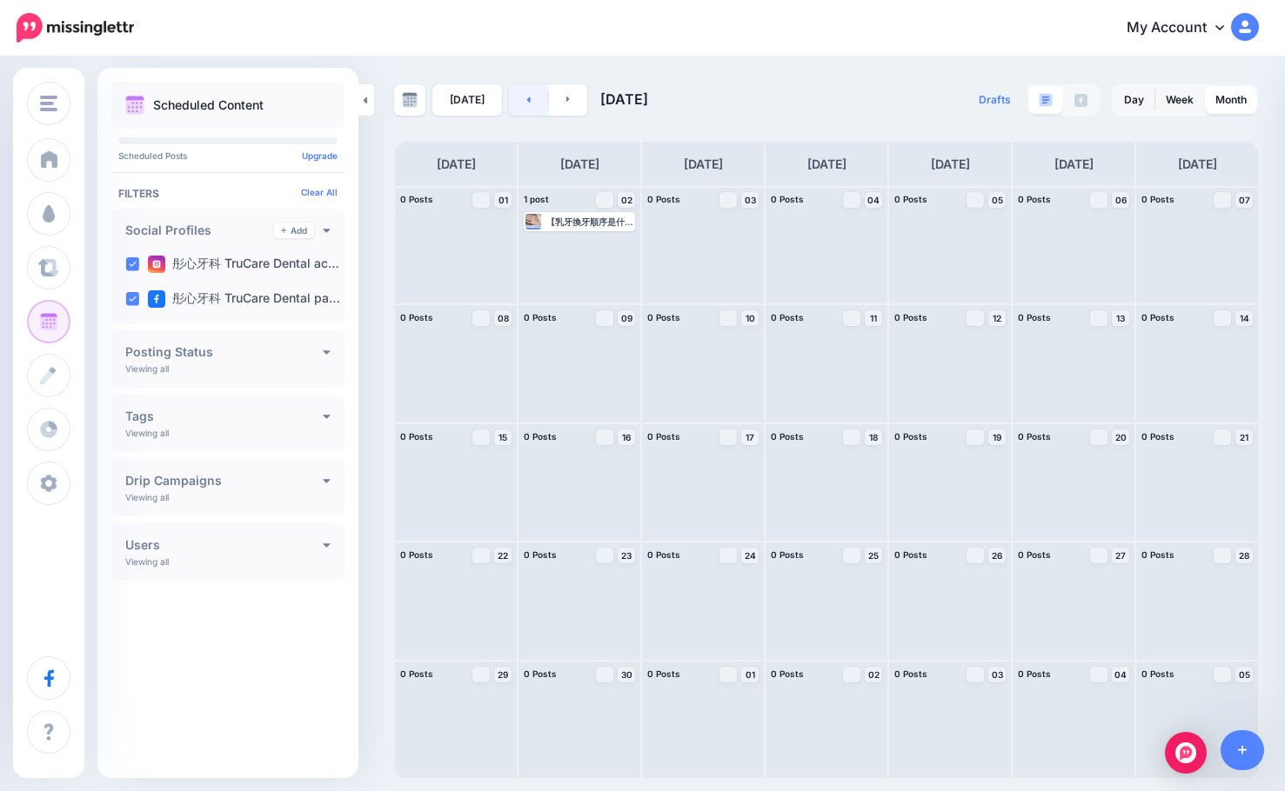
click at [525, 104] on link at bounding box center [528, 99] width 39 height 31
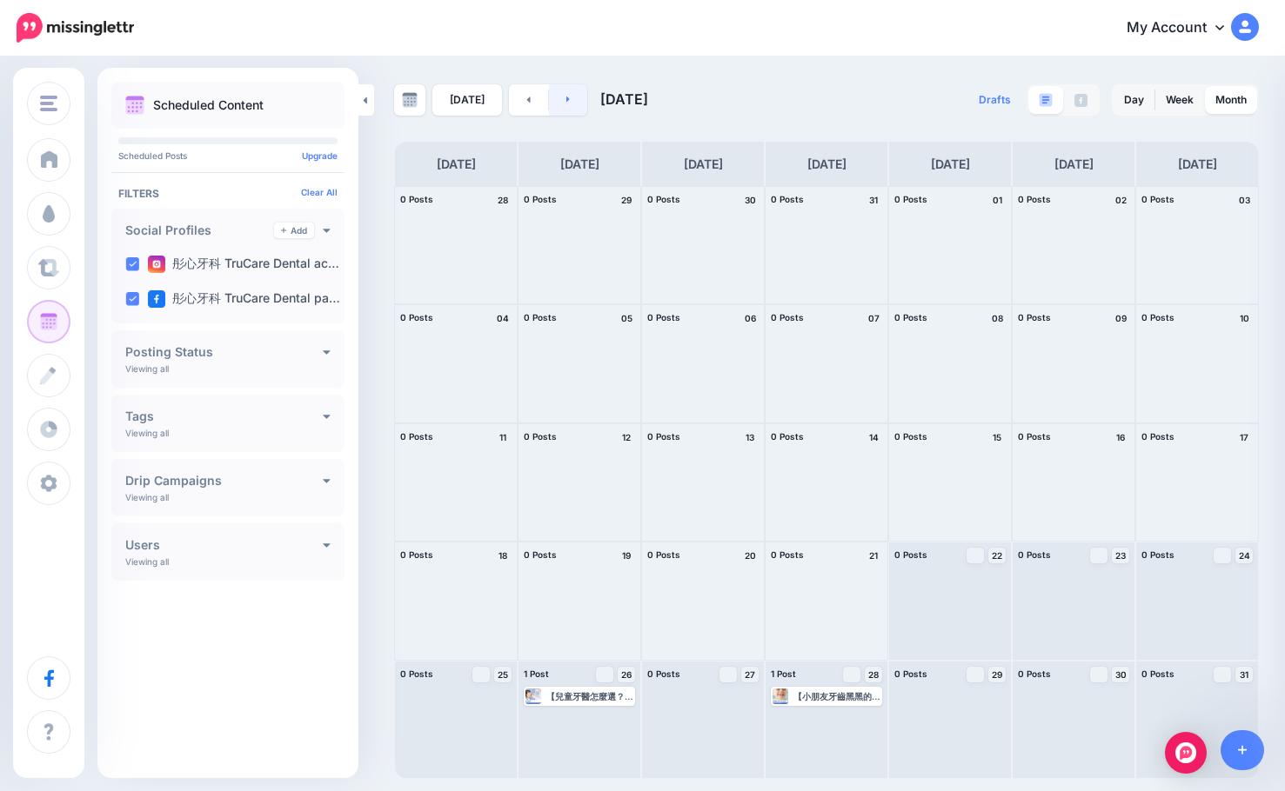
click at [575, 104] on link at bounding box center [568, 99] width 39 height 31
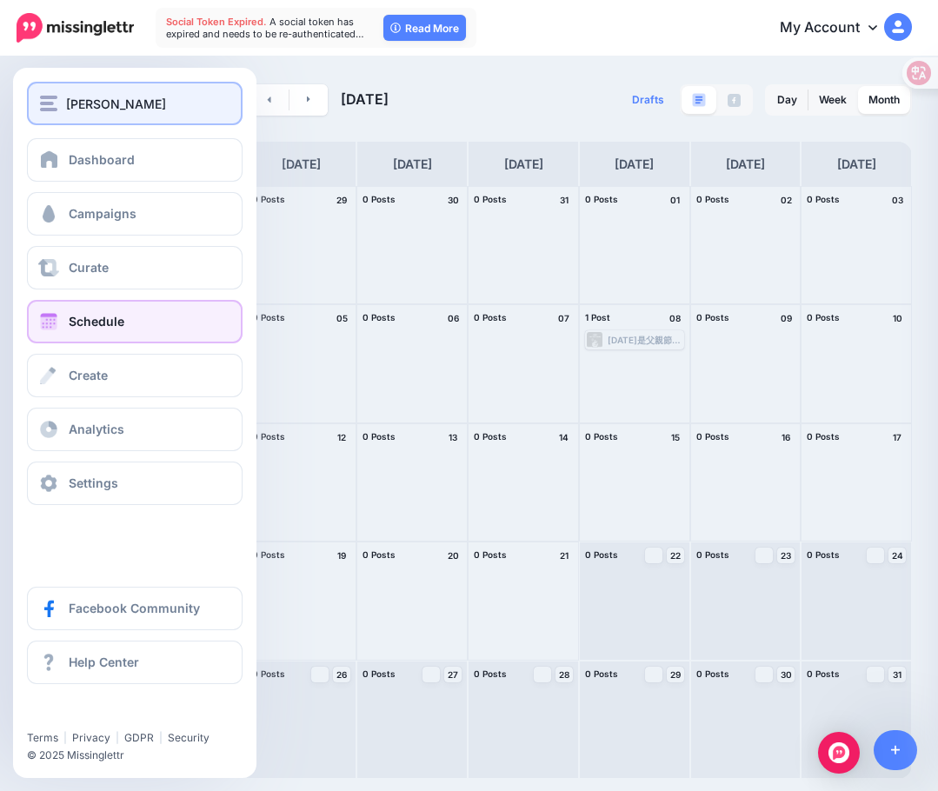
click at [90, 110] on span "[PERSON_NAME]" at bounding box center [116, 104] width 100 height 20
click at [63, 110] on div "[PERSON_NAME]" at bounding box center [135, 104] width 190 height 20
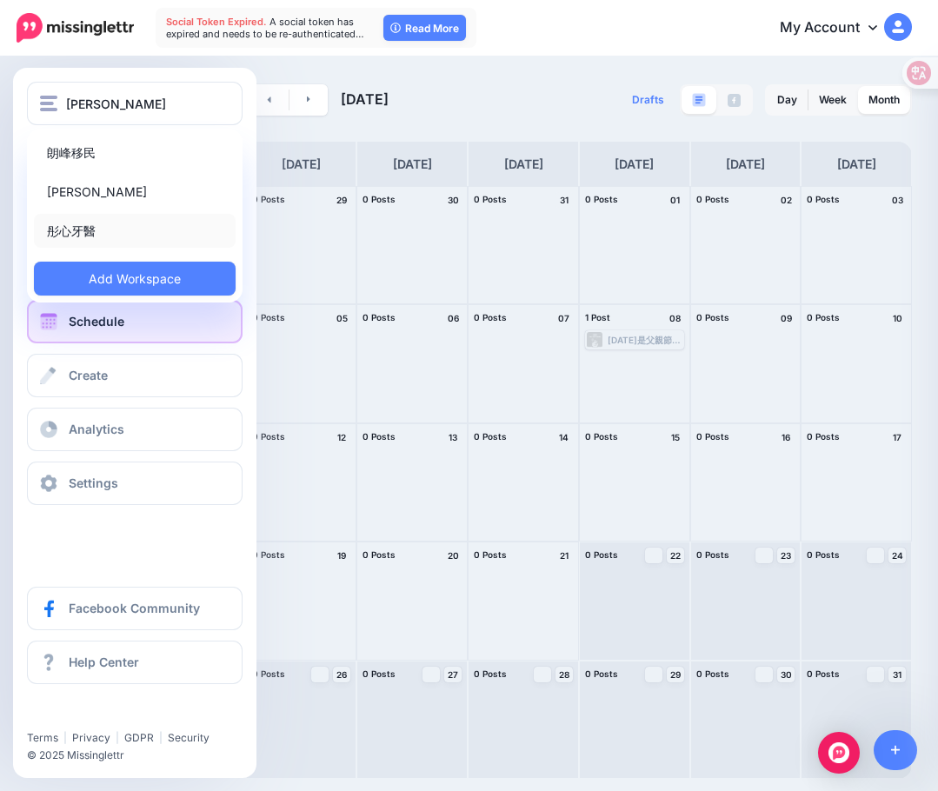
click at [124, 237] on link "彤心牙醫" at bounding box center [135, 231] width 202 height 34
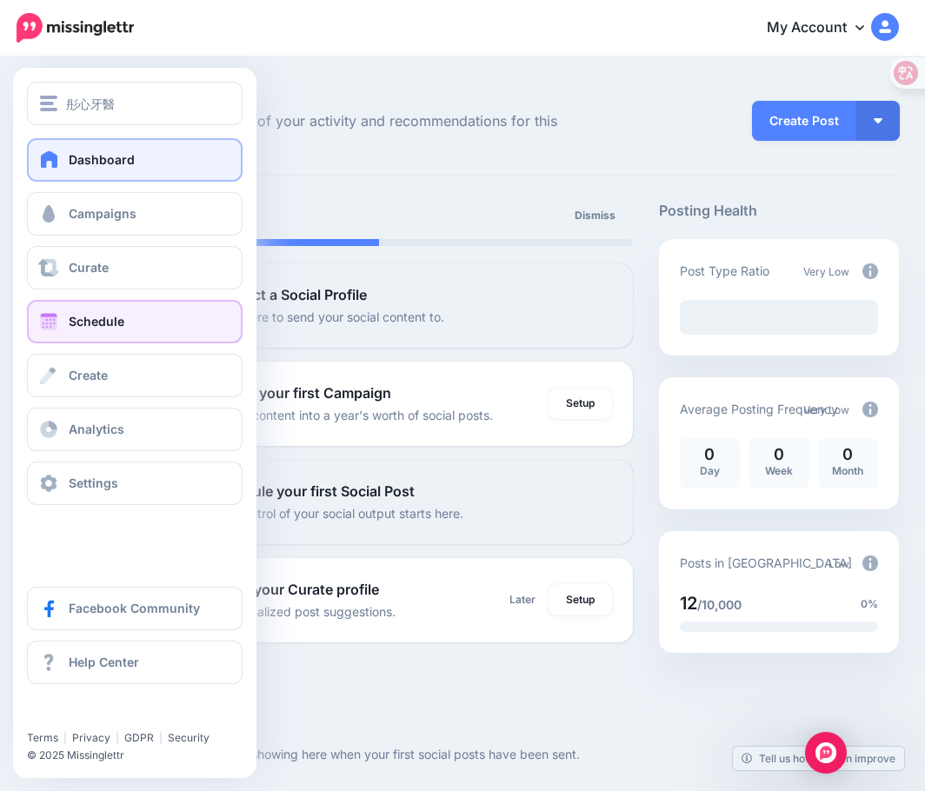
click at [70, 322] on span "Schedule" at bounding box center [97, 321] width 56 height 15
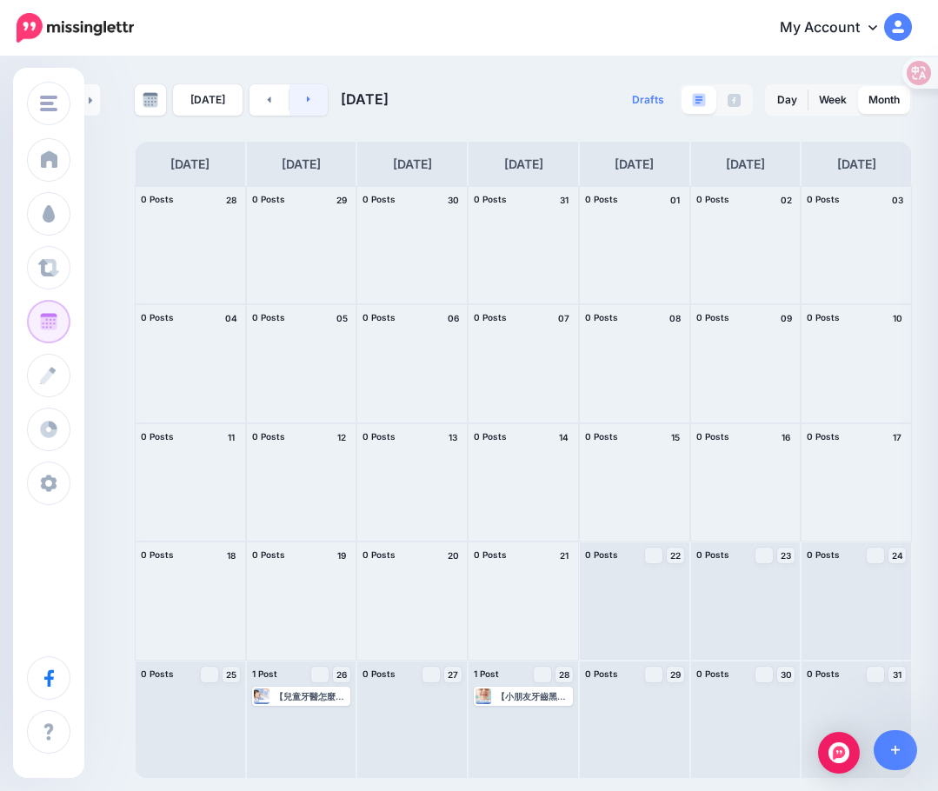
click at [307, 99] on link at bounding box center [309, 99] width 39 height 31
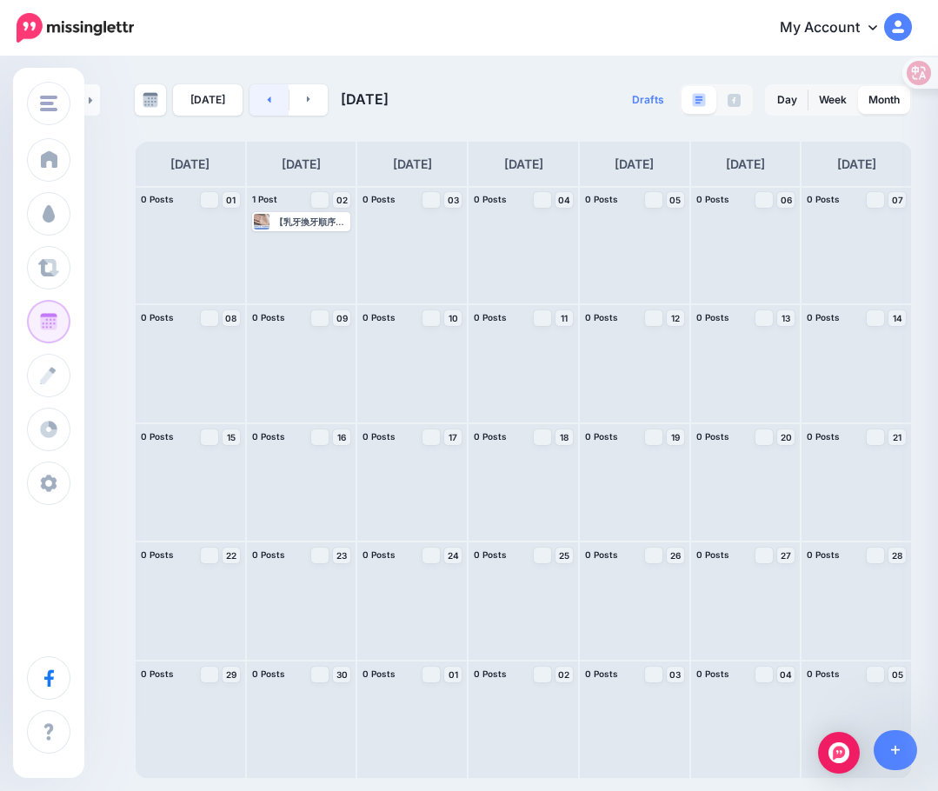
click at [264, 106] on link at bounding box center [269, 99] width 39 height 31
